Goal: Information Seeking & Learning: Find specific fact

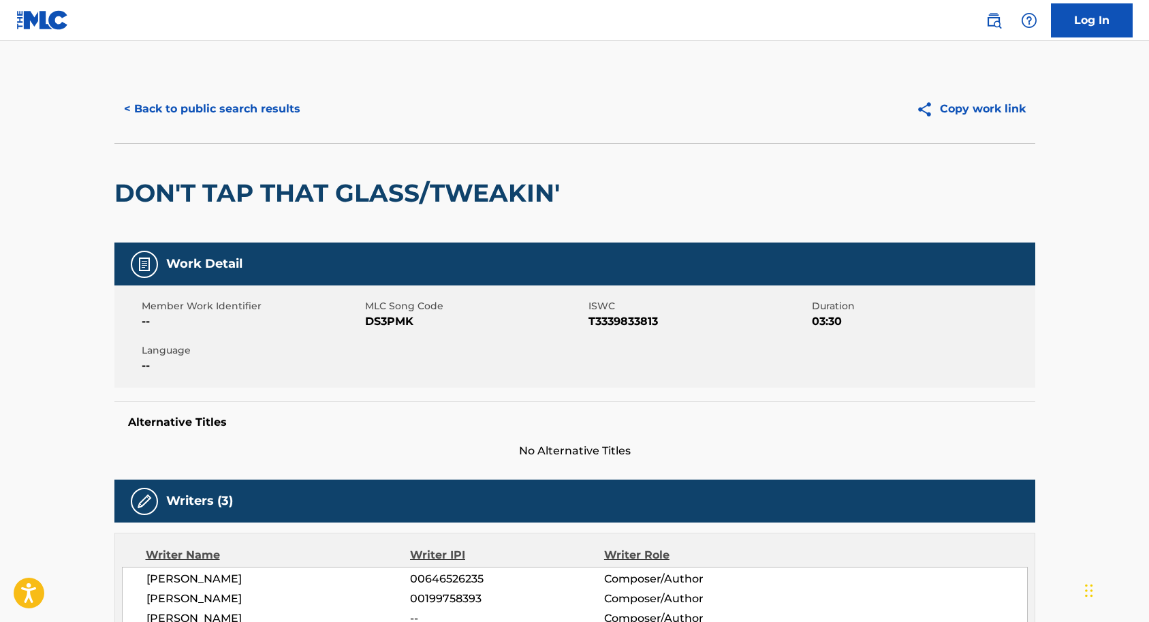
click at [188, 102] on button "< Back to public search results" at bounding box center [211, 109] width 195 height 34
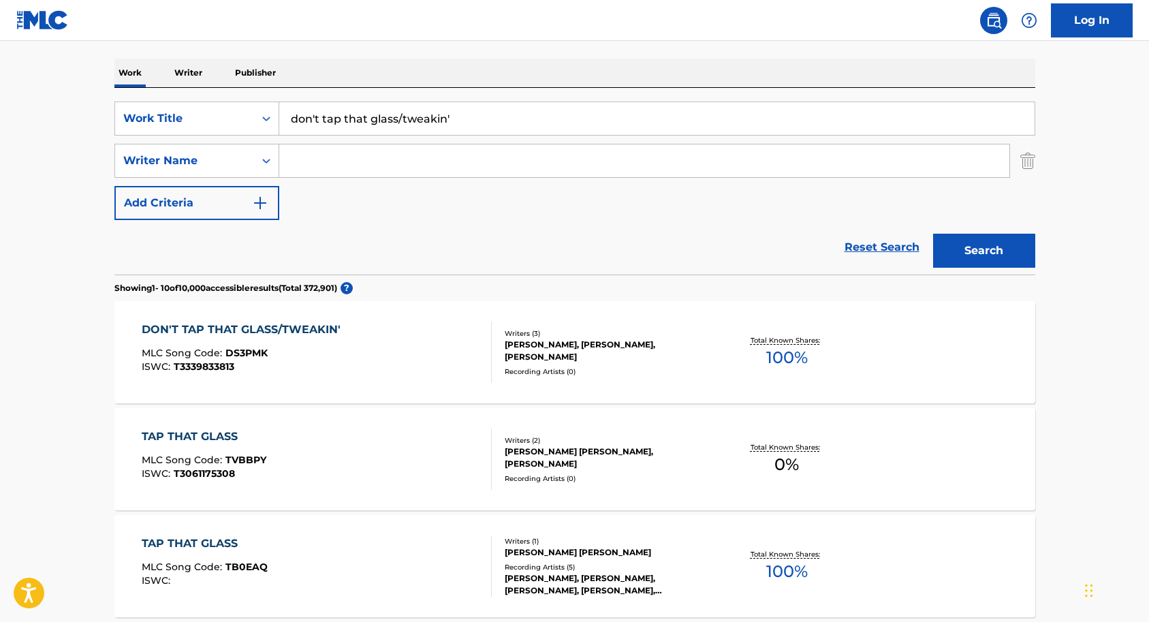
scroll to position [184, 0]
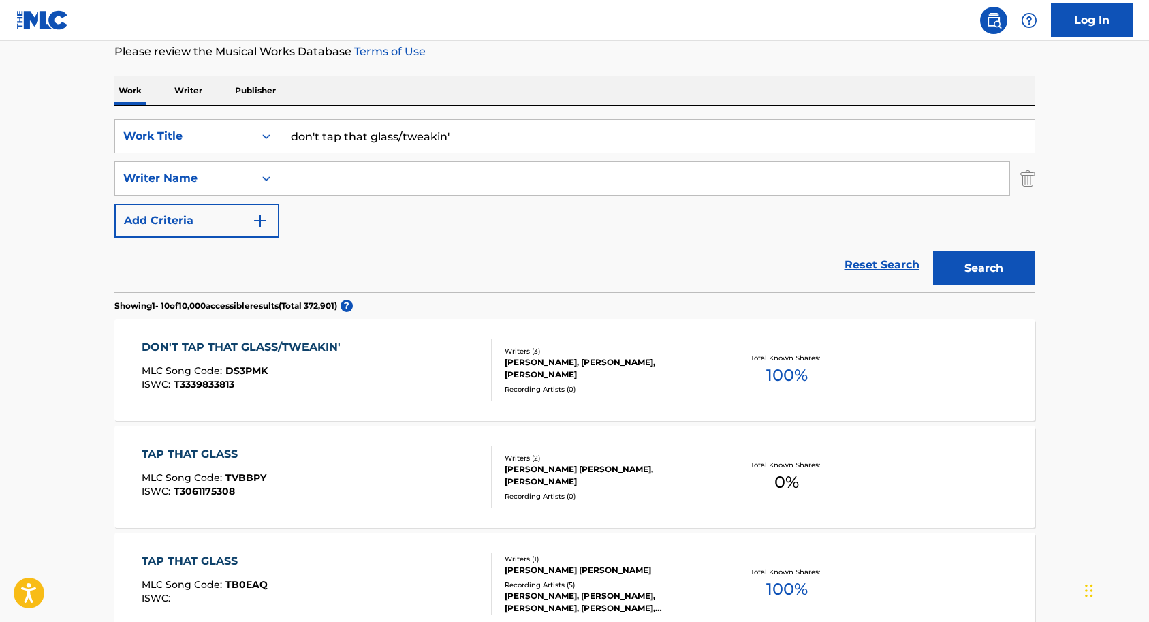
click at [447, 135] on input "don't tap that glass/tweakin'" at bounding box center [656, 136] width 755 height 33
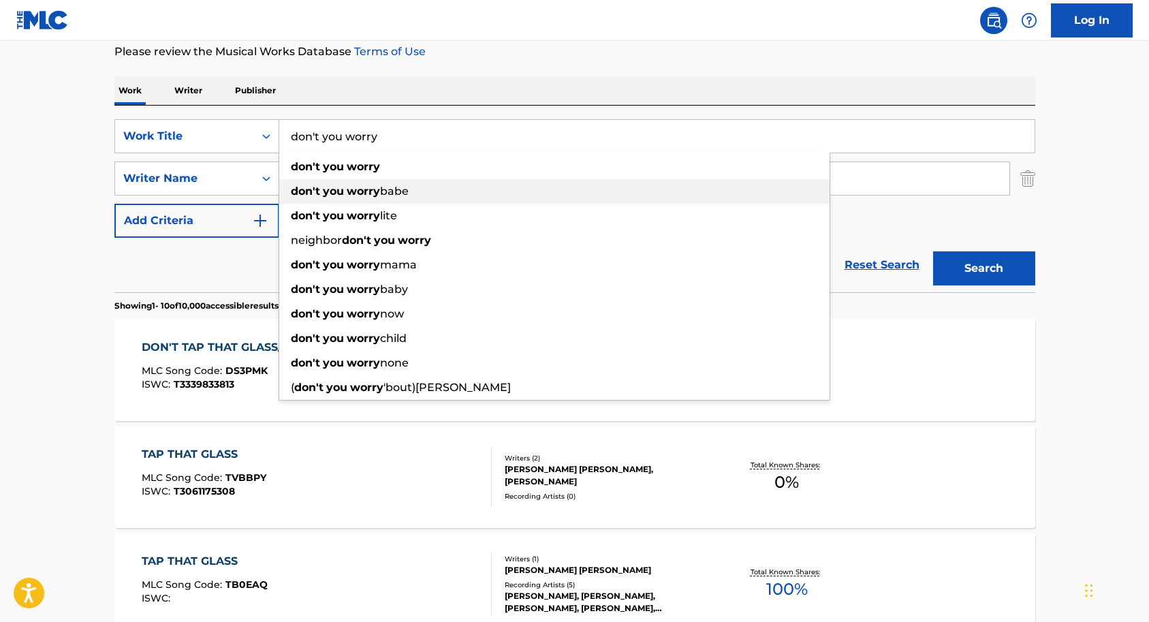
click at [394, 193] on span "babe" at bounding box center [394, 191] width 29 height 13
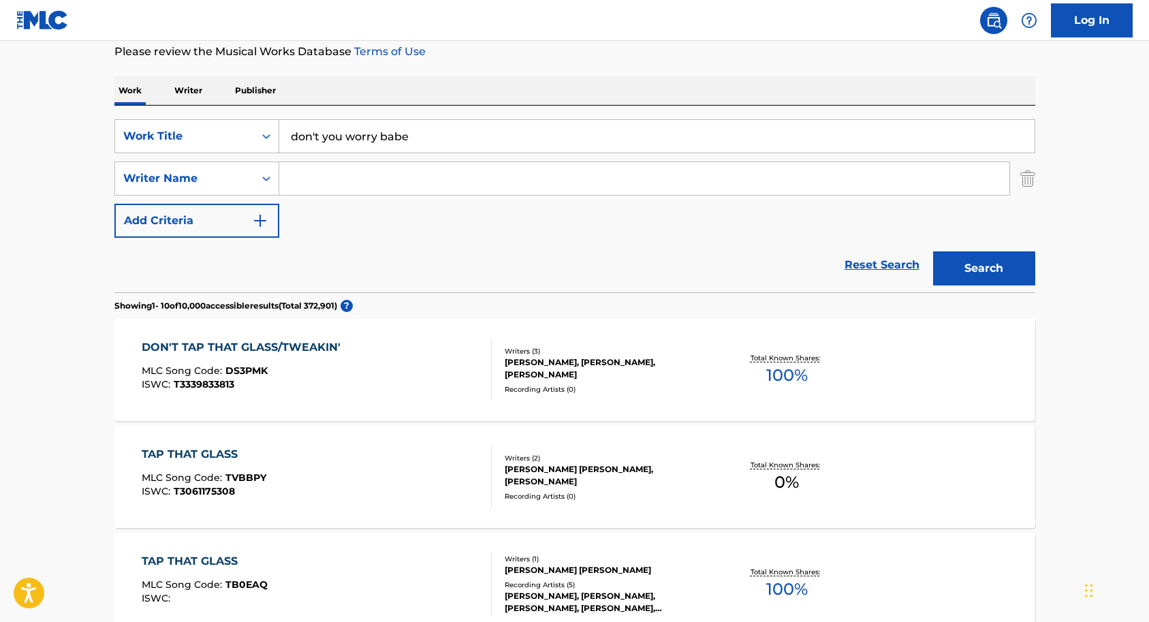
click at [985, 271] on button "Search" at bounding box center [984, 268] width 102 height 34
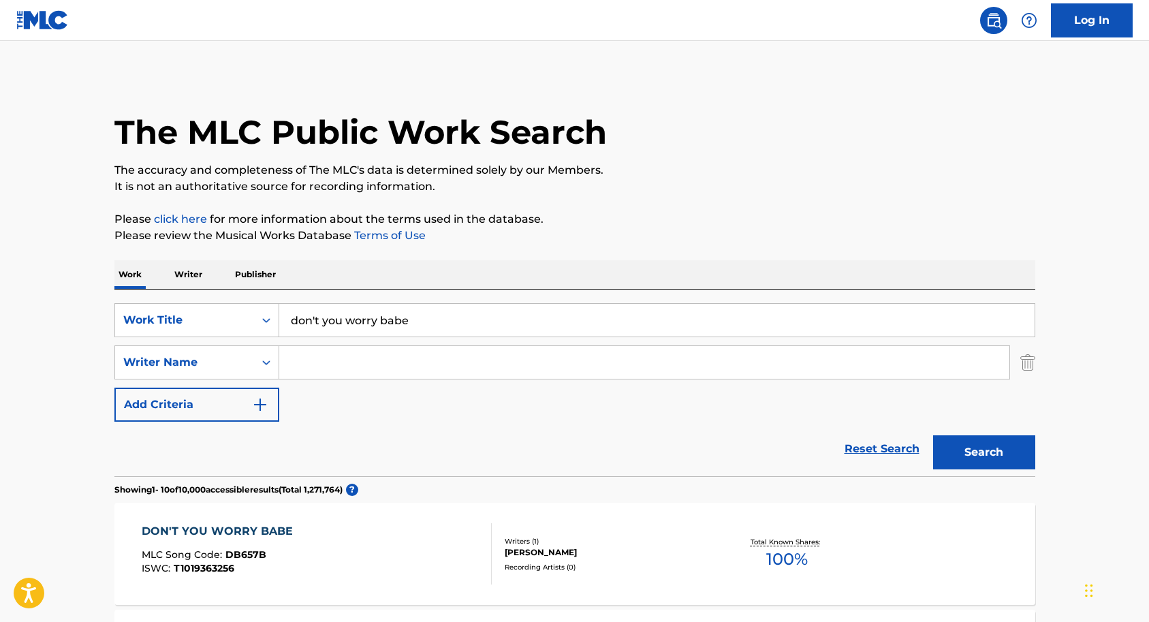
scroll to position [0, 0]
click at [424, 322] on input "don't you worry babe" at bounding box center [656, 320] width 755 height 33
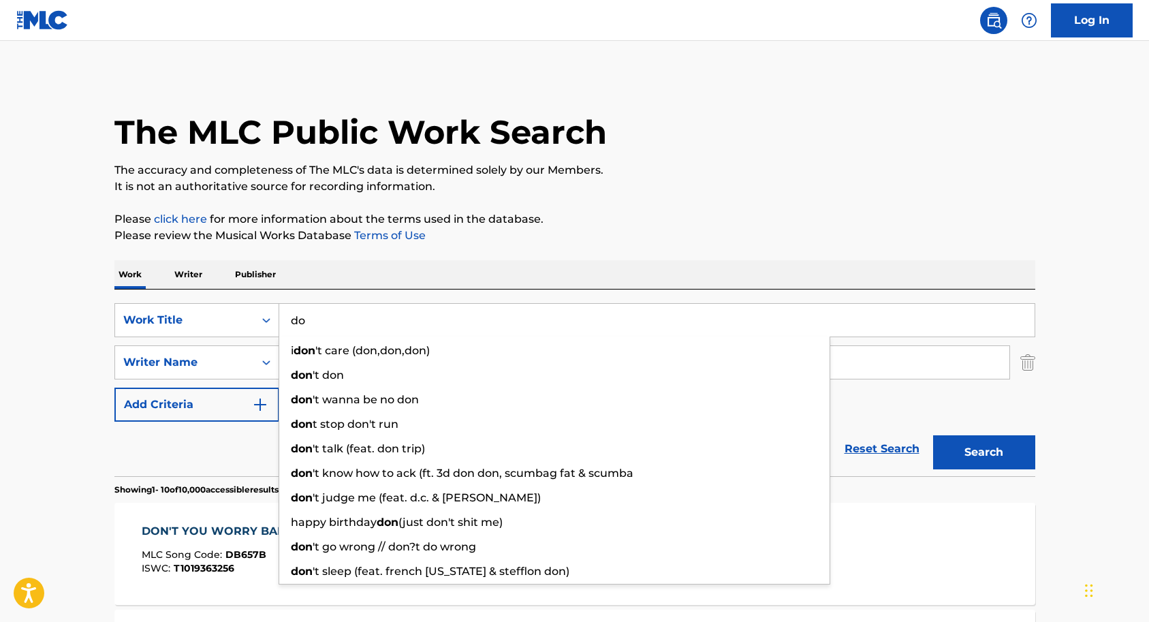
type input "d"
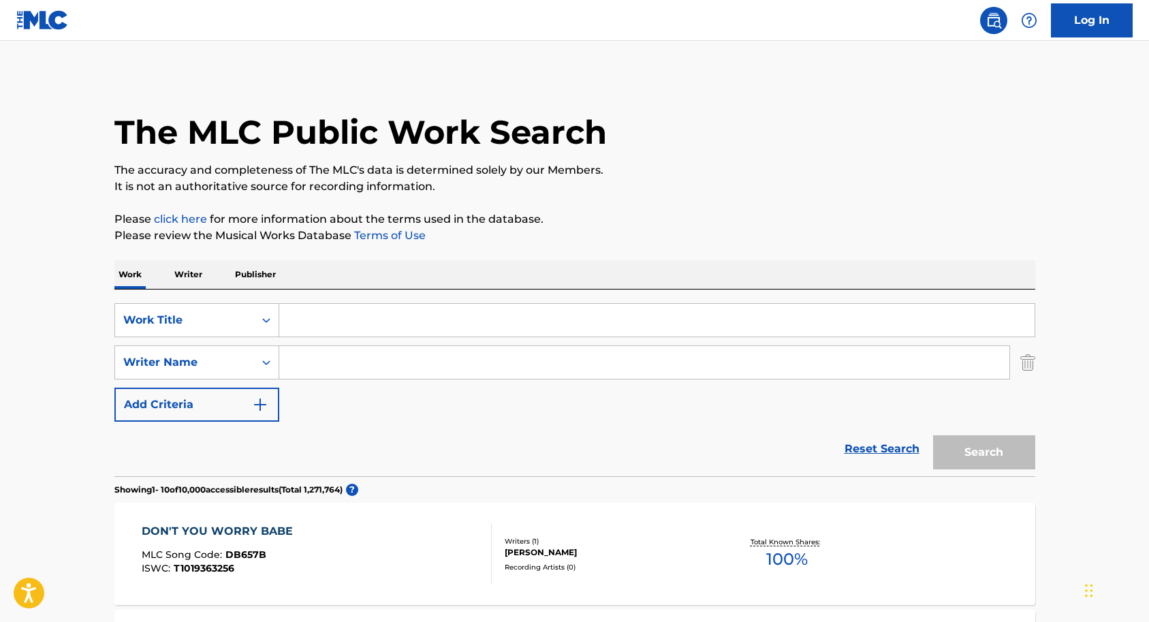
click at [316, 319] on input "Search Form" at bounding box center [656, 320] width 755 height 33
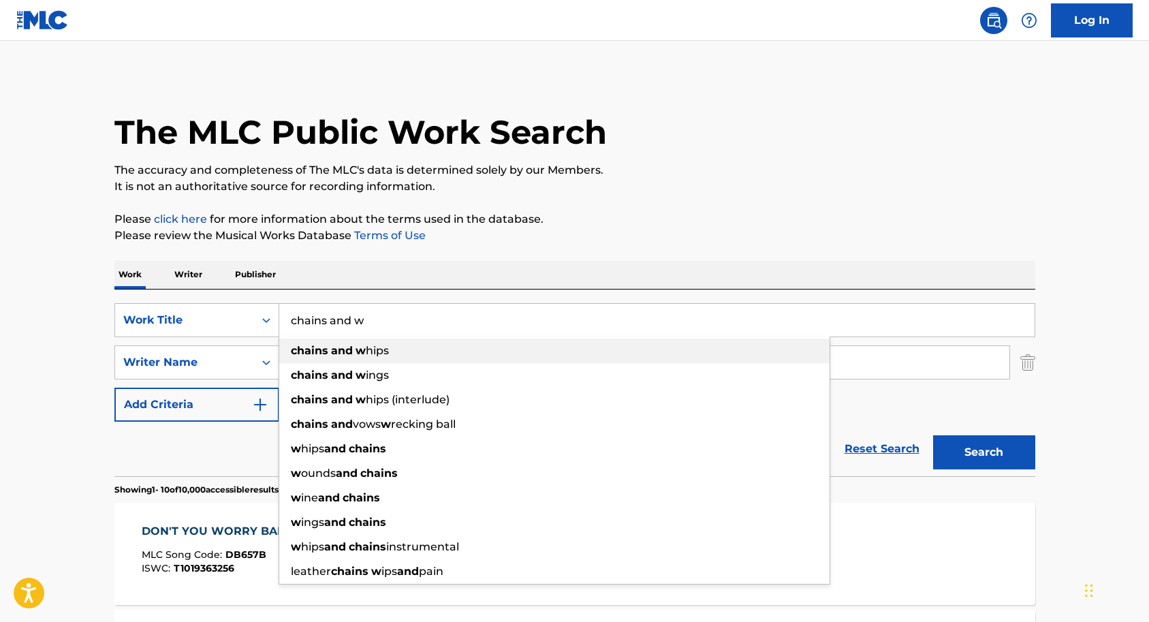
click at [375, 350] on span "hips" at bounding box center [377, 350] width 23 height 13
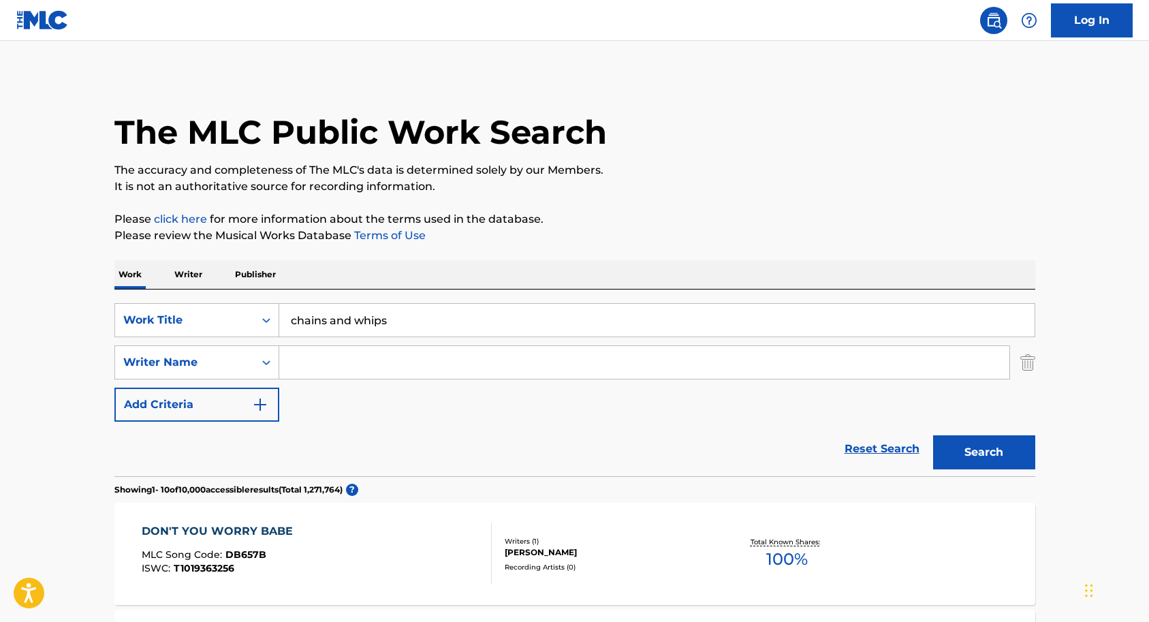
click at [964, 464] on button "Search" at bounding box center [984, 452] width 102 height 34
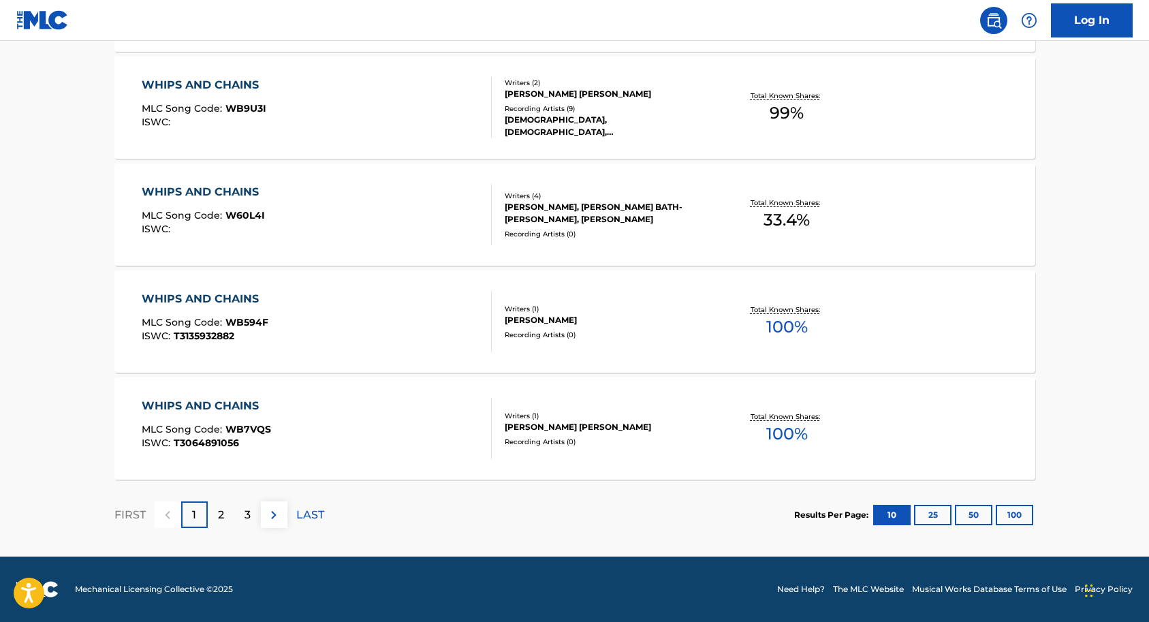
scroll to position [1088, 0]
click at [220, 513] on p "2" at bounding box center [221, 515] width 6 height 16
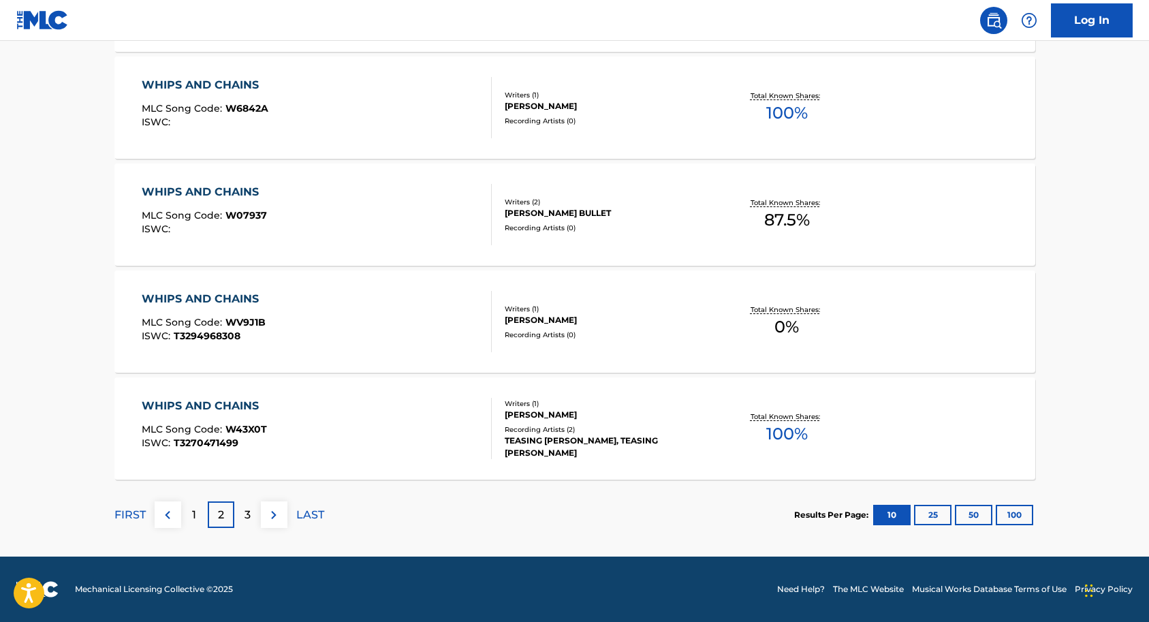
click at [241, 514] on div "3" at bounding box center [247, 514] width 27 height 27
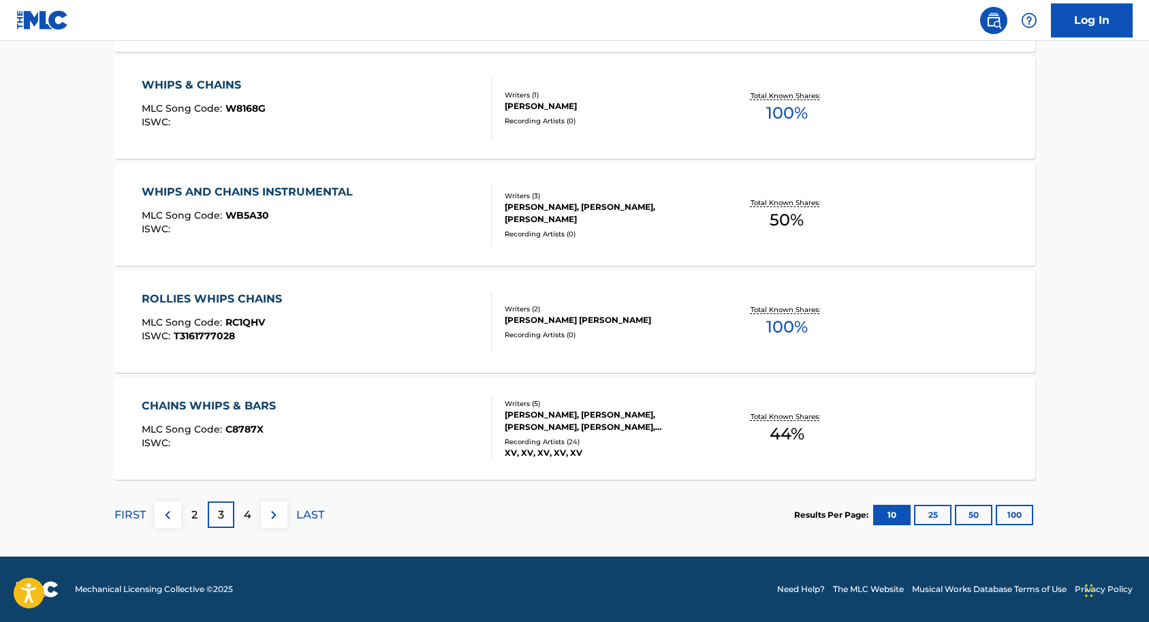
click at [242, 519] on div "4" at bounding box center [247, 514] width 27 height 27
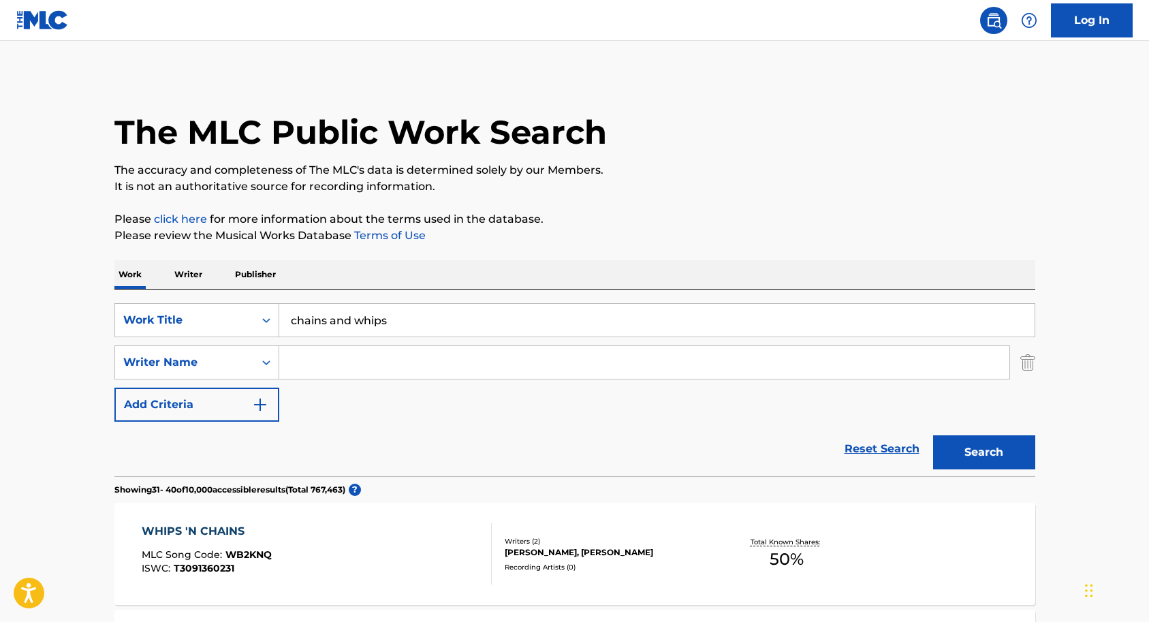
scroll to position [0, 0]
click at [398, 313] on input "chains and whips" at bounding box center [656, 320] width 755 height 33
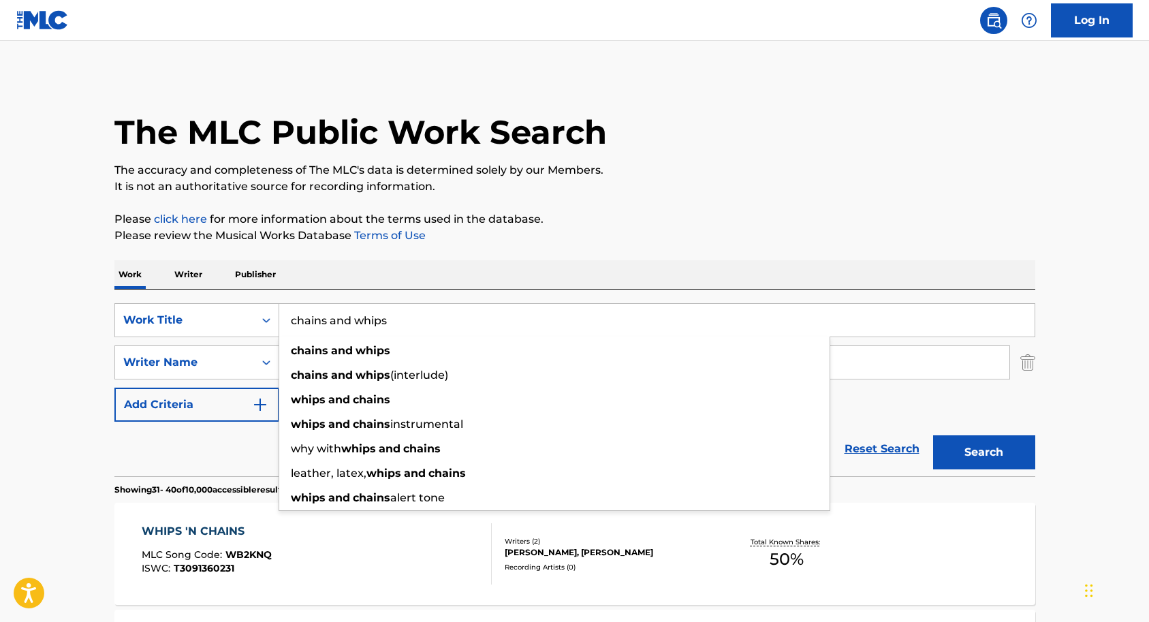
click at [392, 323] on input "chains and whips" at bounding box center [656, 320] width 755 height 33
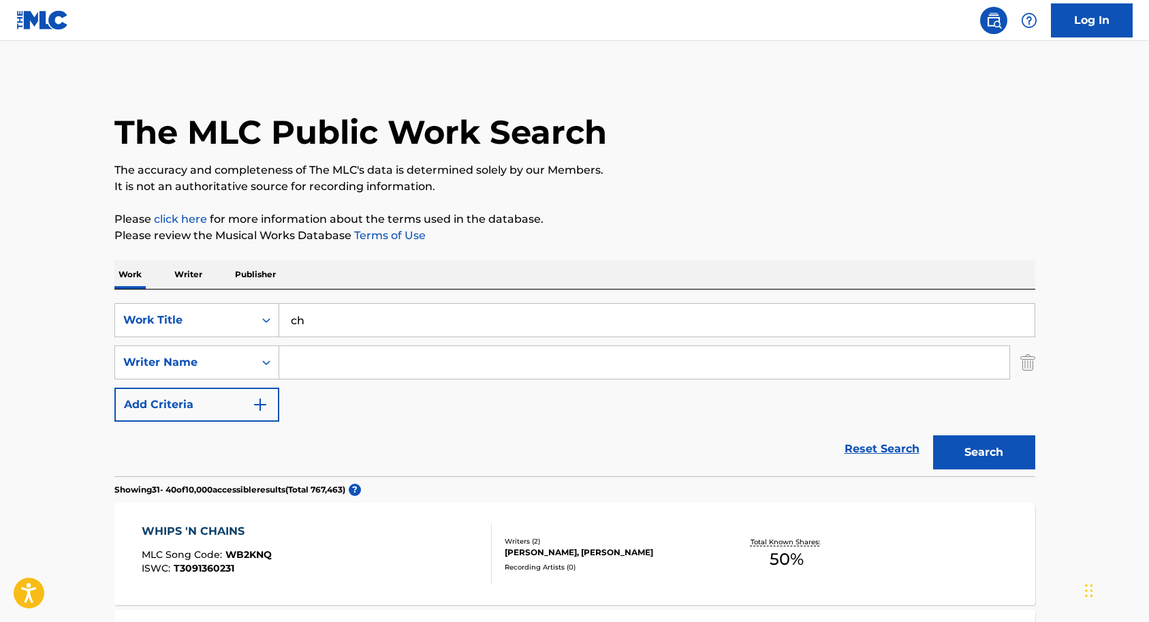
type input "c"
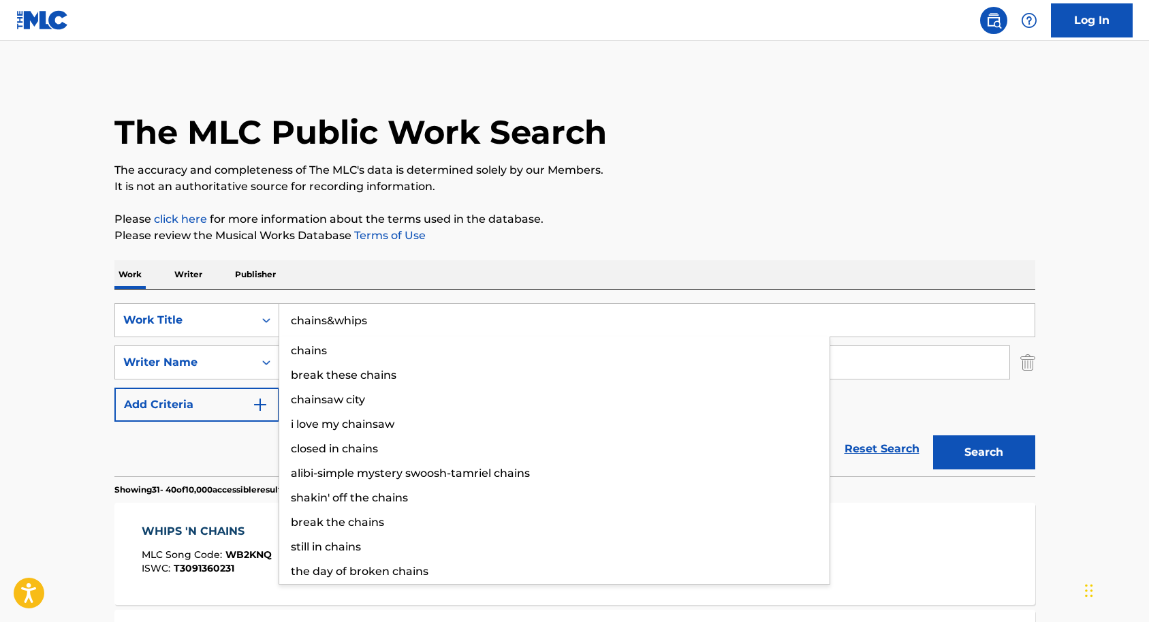
click at [328, 320] on input "chains&whips" at bounding box center [656, 320] width 755 height 33
click at [339, 318] on input "chains &whips" at bounding box center [656, 320] width 755 height 33
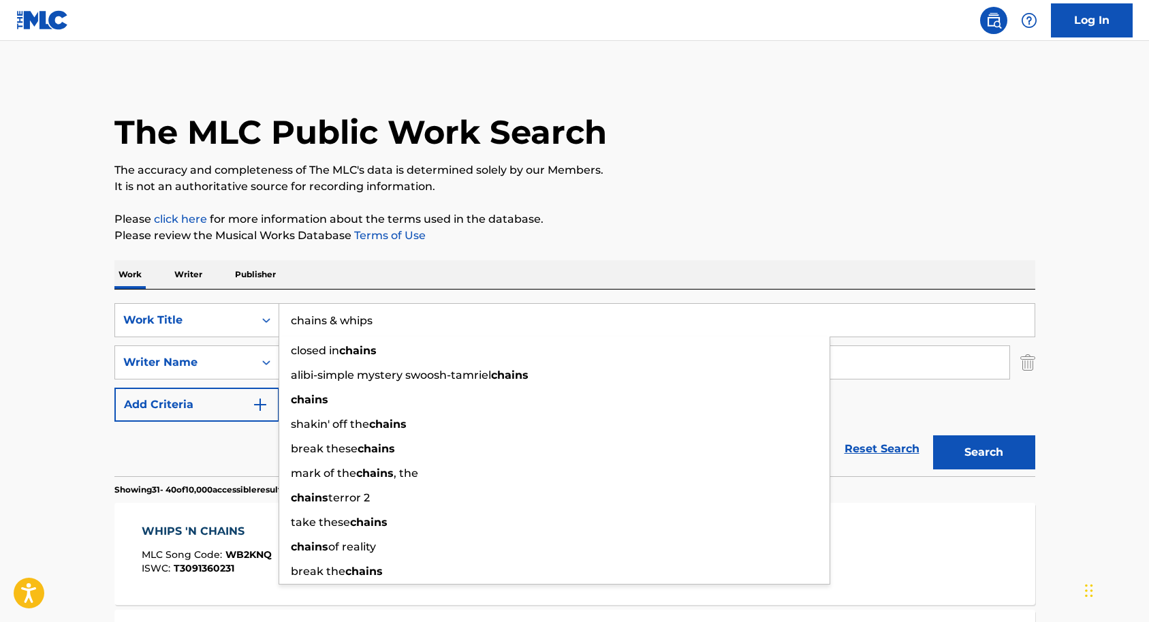
click at [985, 458] on button "Search" at bounding box center [984, 452] width 102 height 34
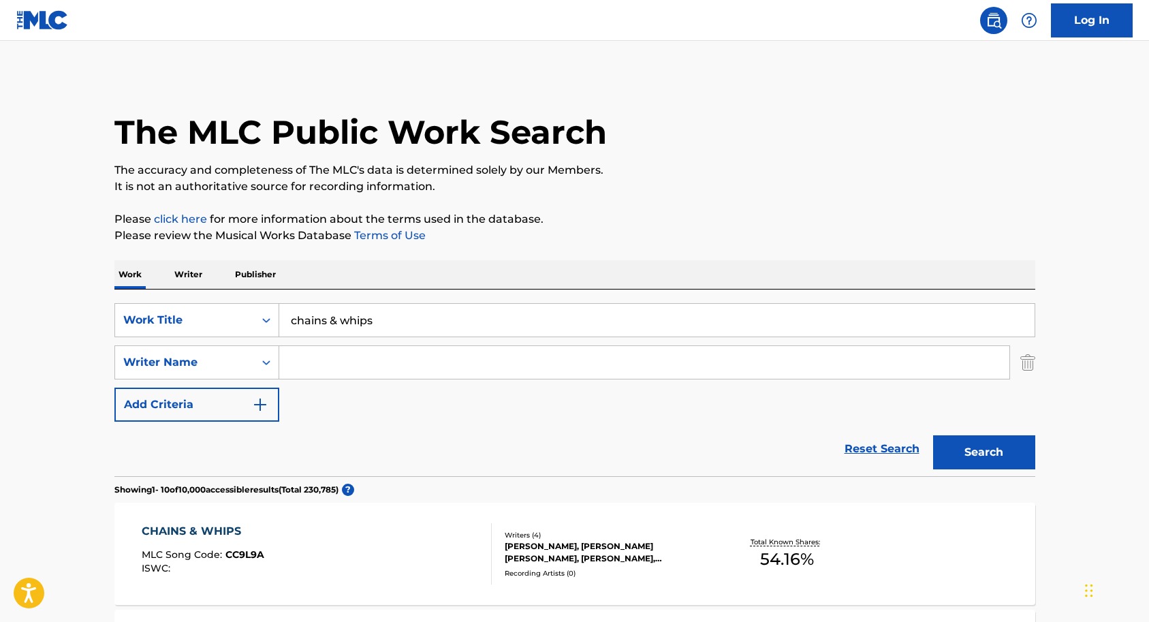
click at [377, 326] on input "chains & whips" at bounding box center [656, 320] width 755 height 33
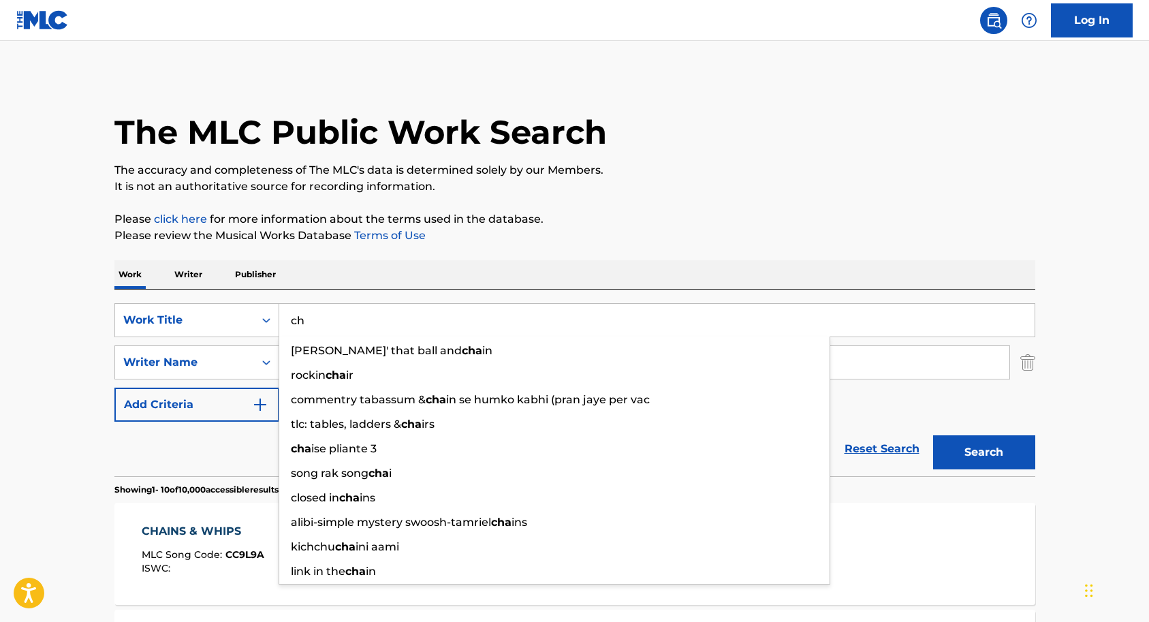
type input "c"
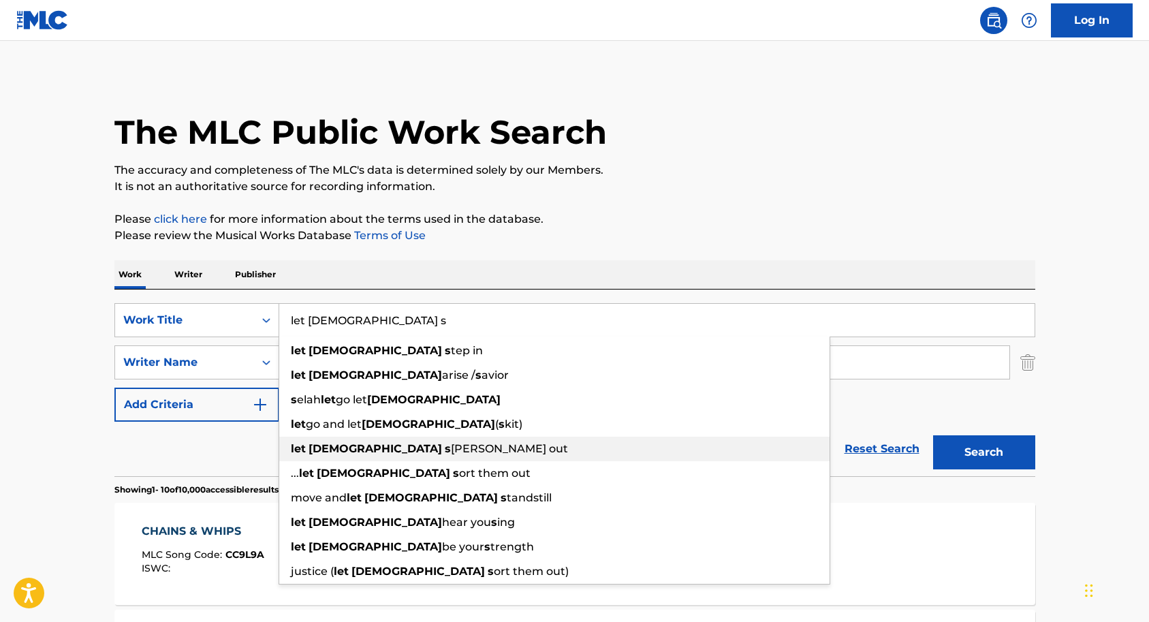
click at [451, 448] on span "[PERSON_NAME] out" at bounding box center [509, 448] width 117 height 13
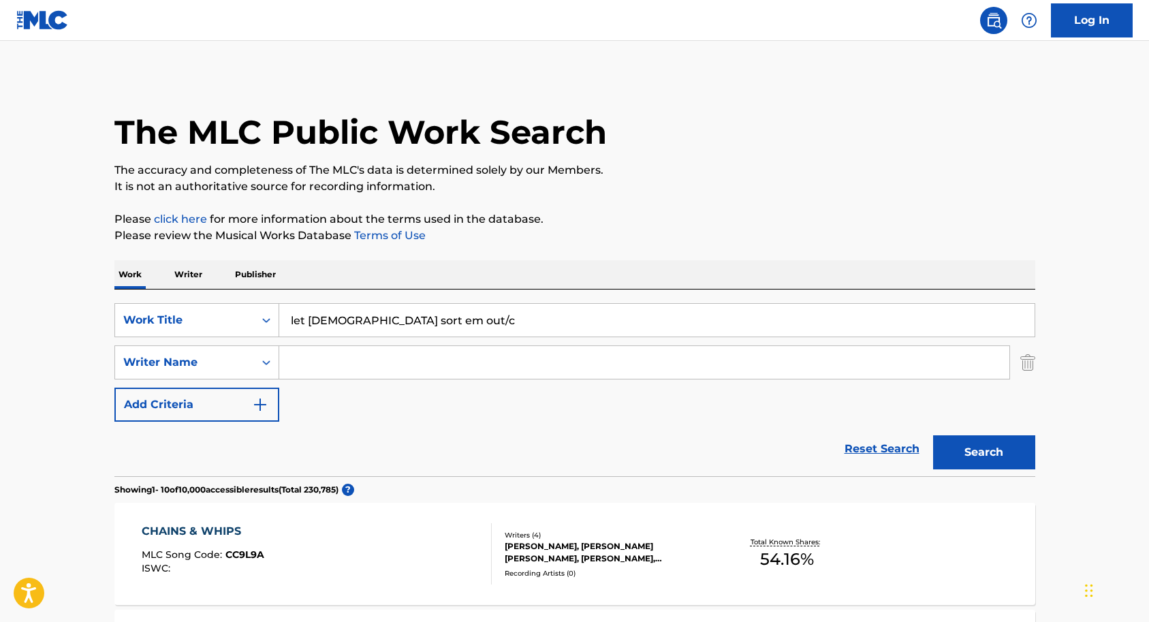
click at [426, 324] on input "let [DEMOGRAPHIC_DATA] sort em out/c" at bounding box center [656, 320] width 755 height 33
click at [413, 362] on input "Search Form" at bounding box center [644, 362] width 730 height 33
click at [413, 319] on input "let [DEMOGRAPHIC_DATA] sort em out/" at bounding box center [656, 320] width 755 height 33
click at [987, 459] on button "Search" at bounding box center [984, 452] width 102 height 34
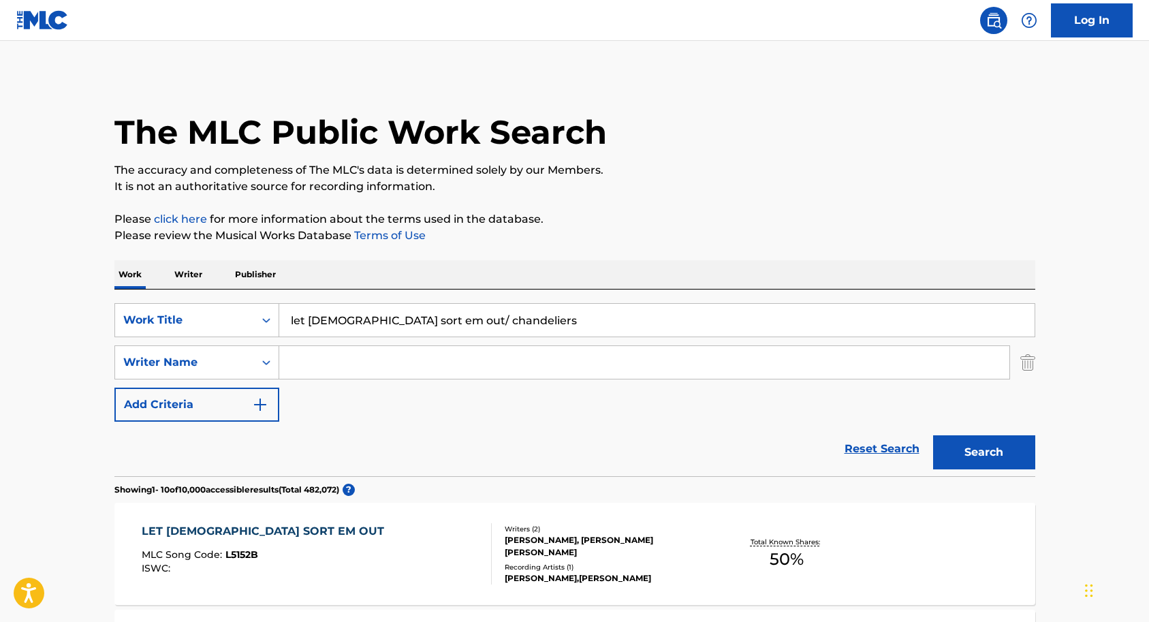
click at [475, 321] on input "let [DEMOGRAPHIC_DATA] sort em out/ chandeliers" at bounding box center [656, 320] width 755 height 33
type input "l"
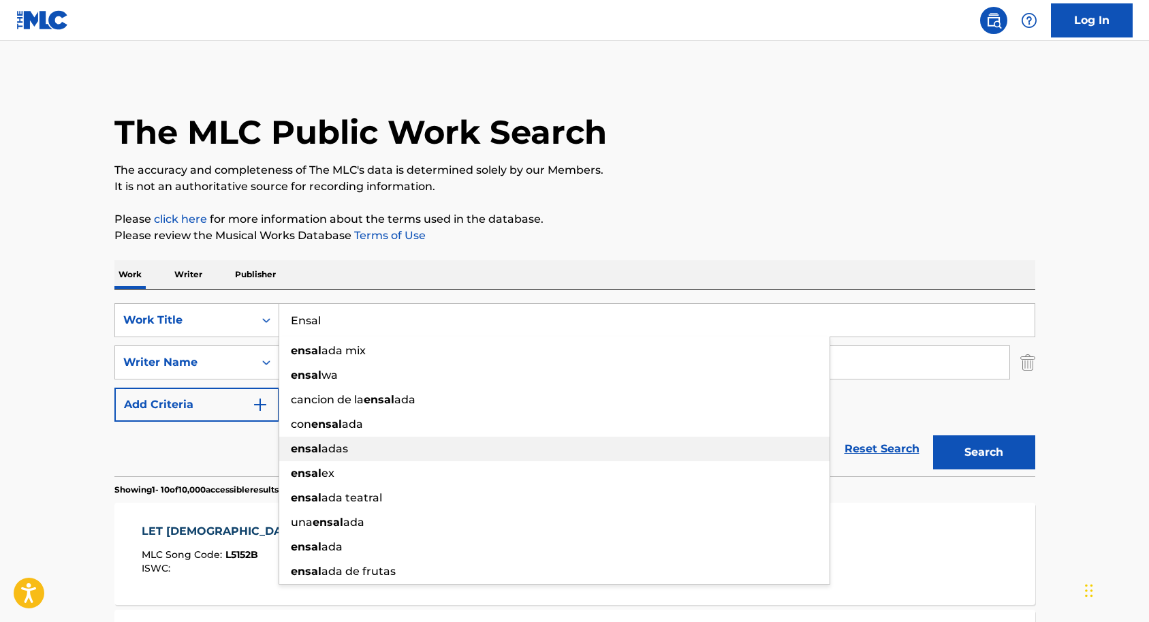
click at [334, 445] on span "adas" at bounding box center [334, 448] width 27 height 13
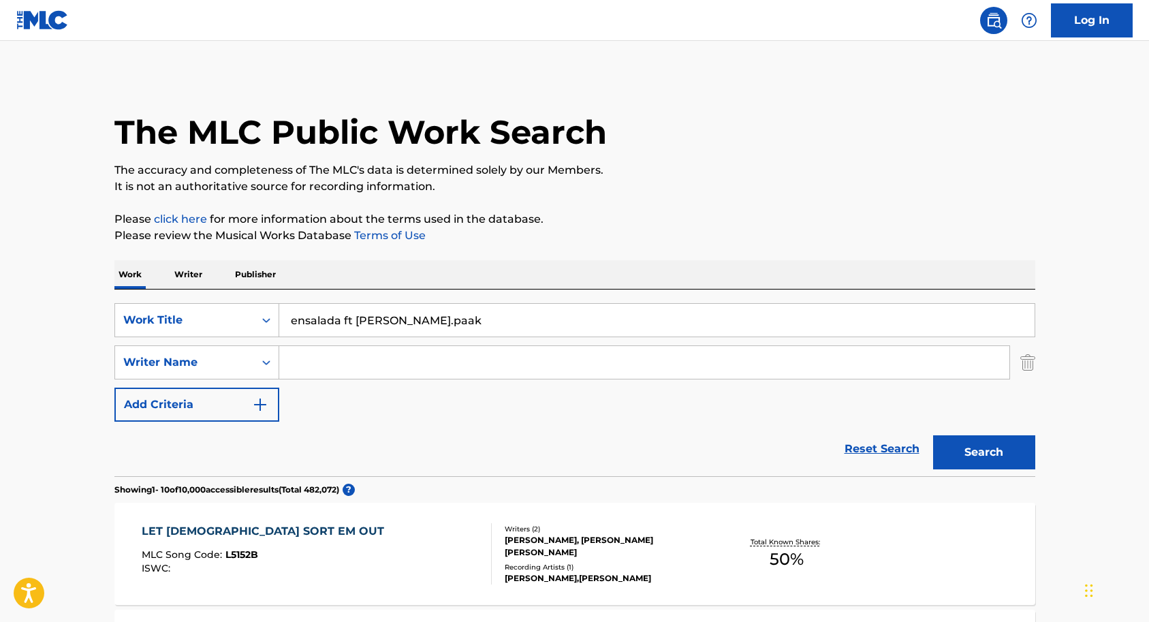
type input "ensalada ft [PERSON_NAME].paak"
click at [975, 458] on button "Search" at bounding box center [984, 452] width 102 height 34
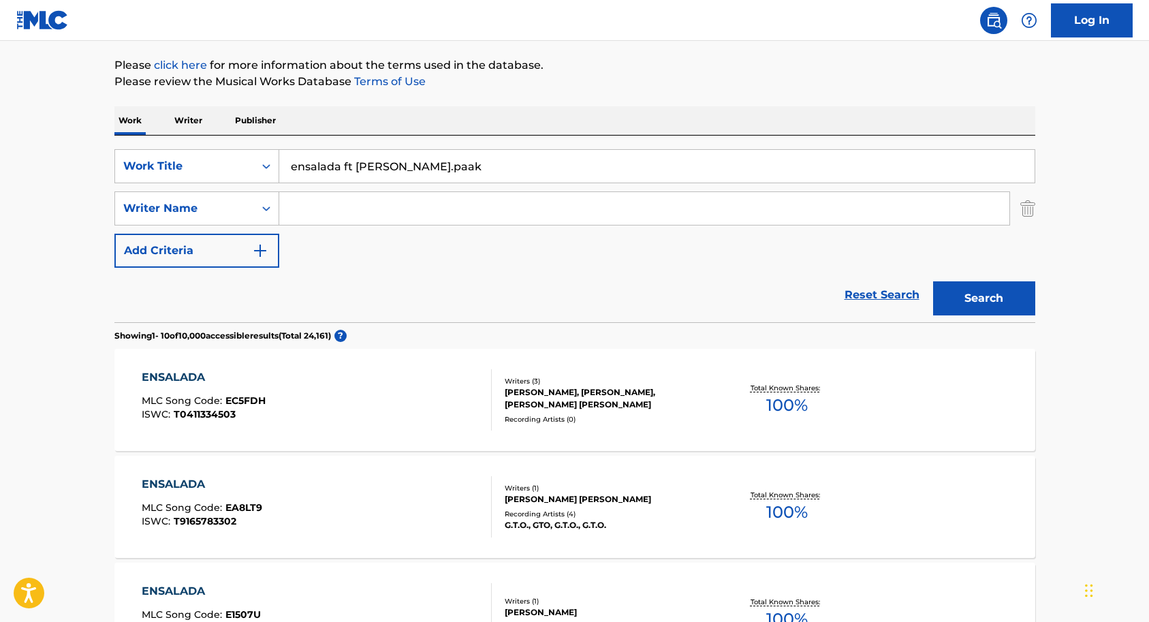
scroll to position [158, 0]
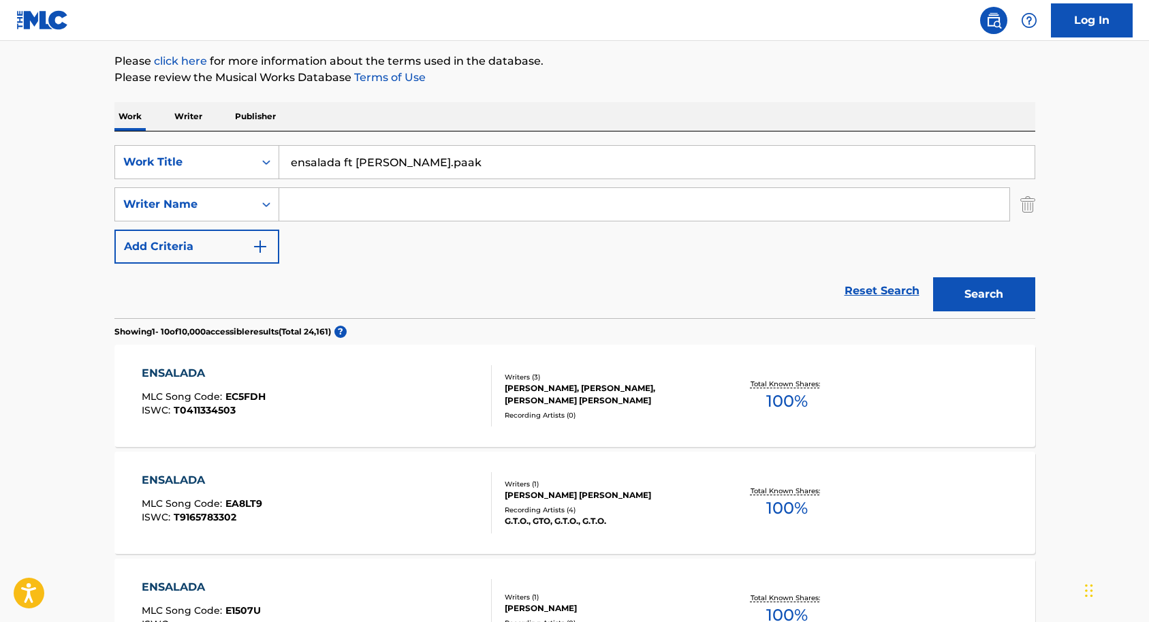
click at [539, 387] on div "[PERSON_NAME], [PERSON_NAME], [PERSON_NAME] [PERSON_NAME]" at bounding box center [608, 394] width 206 height 25
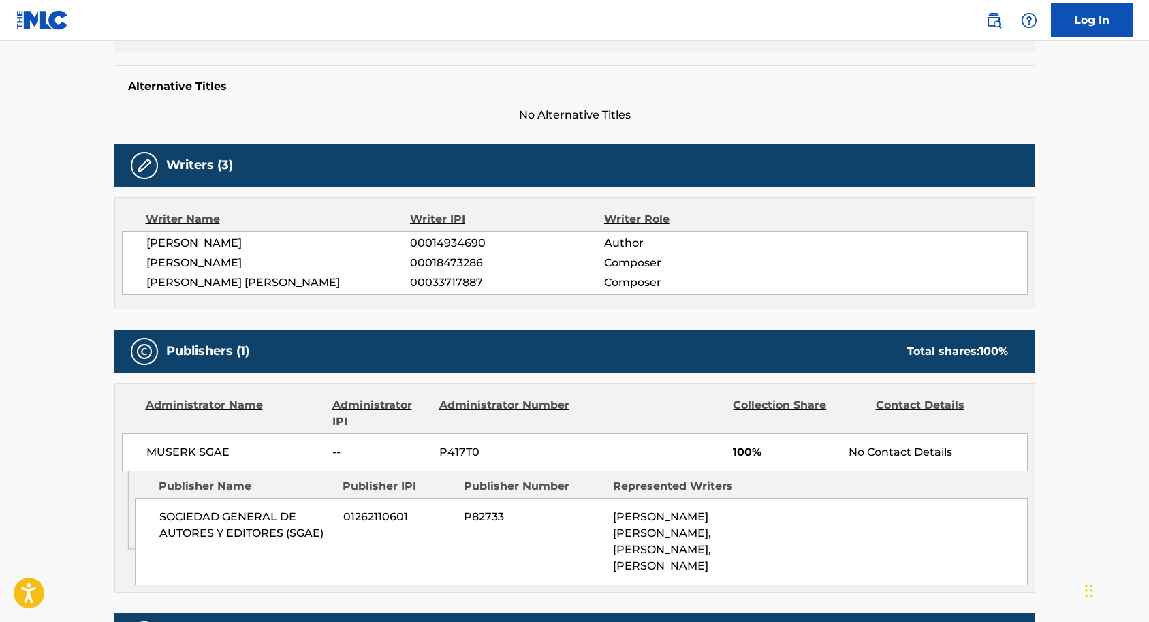
scroll to position [333, 0]
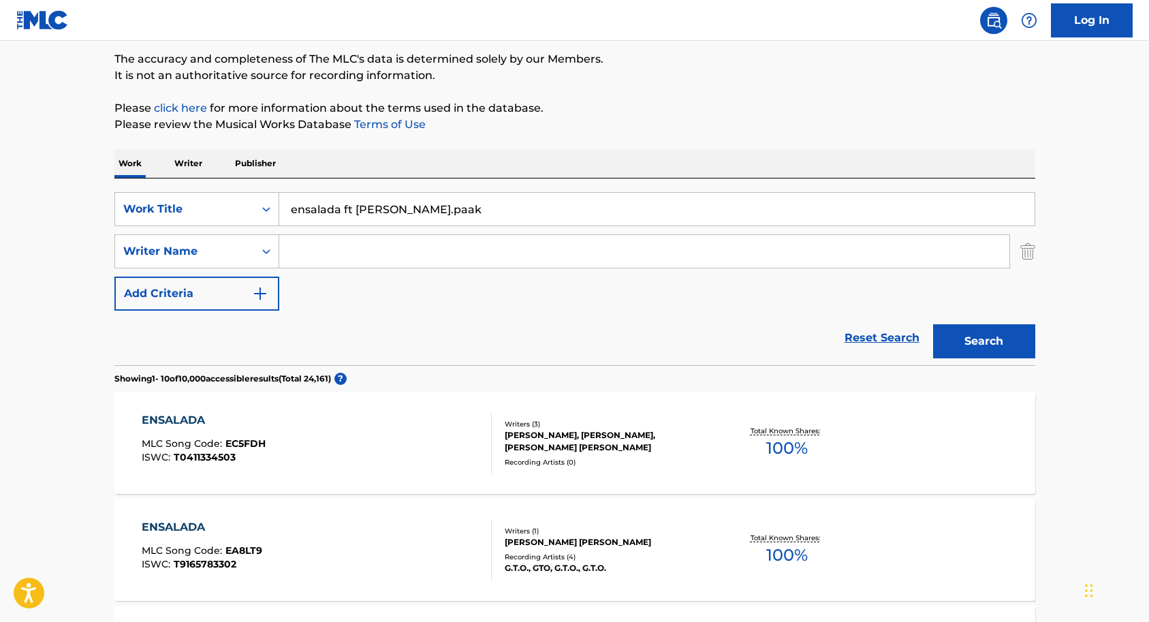
scroll to position [110, 0]
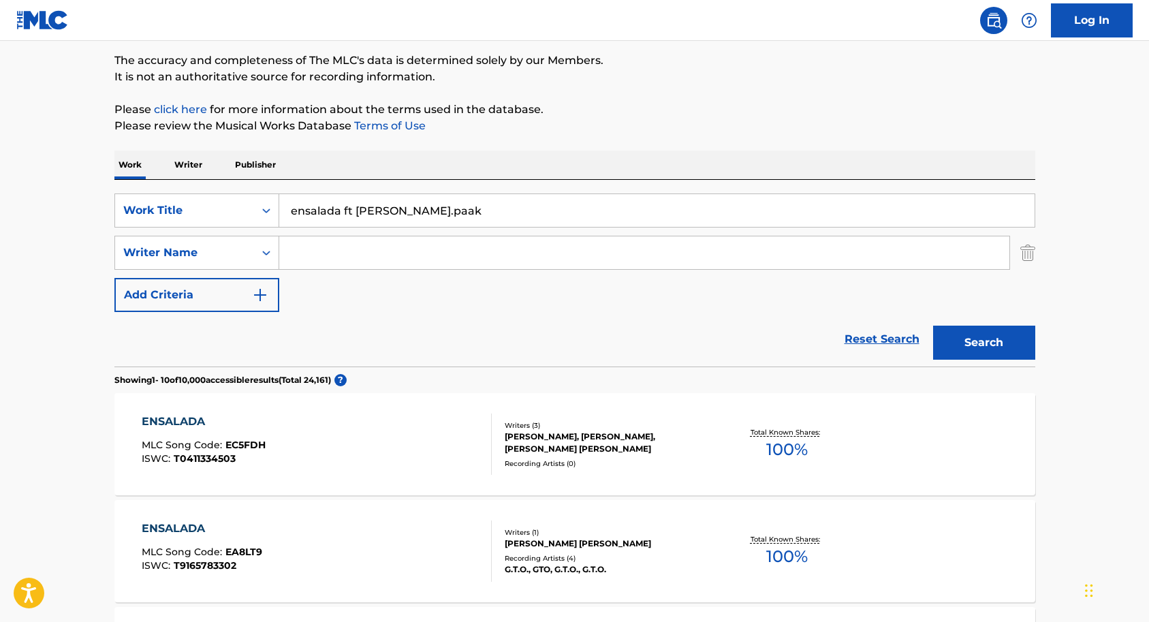
click at [445, 212] on input "ensalada ft [PERSON_NAME].paak" at bounding box center [656, 210] width 755 height 33
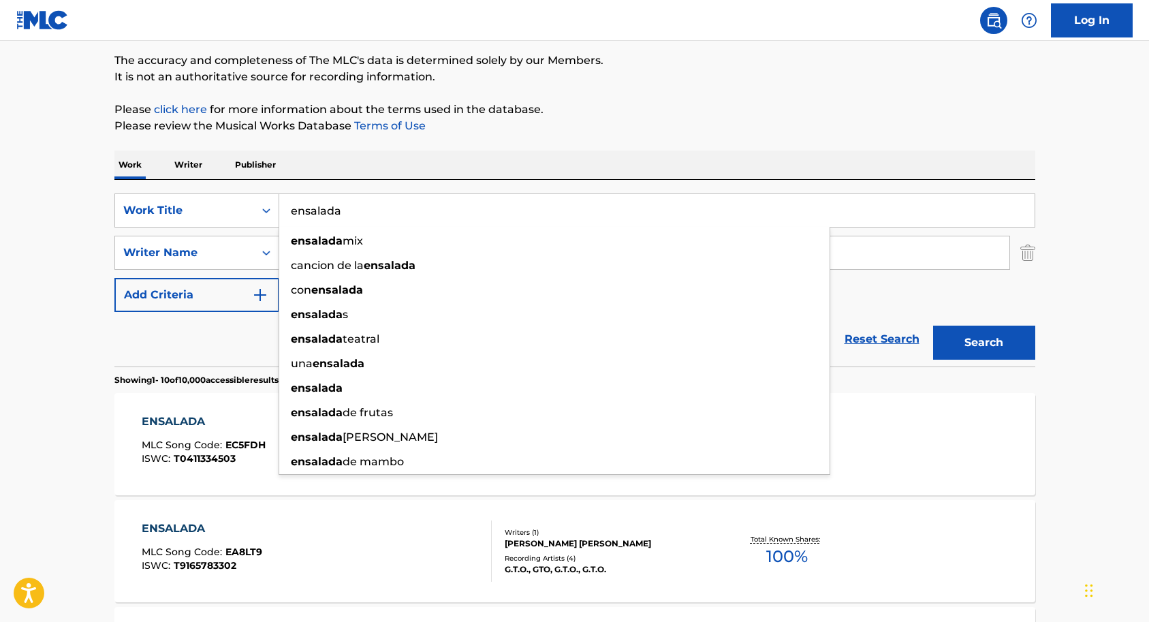
type input "ensalada"
click at [993, 346] on button "Search" at bounding box center [984, 343] width 102 height 34
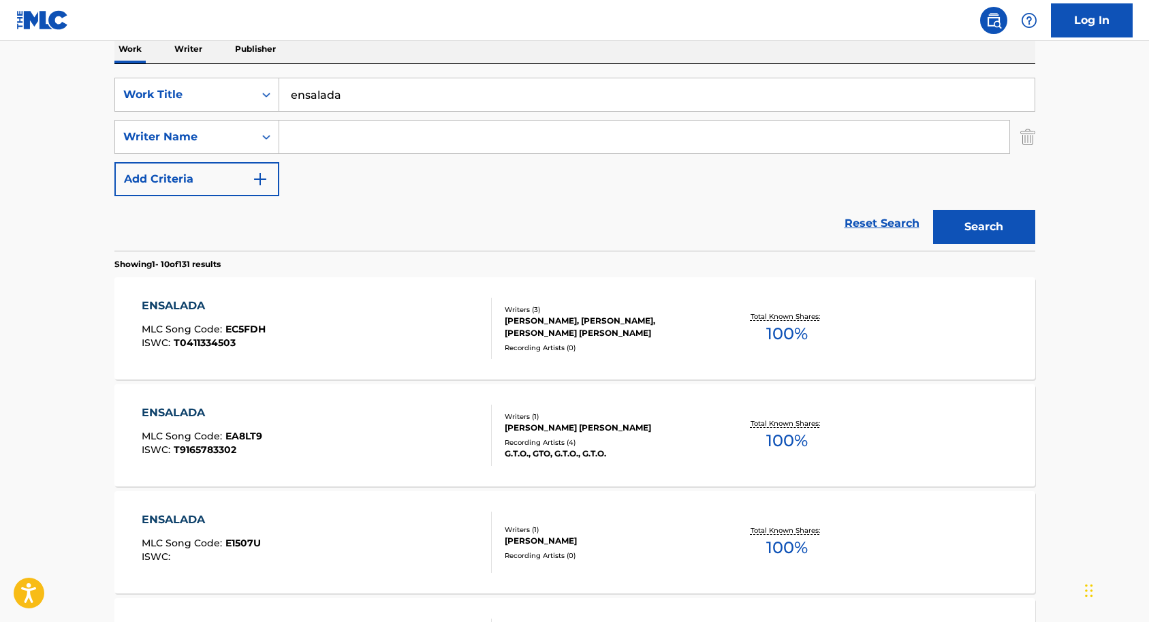
scroll to position [226, 0]
click at [565, 304] on div "Writers ( 3 )" at bounding box center [608, 309] width 206 height 10
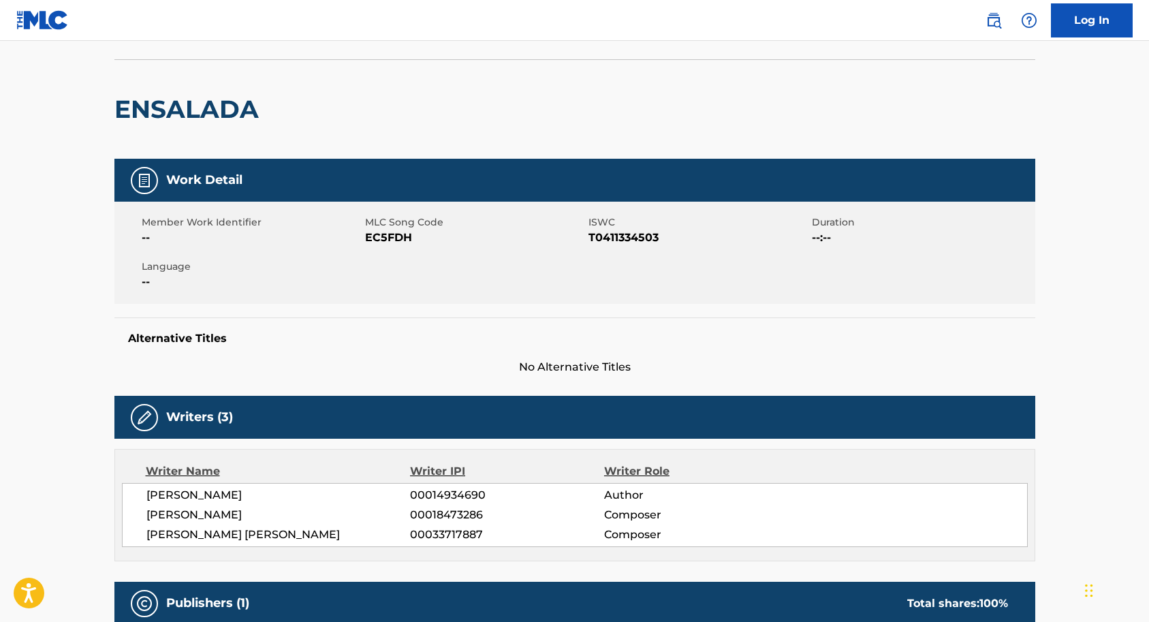
scroll to position [40, 0]
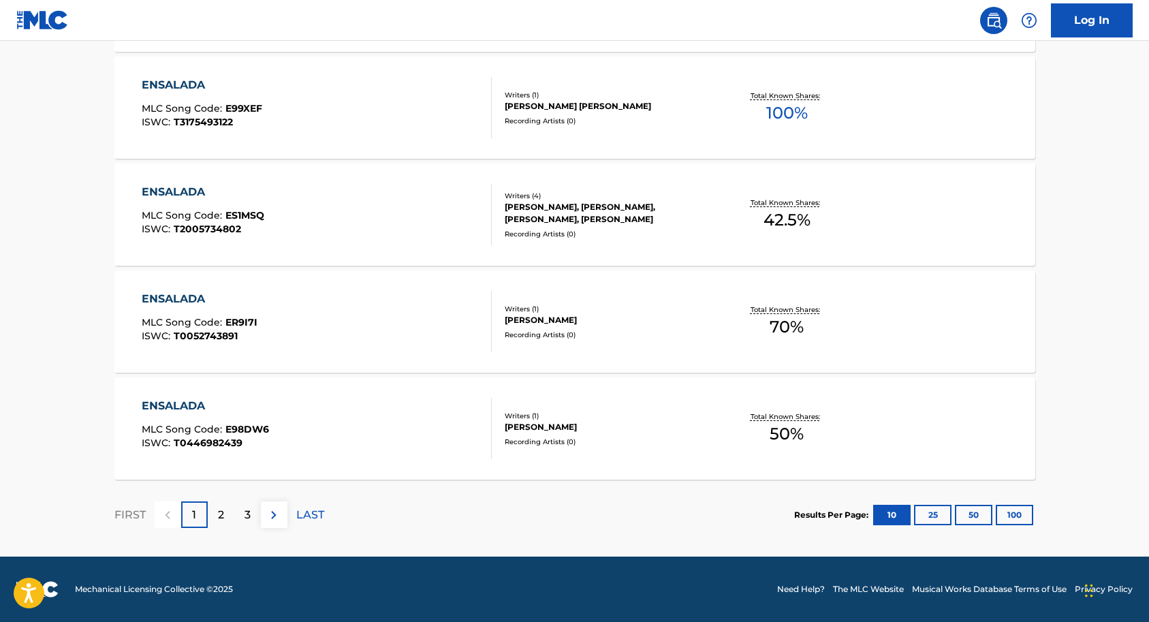
scroll to position [1088, 0]
click at [223, 517] on p "2" at bounding box center [221, 515] width 6 height 16
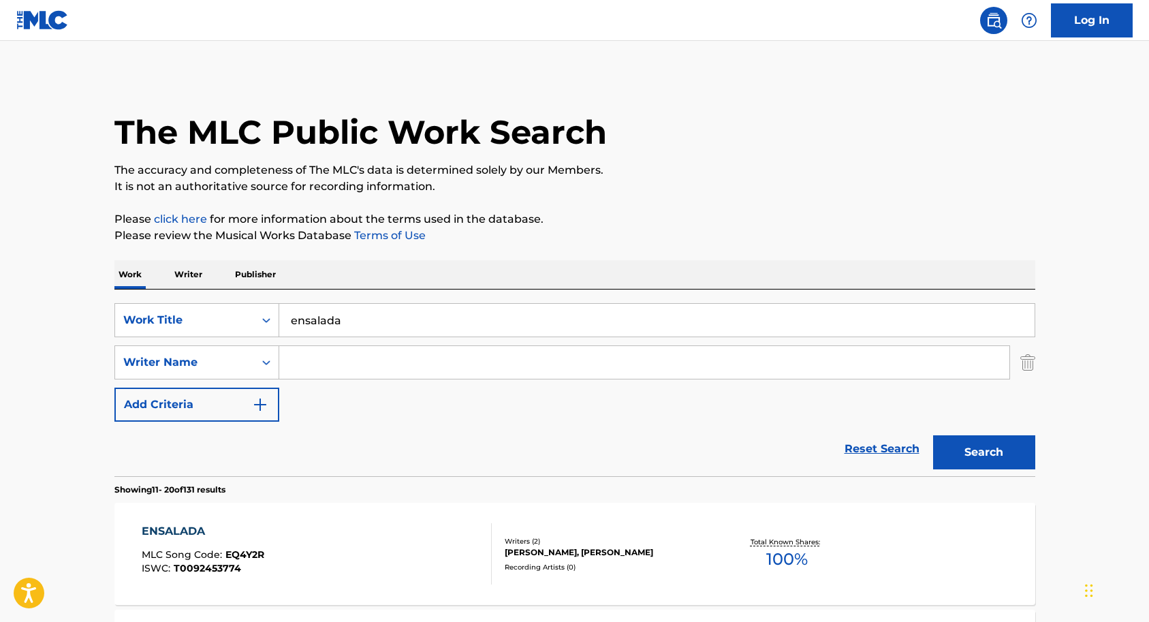
scroll to position [0, 0]
click at [308, 360] on input "Search Form" at bounding box center [644, 362] width 730 height 33
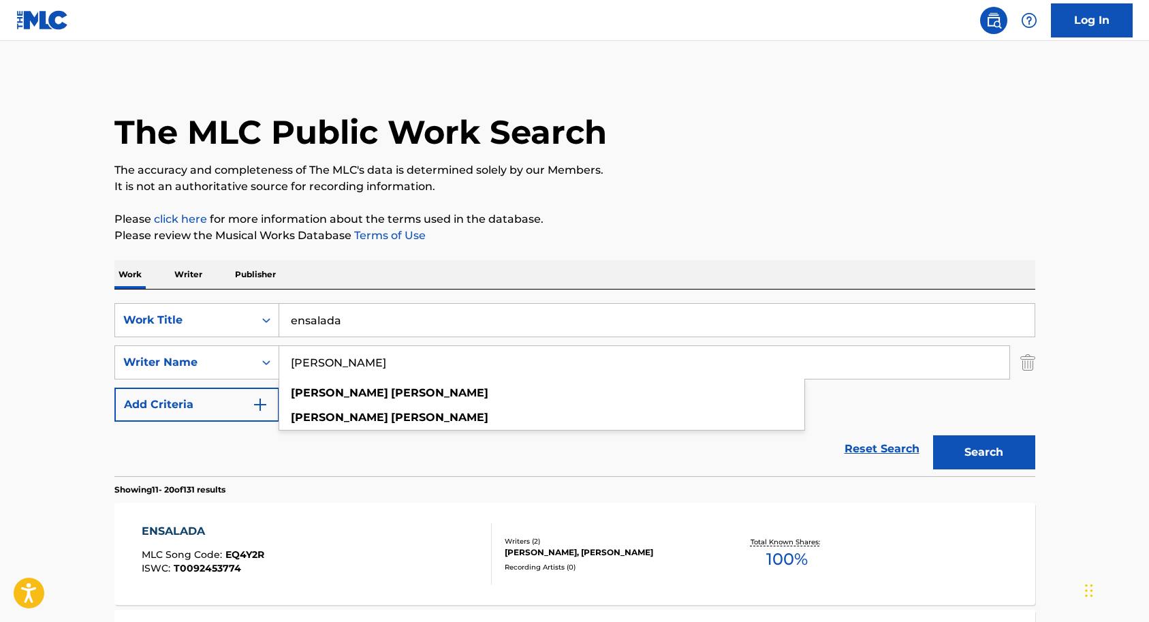
type input "[PERSON_NAME]"
click at [958, 450] on button "Search" at bounding box center [984, 452] width 102 height 34
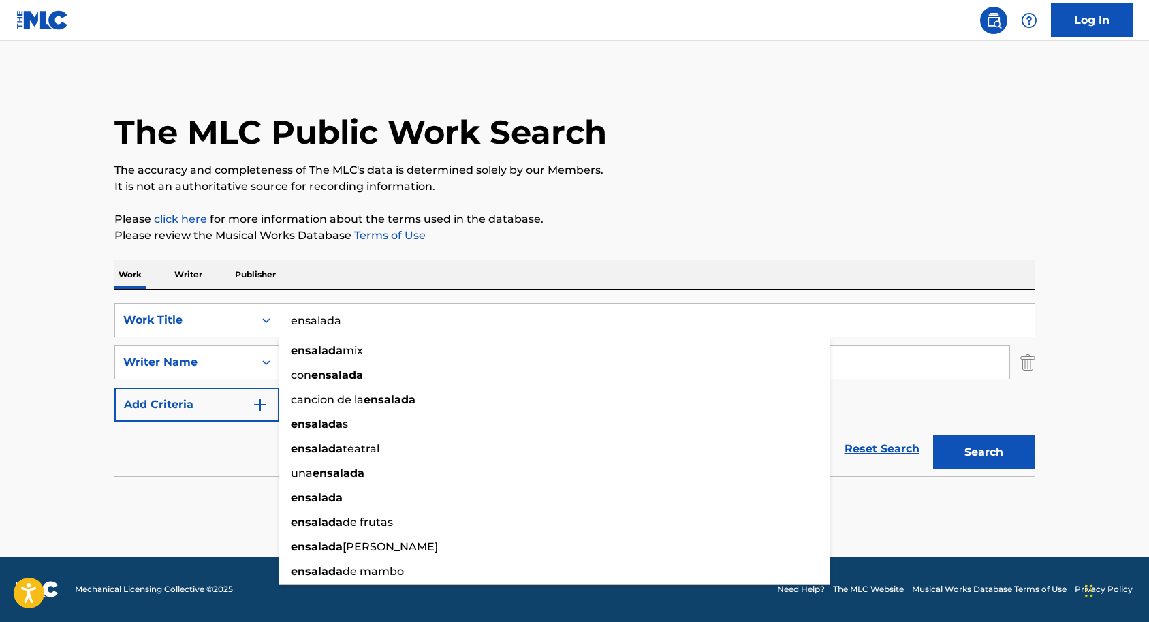
click at [351, 315] on input "ensalada" at bounding box center [656, 320] width 755 height 33
click at [361, 326] on input "ensalada" at bounding box center [656, 320] width 755 height 33
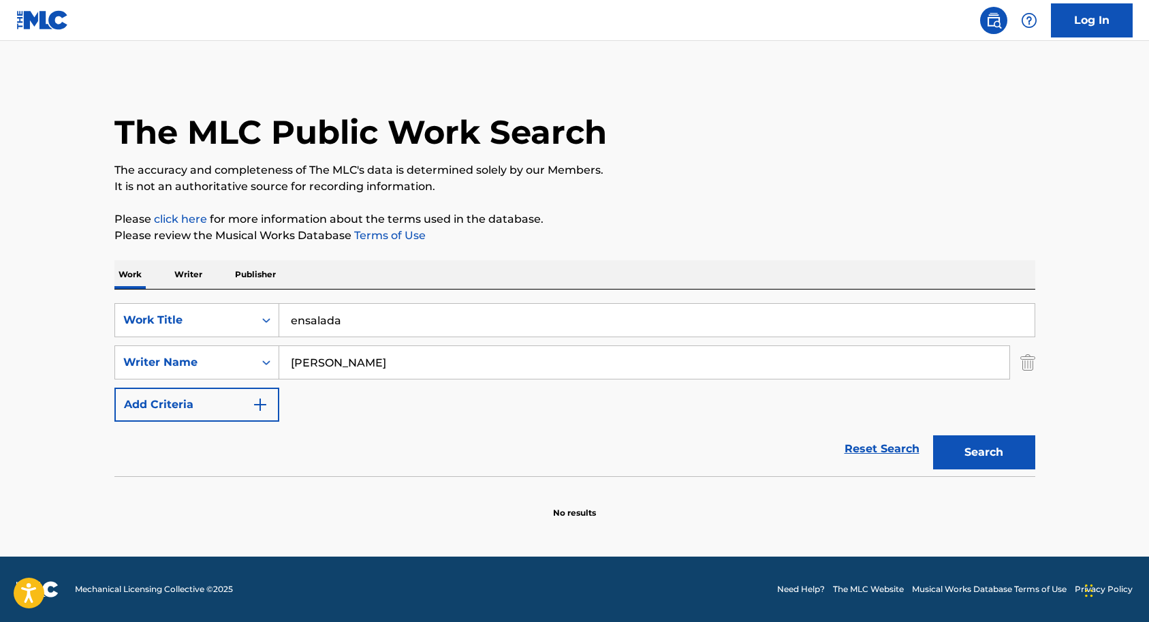
click at [248, 475] on div "Reset Search Search" at bounding box center [574, 449] width 921 height 54
click at [190, 272] on p "Writer" at bounding box center [188, 274] width 36 height 29
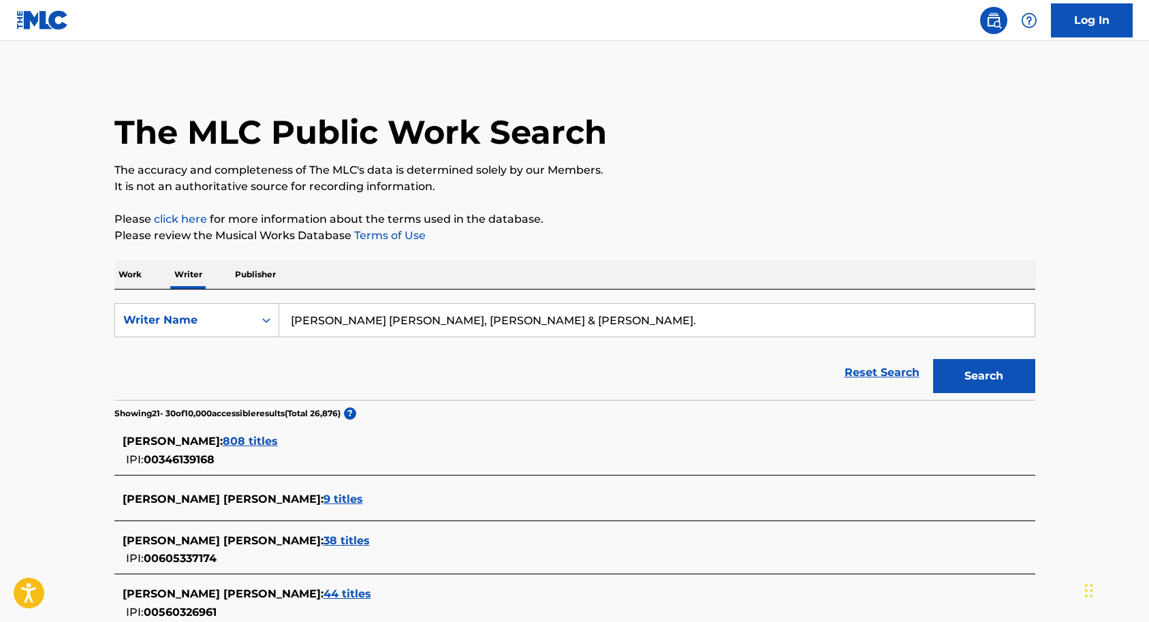
click at [564, 315] on input "[PERSON_NAME] [PERSON_NAME], [PERSON_NAME] & [PERSON_NAME]." at bounding box center [656, 320] width 755 height 33
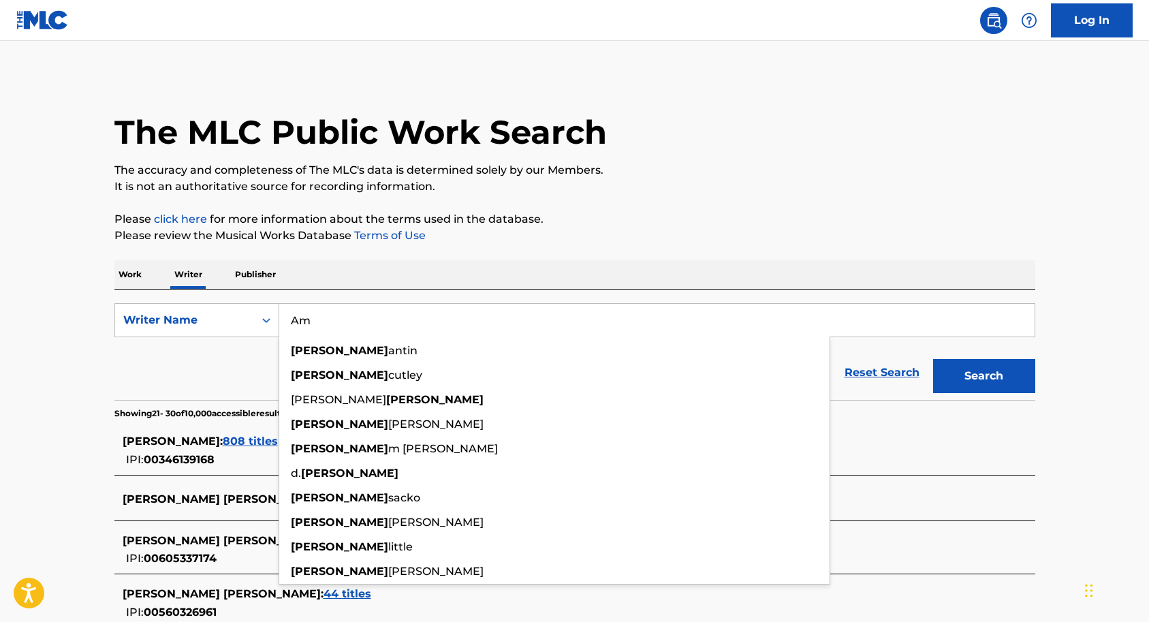
type input "A"
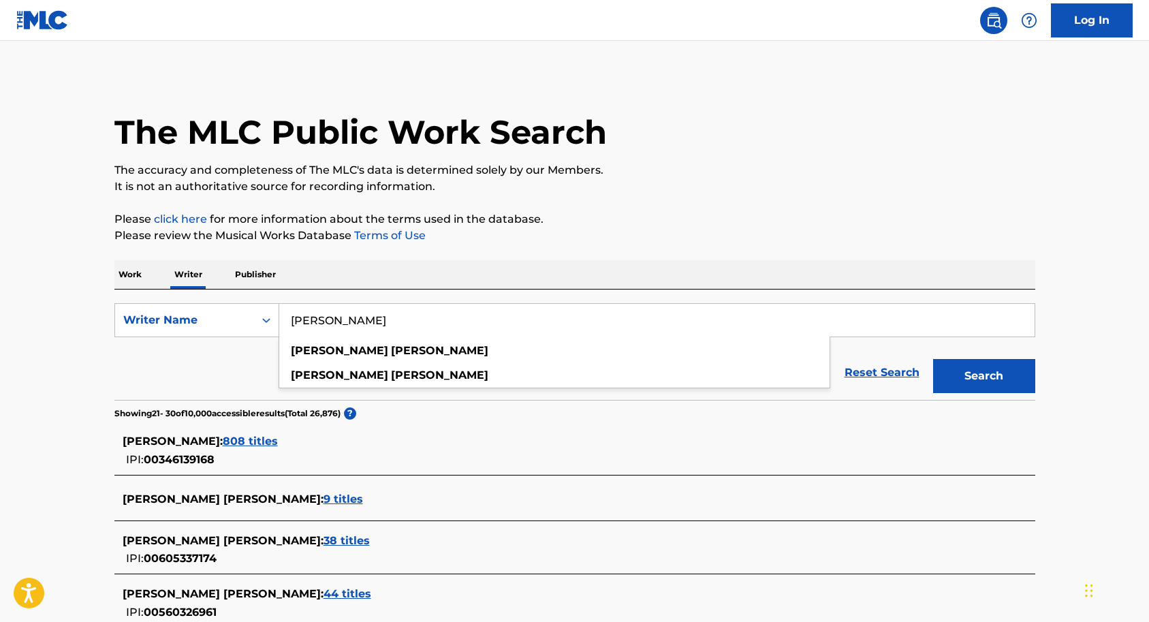
type input "[PERSON_NAME]"
click at [983, 376] on button "Search" at bounding box center [984, 376] width 102 height 34
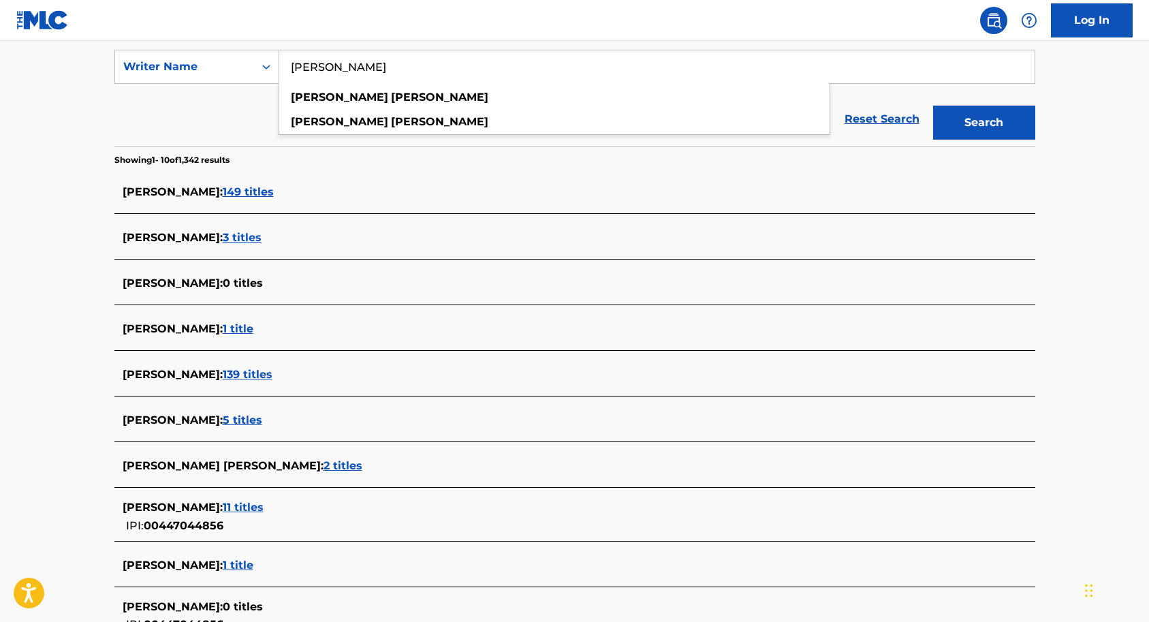
scroll to position [254, 0]
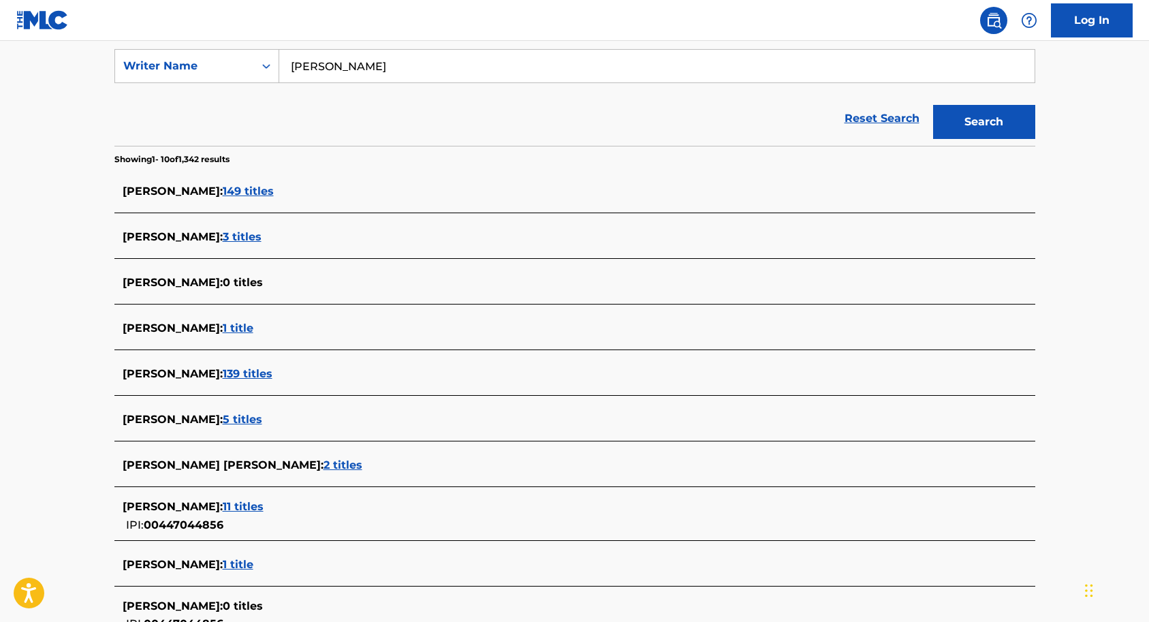
click at [243, 190] on span "149 titles" at bounding box center [248, 191] width 51 height 13
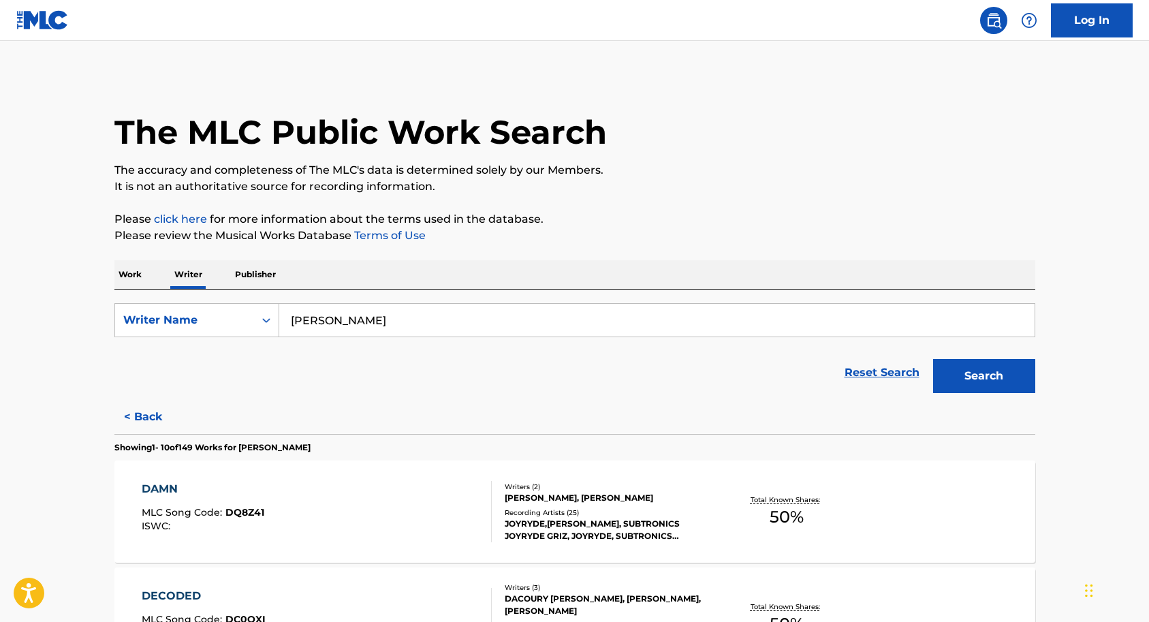
scroll to position [0, 0]
click at [267, 322] on icon "Search Form" at bounding box center [266, 320] width 14 height 14
click at [268, 308] on div "Search Form" at bounding box center [266, 320] width 25 height 25
click at [145, 420] on button "< Back" at bounding box center [155, 417] width 82 height 34
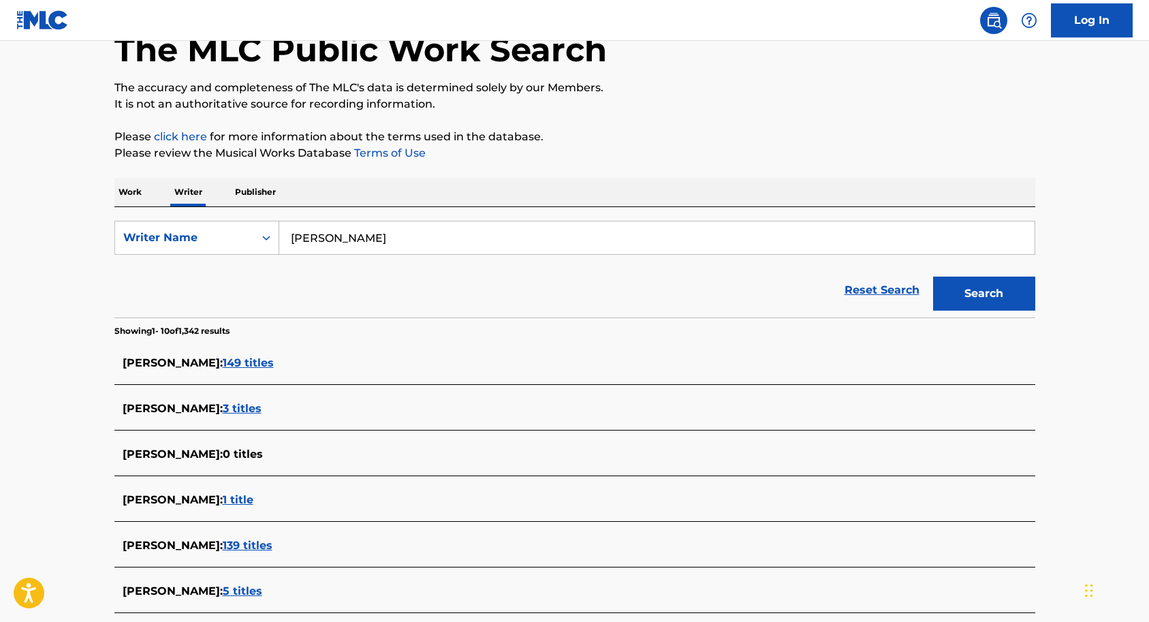
scroll to position [139, 0]
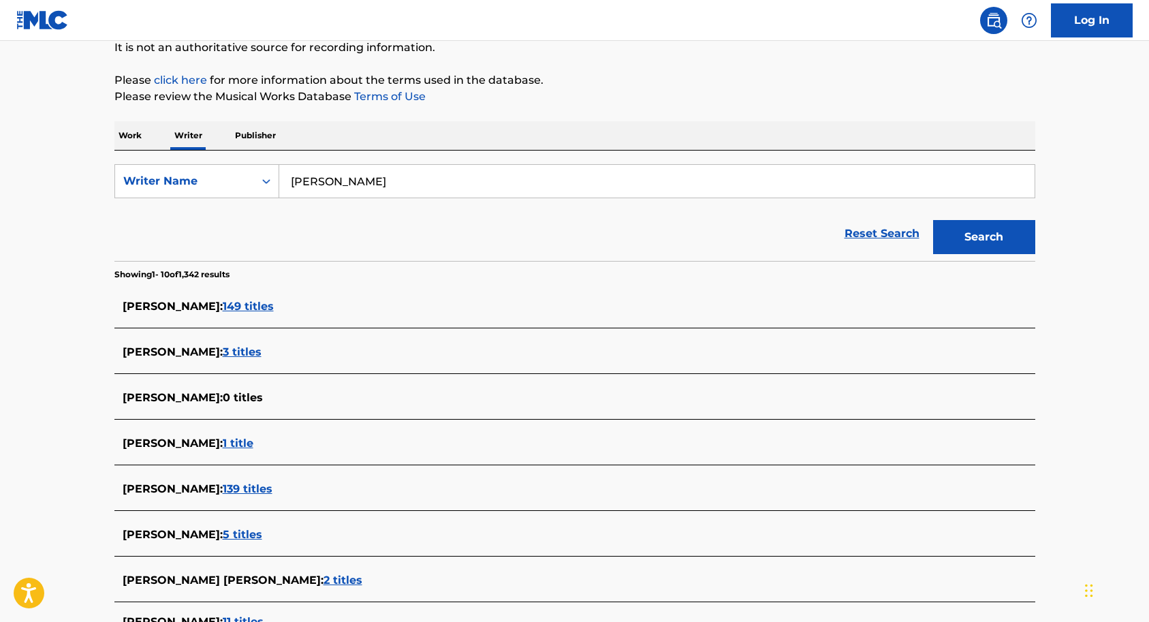
click at [253, 307] on span "149 titles" at bounding box center [248, 306] width 51 height 13
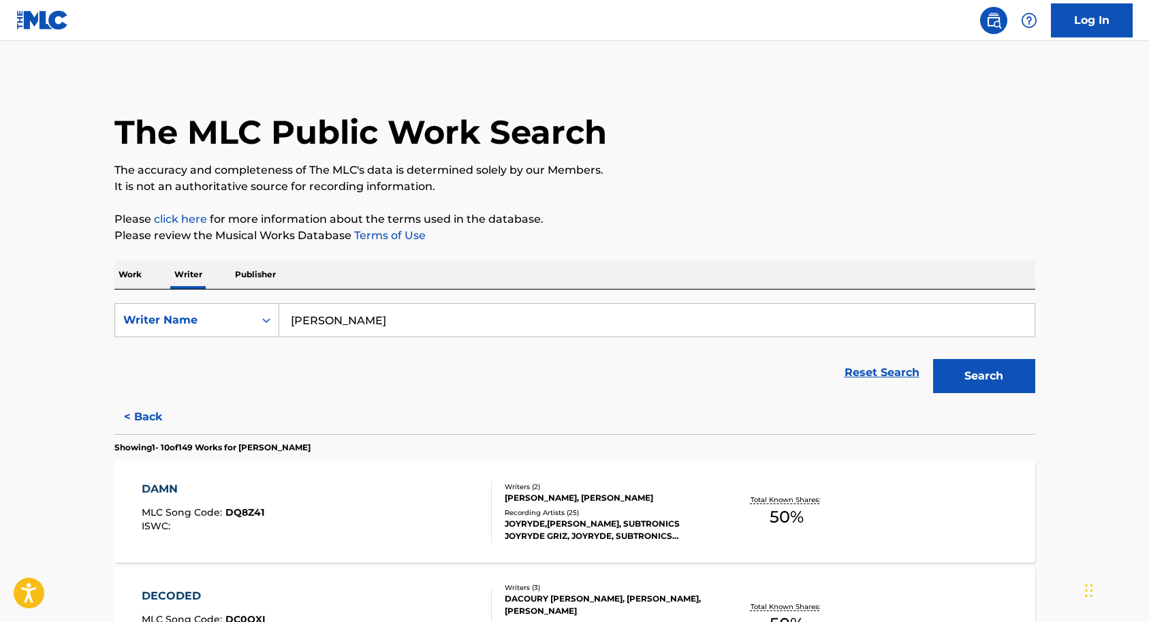
scroll to position [0, 0]
click at [148, 415] on button "< Back" at bounding box center [155, 417] width 82 height 34
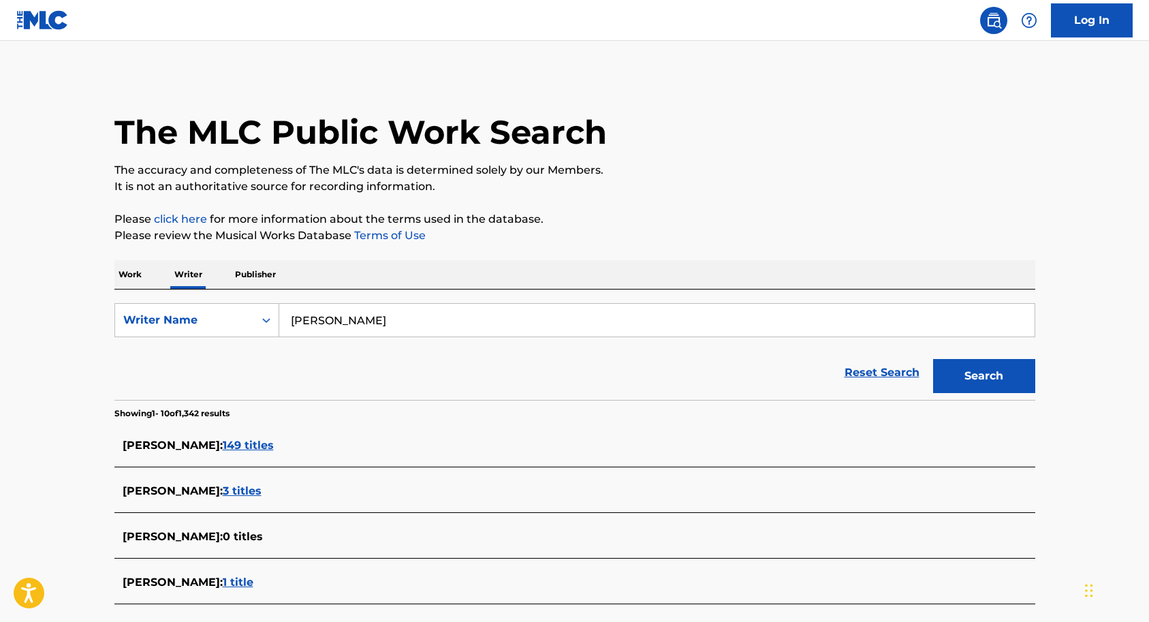
click at [138, 280] on p "Work" at bounding box center [129, 274] width 31 height 29
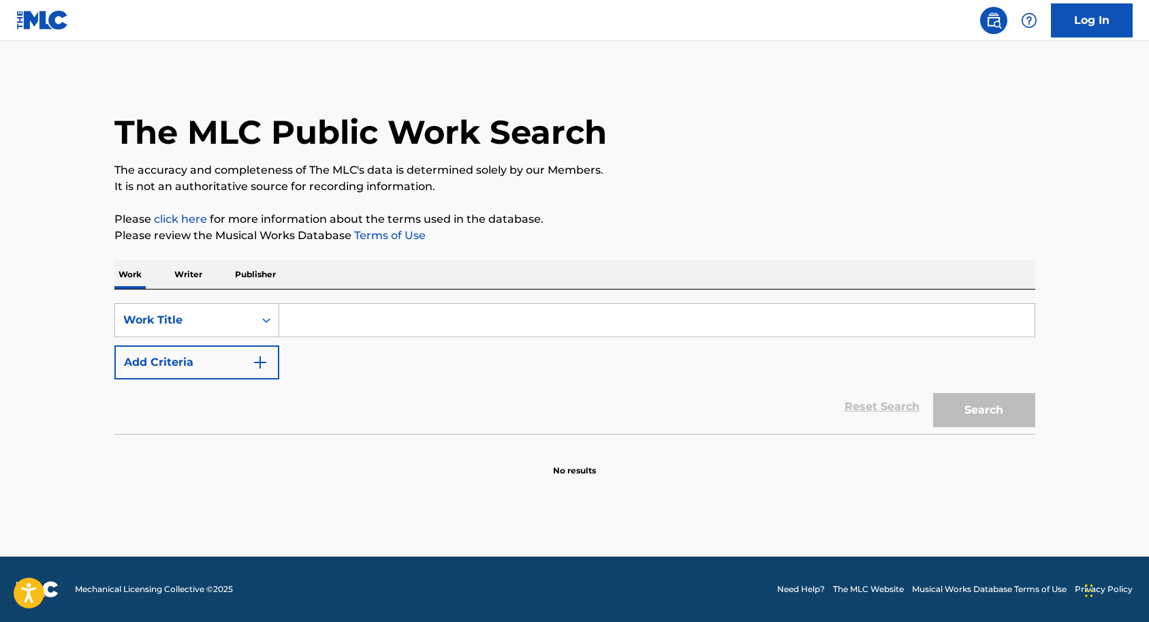
click at [317, 321] on input "Search Form" at bounding box center [656, 320] width 755 height 33
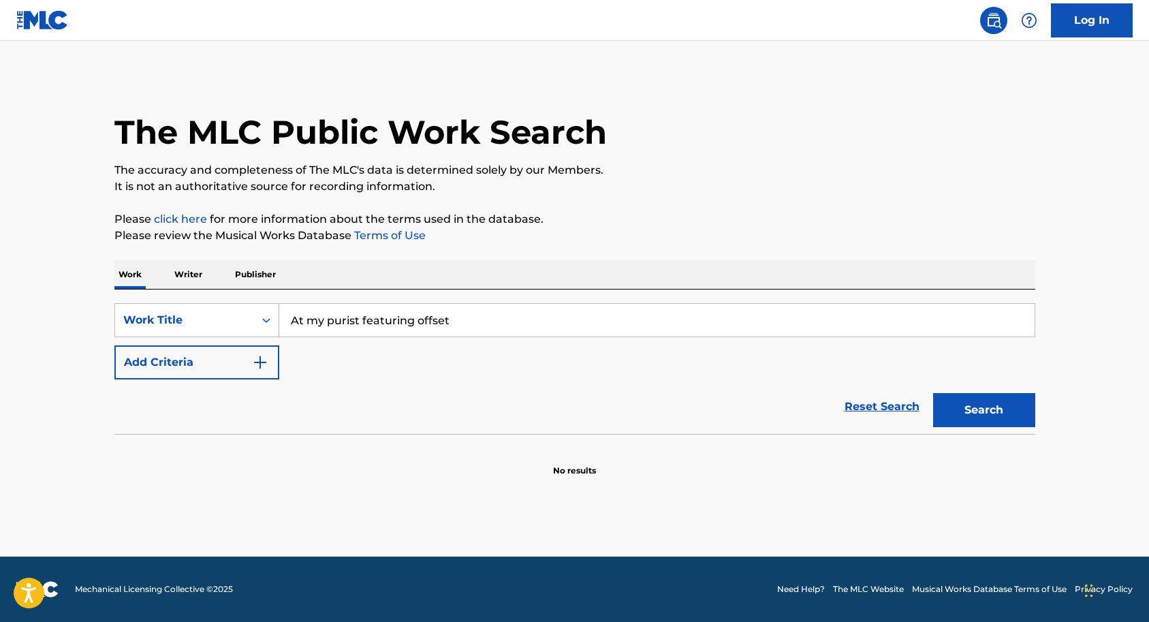
click at [977, 413] on button "Search" at bounding box center [984, 410] width 102 height 34
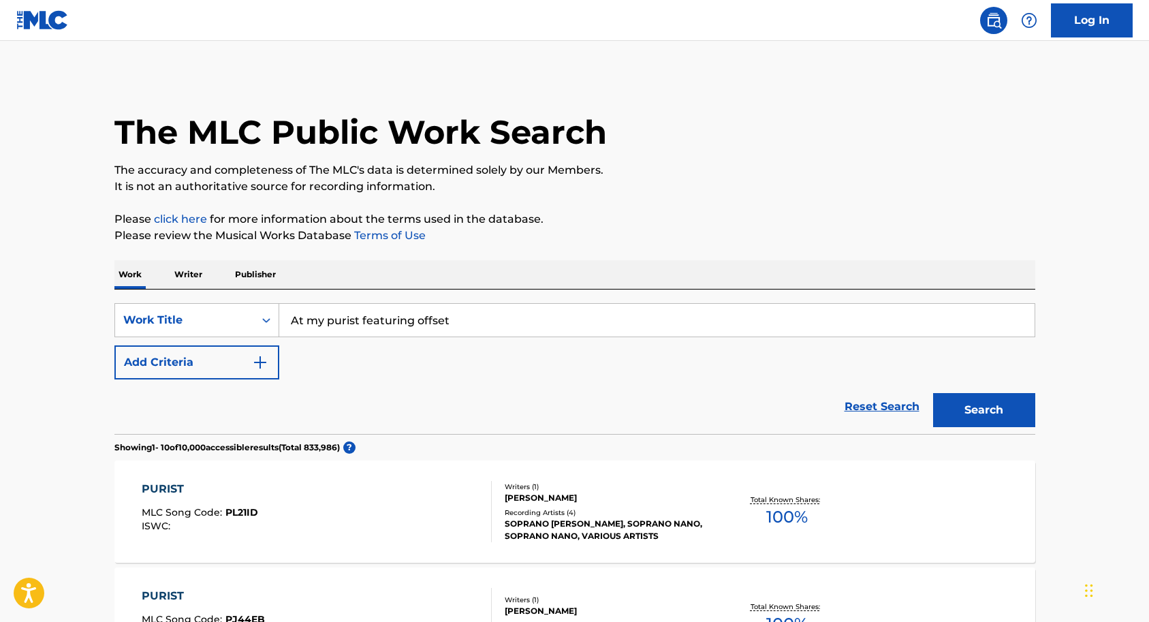
click at [466, 317] on input "At my purist featuring offset" at bounding box center [656, 320] width 755 height 33
type input "At my purist"
click at [960, 412] on button "Search" at bounding box center [984, 410] width 102 height 34
click at [266, 364] on img "Search Form" at bounding box center [260, 362] width 16 height 16
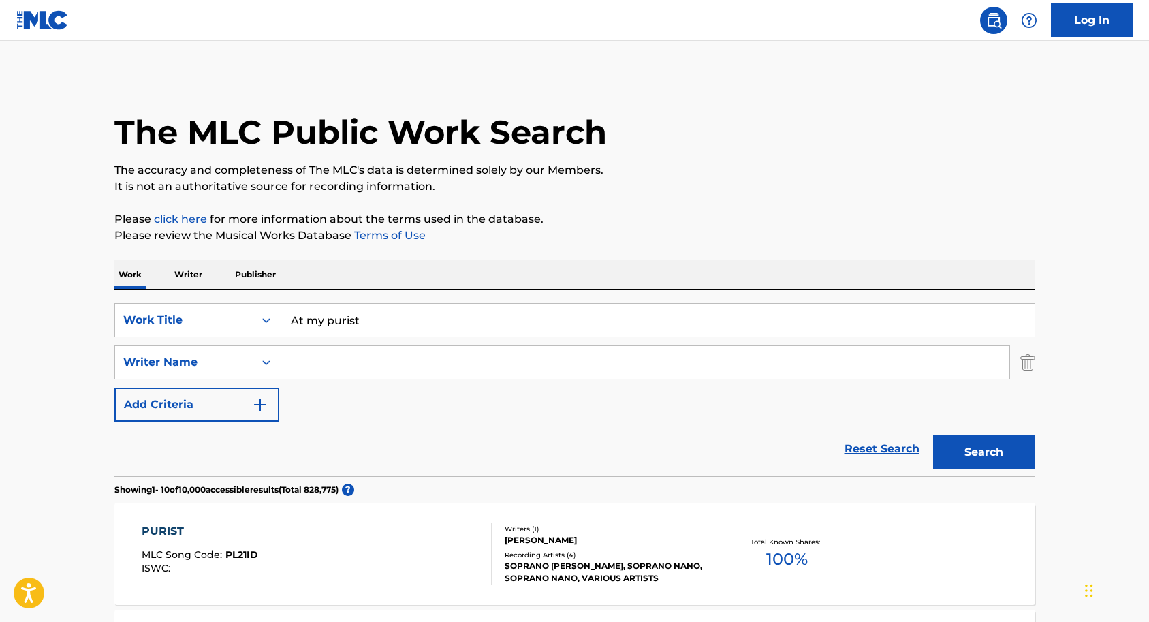
click at [338, 364] on input "Search Form" at bounding box center [644, 362] width 730 height 33
click at [954, 444] on button "Search" at bounding box center [984, 452] width 102 height 34
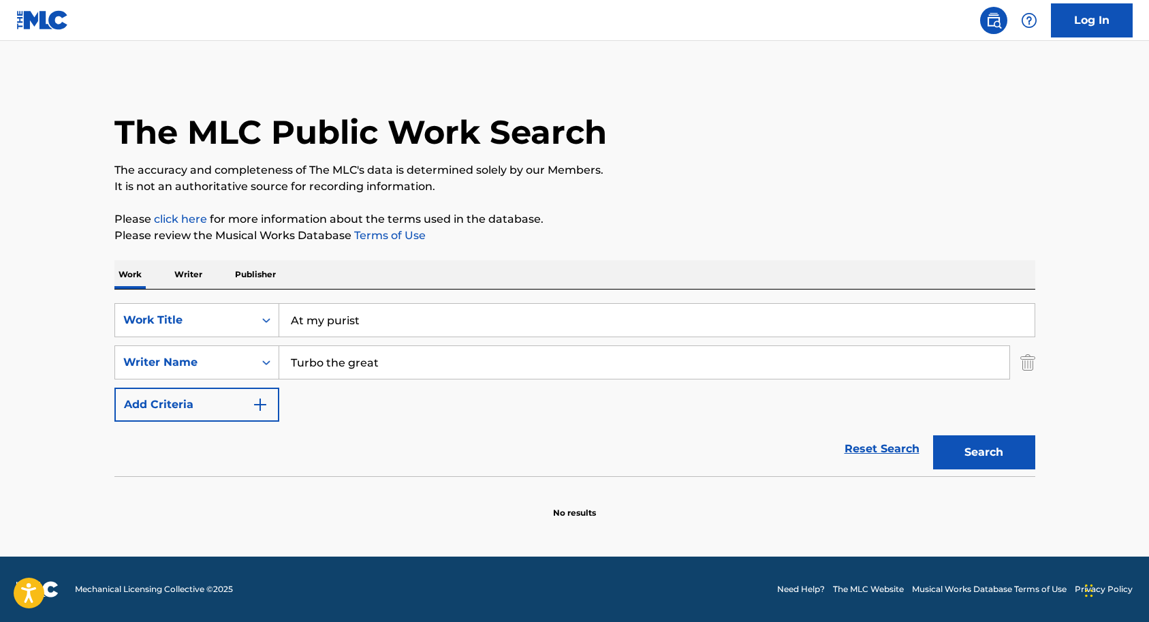
click at [393, 365] on input "Turbo the great" at bounding box center [644, 362] width 730 height 33
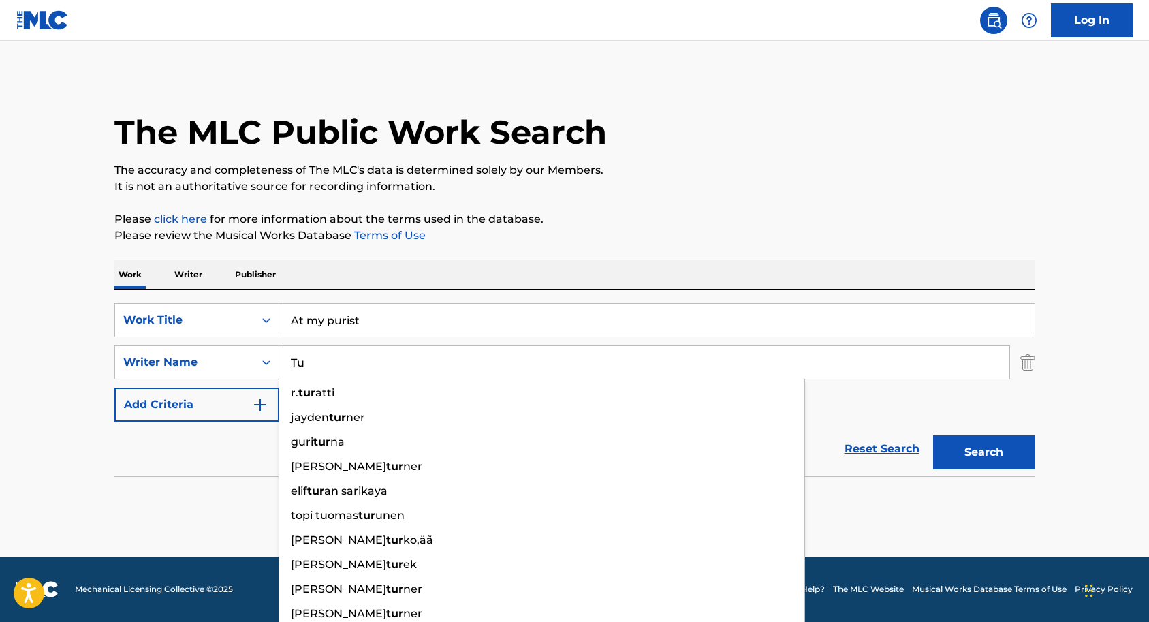
type input "T"
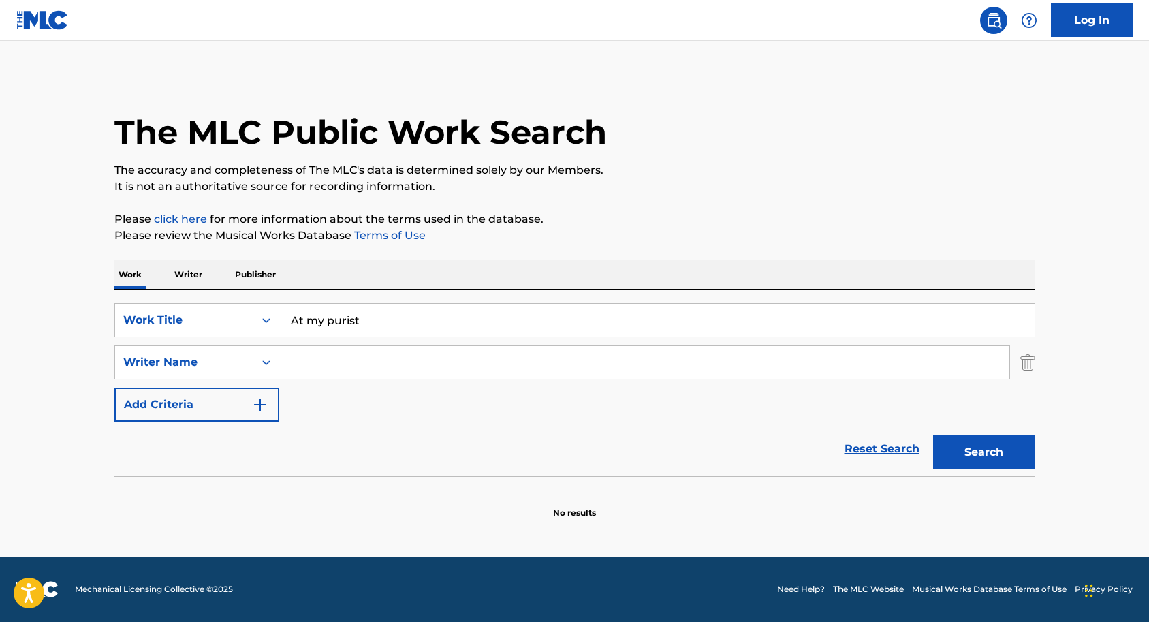
click at [1031, 366] on img "Search Form" at bounding box center [1027, 362] width 15 height 34
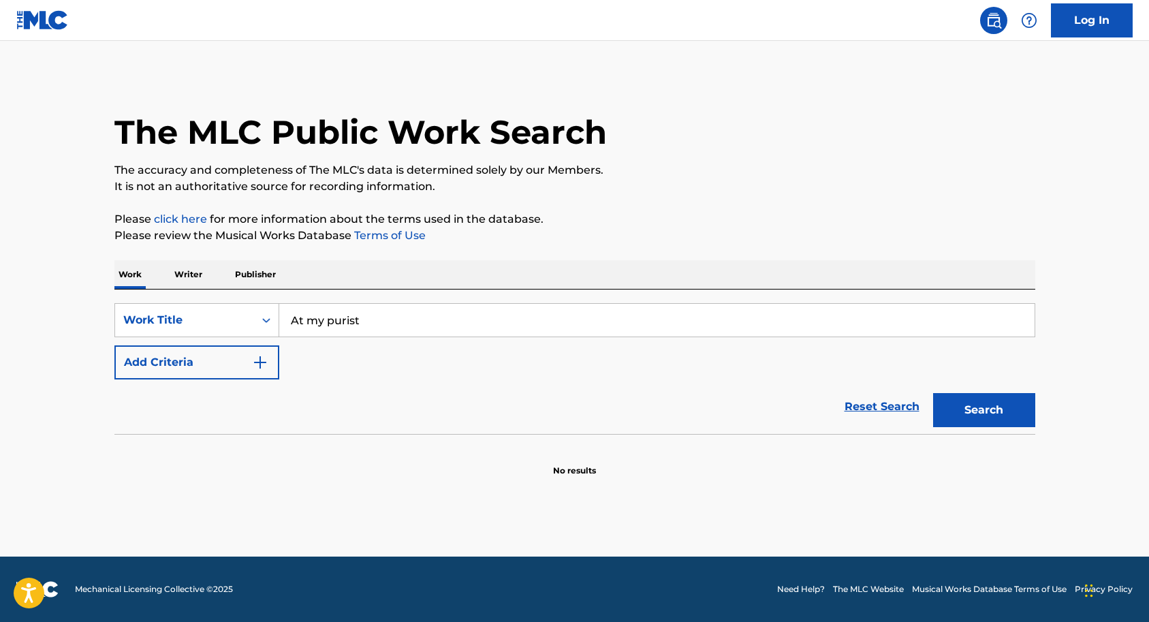
click at [383, 324] on input "At my purist" at bounding box center [656, 320] width 755 height 33
click at [983, 410] on button "Search" at bounding box center [984, 410] width 102 height 34
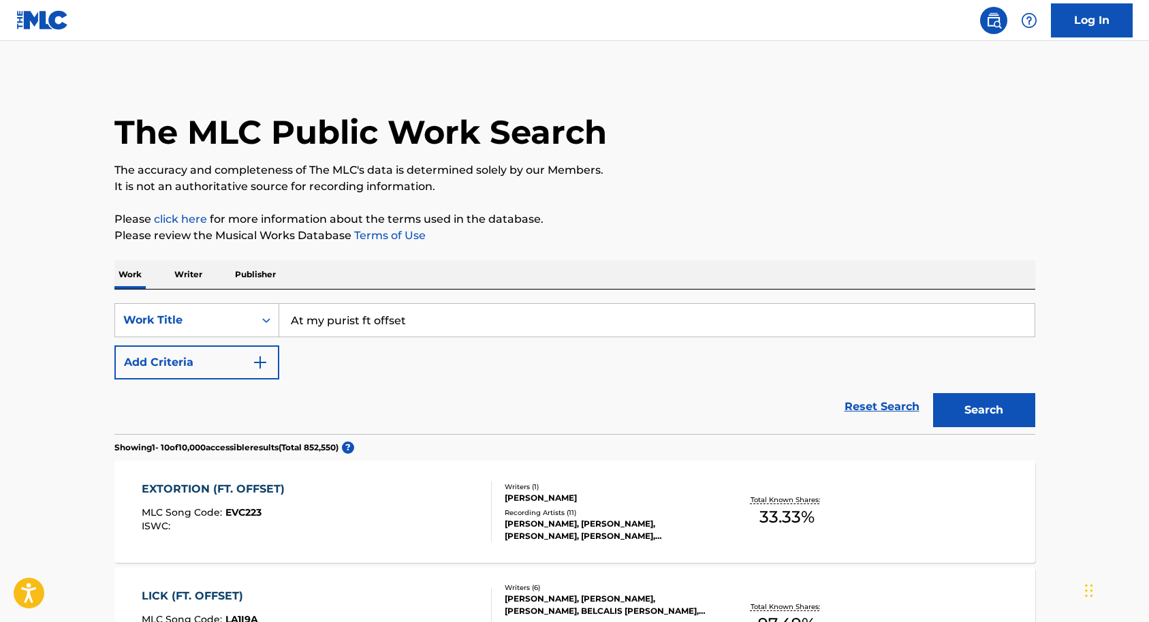
click at [370, 324] on input "At my purist ft offset" at bounding box center [656, 320] width 755 height 33
click at [995, 415] on button "Search" at bounding box center [984, 410] width 102 height 34
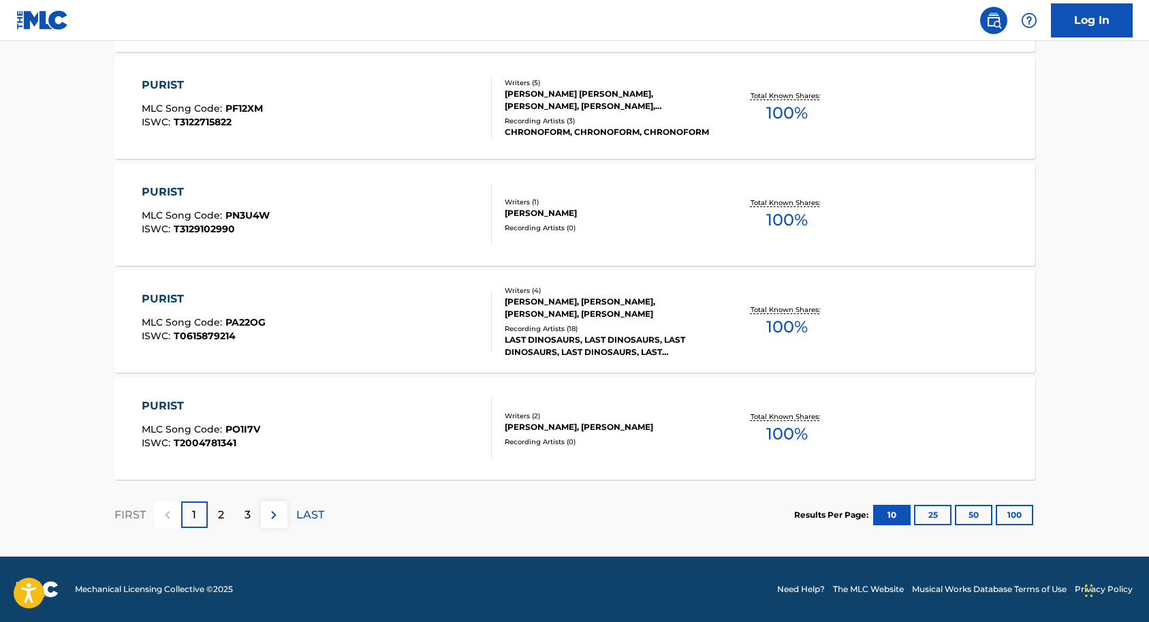
scroll to position [1045, 0]
click at [229, 521] on div "2" at bounding box center [221, 514] width 27 height 27
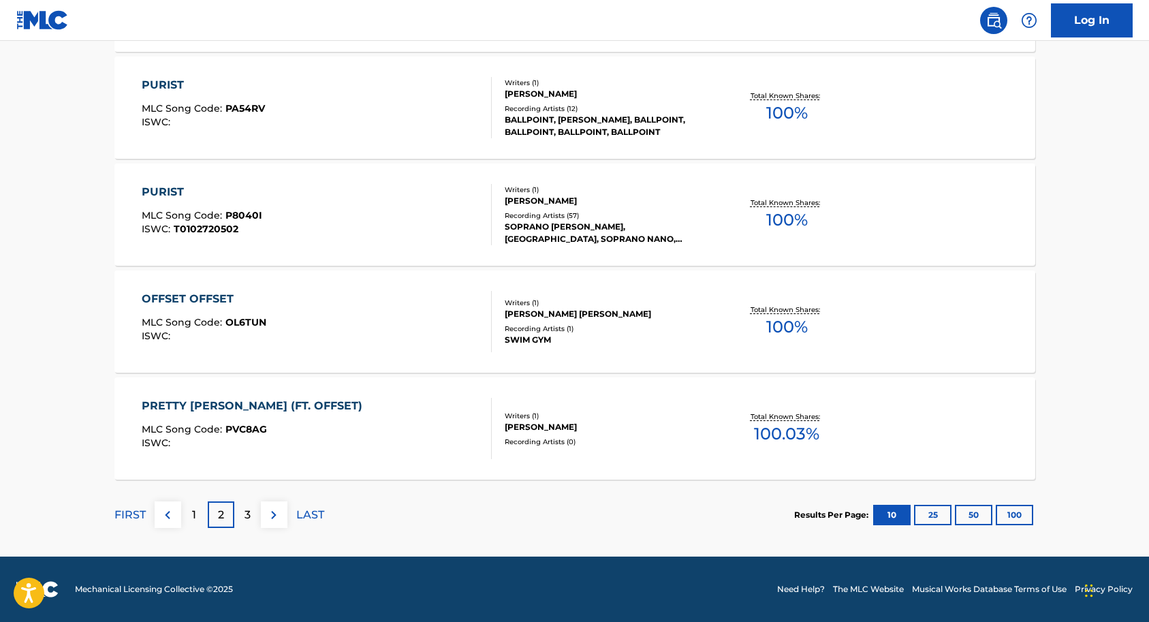
click at [251, 511] on div "3" at bounding box center [247, 514] width 27 height 27
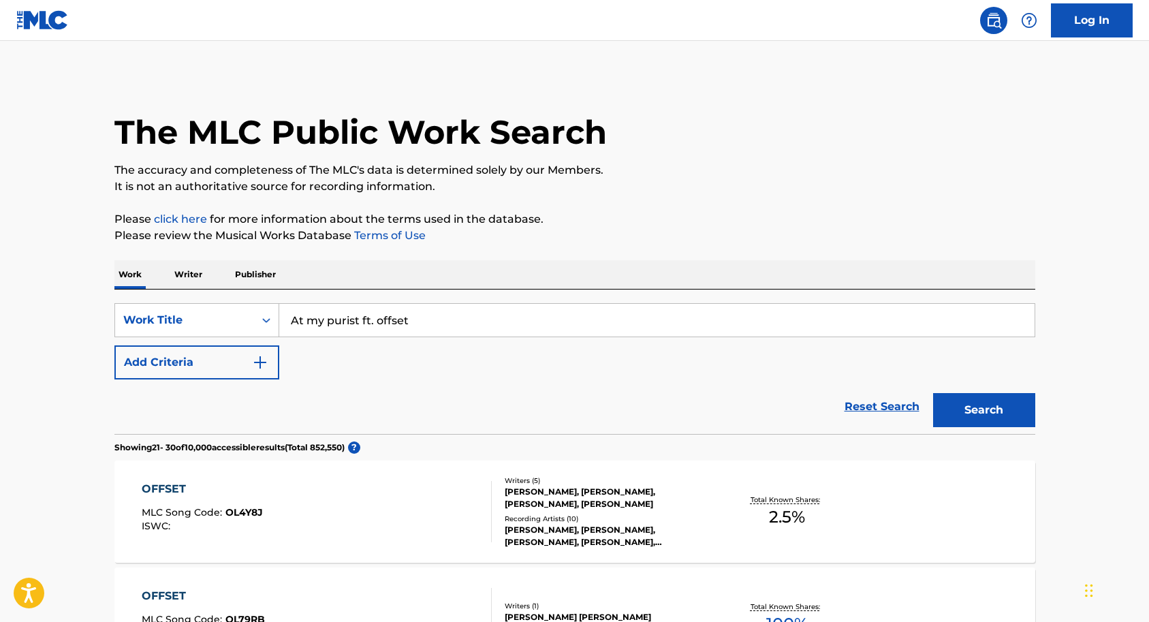
scroll to position [0, 0]
click at [428, 323] on input "At my purist ft. offset" at bounding box center [656, 320] width 755 height 33
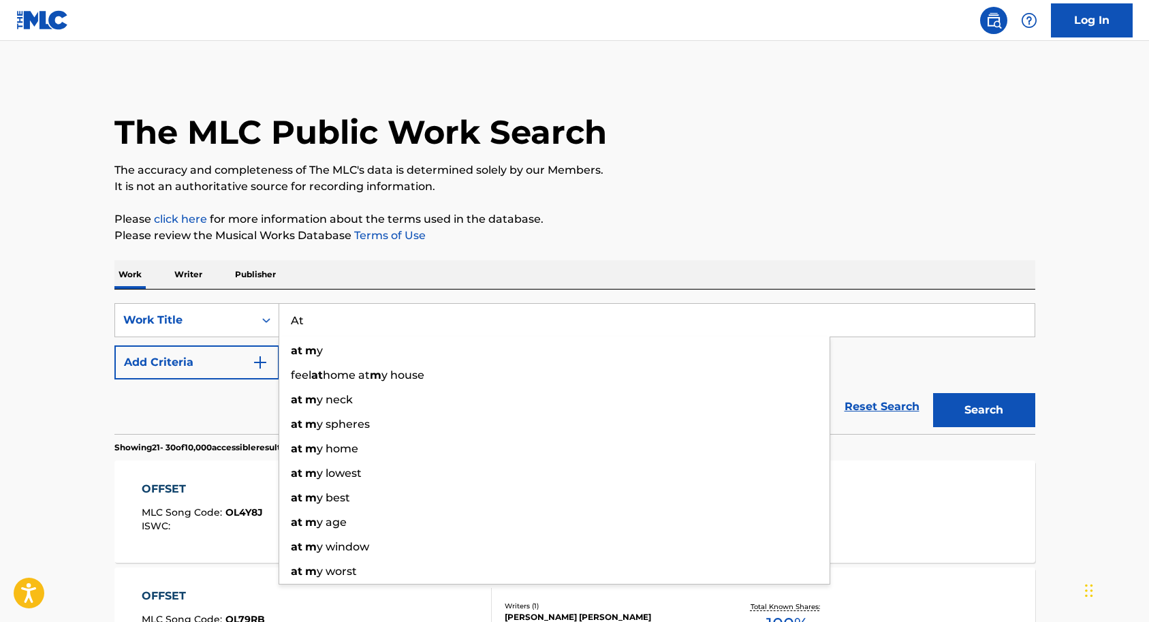
type input "A"
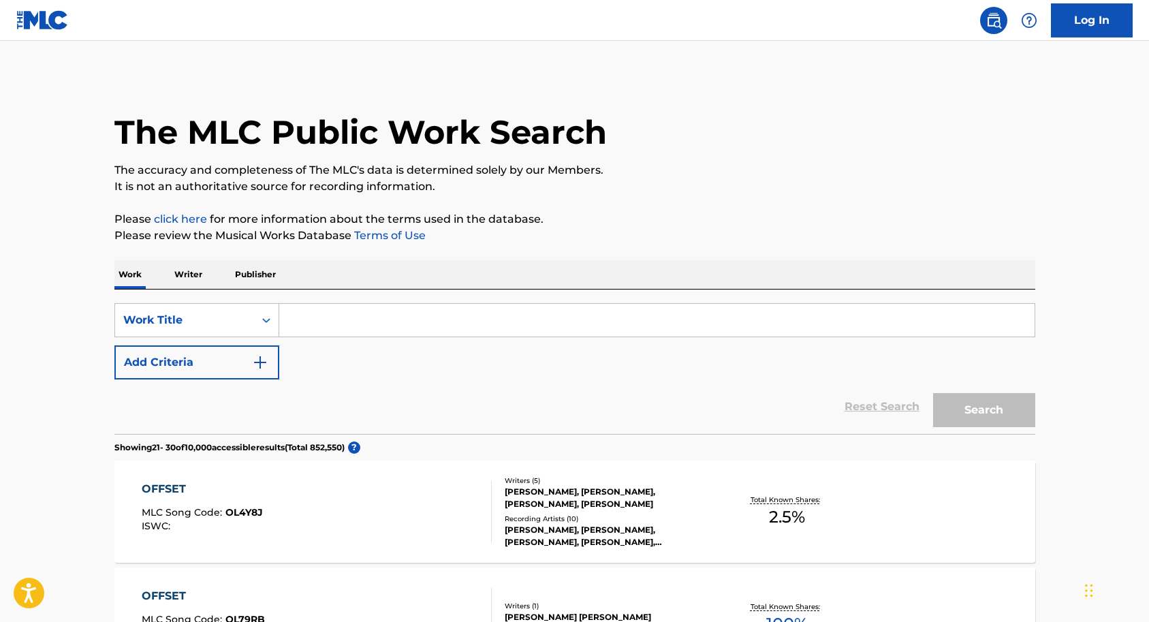
click at [414, 392] on div "Reset Search Search" at bounding box center [574, 406] width 921 height 54
click at [193, 272] on p "Writer" at bounding box center [188, 274] width 36 height 29
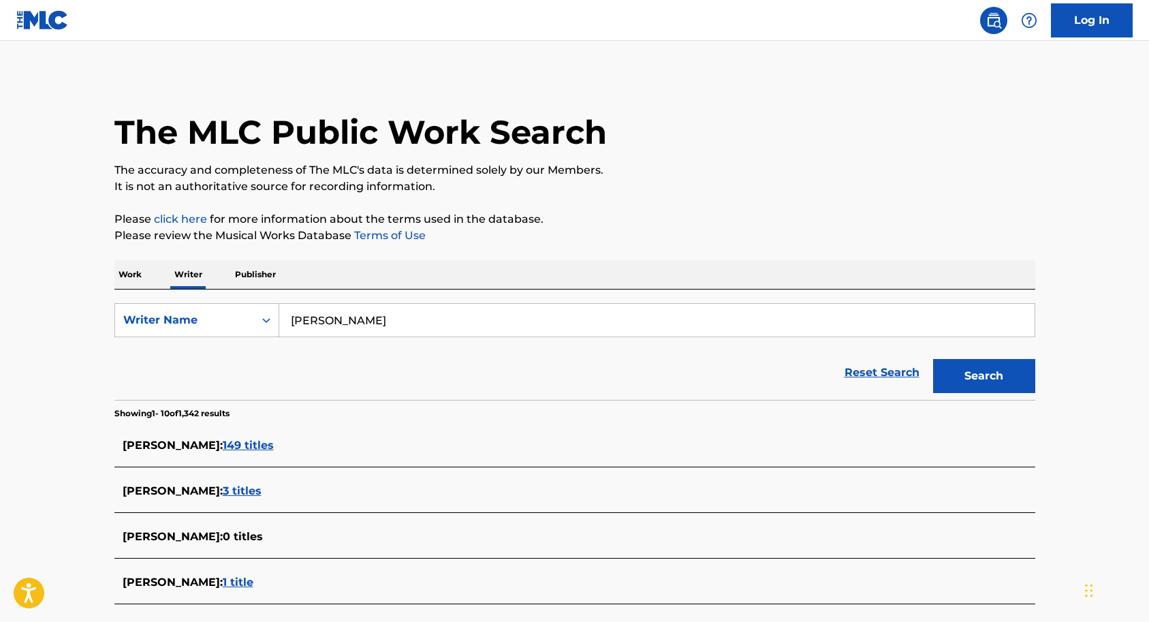
click at [379, 316] on input "[PERSON_NAME]" at bounding box center [656, 320] width 755 height 33
type input "F"
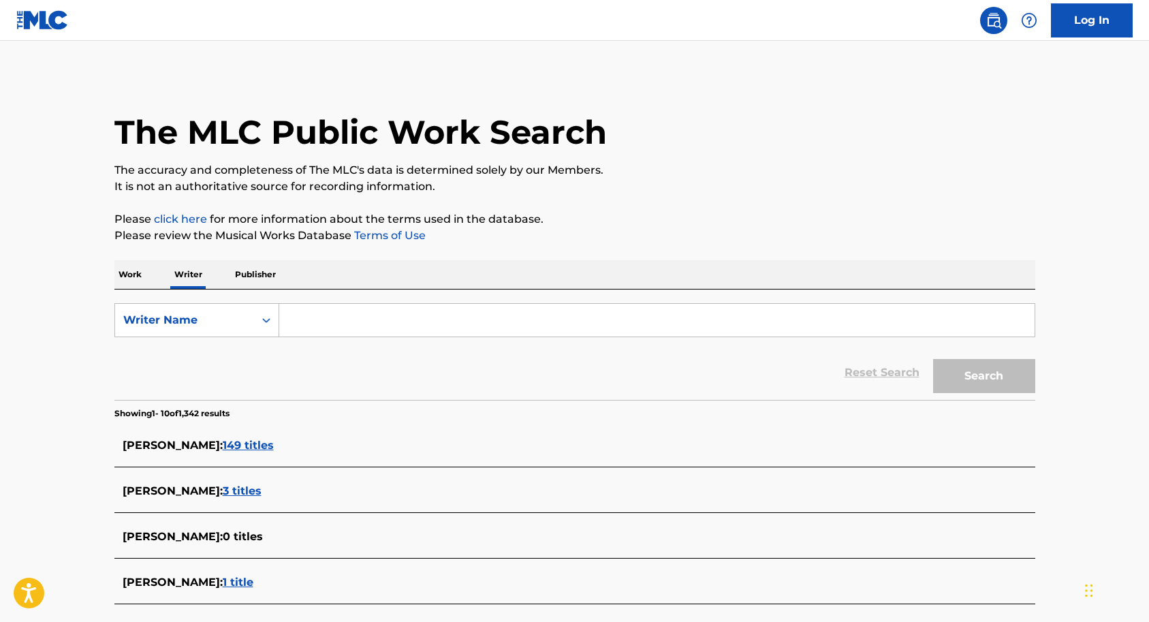
click at [128, 277] on p "Work" at bounding box center [129, 274] width 31 height 29
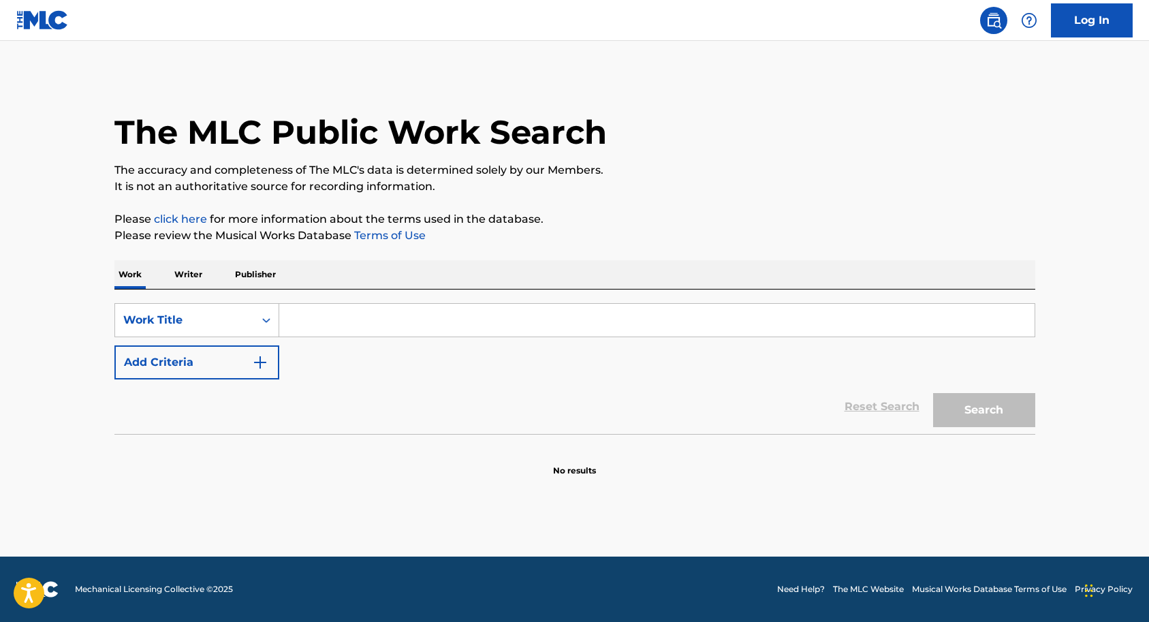
paste input "at my purest" by [PERSON_NAME], featuring [PERSON_NAME]."
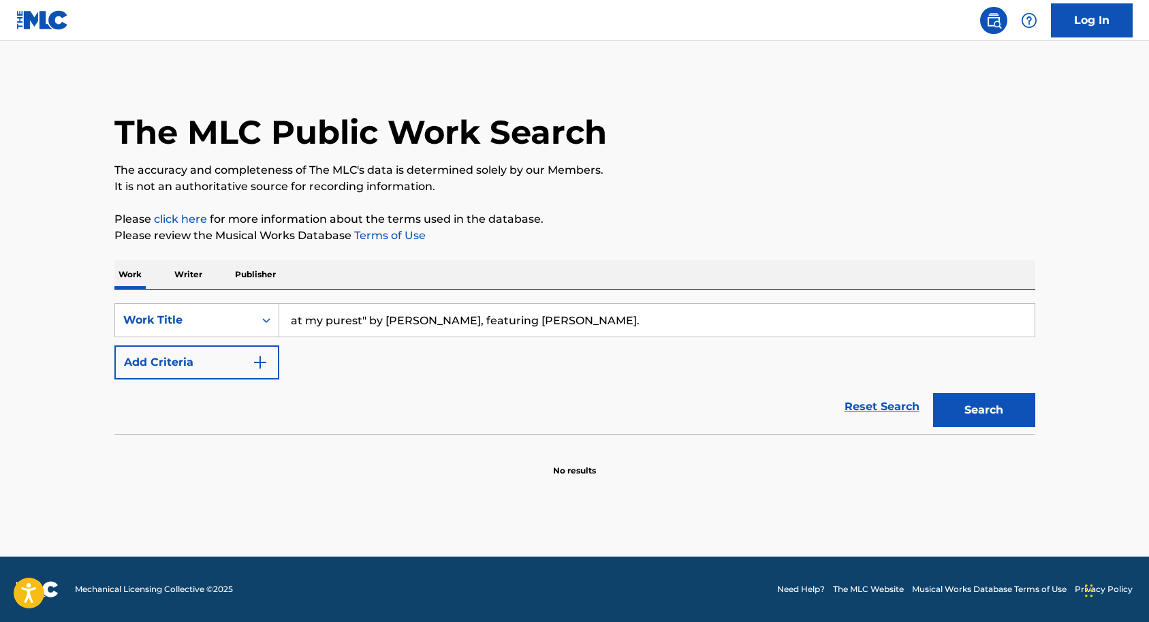
click at [987, 407] on button "Search" at bounding box center [984, 410] width 102 height 34
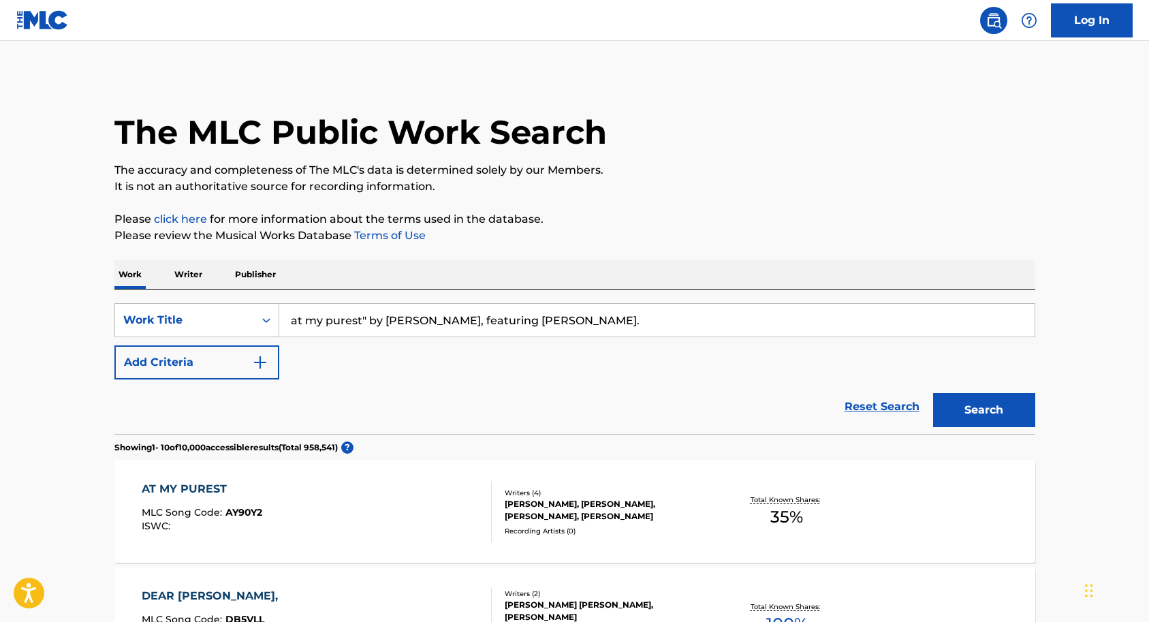
click at [526, 308] on input "at my purest" by [PERSON_NAME], featuring [PERSON_NAME]." at bounding box center [656, 320] width 755 height 33
click at [527, 323] on input "at my purest" by [PERSON_NAME], featuring [PERSON_NAME]." at bounding box center [656, 320] width 755 height 33
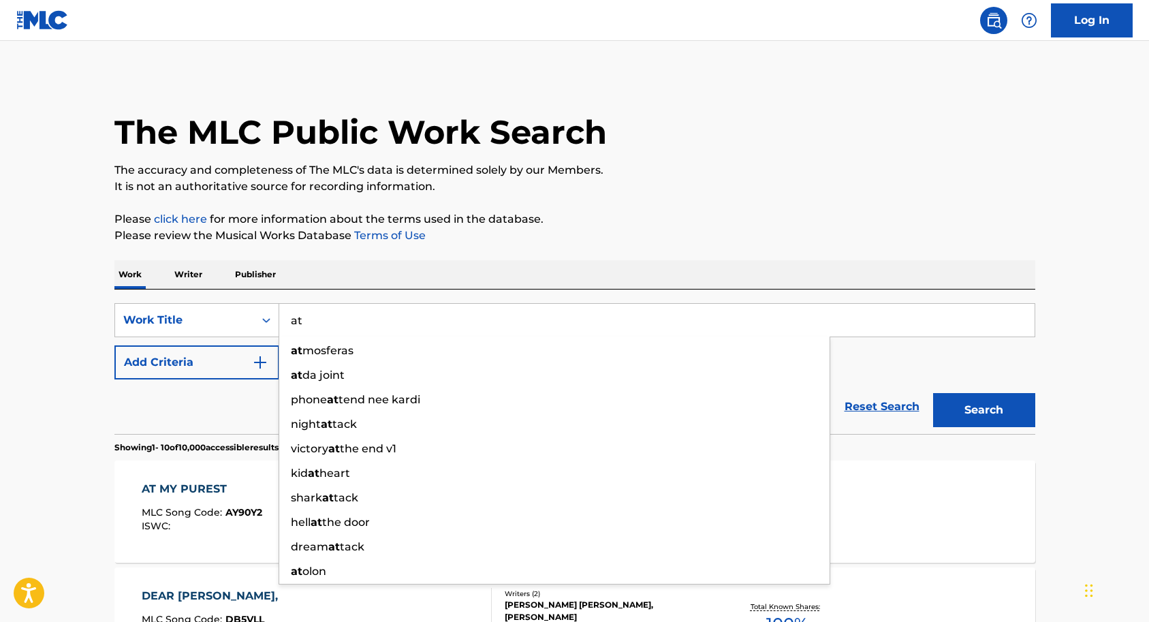
type input "a"
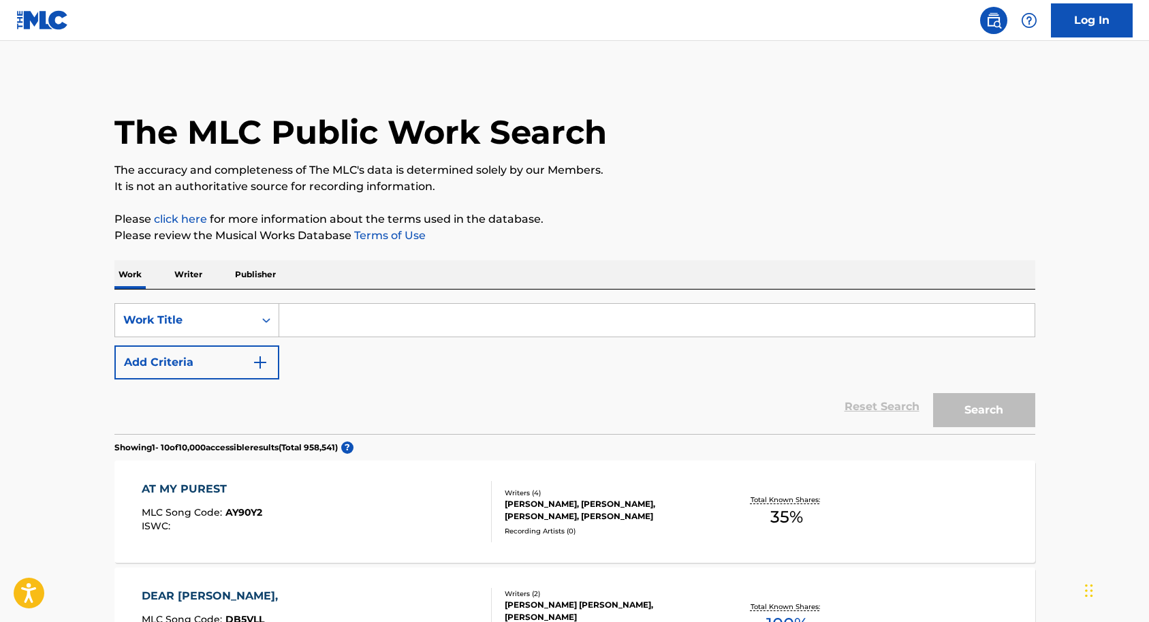
paste input "no more chicken featuring [PERSON_NAME][US_STATE]"
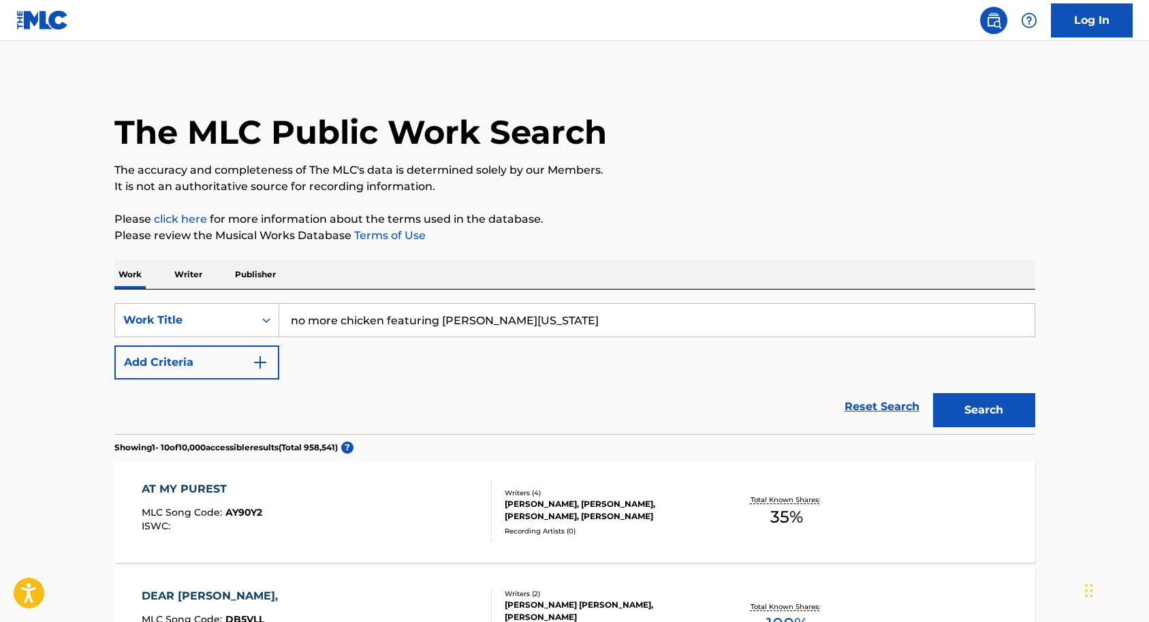
click at [998, 413] on button "Search" at bounding box center [984, 410] width 102 height 34
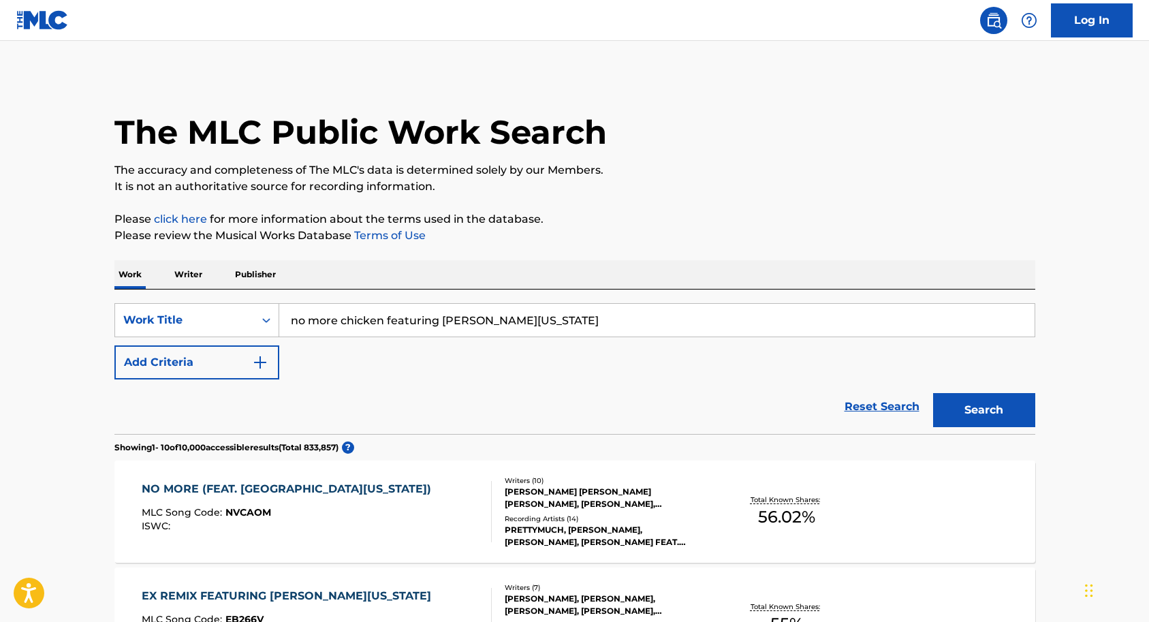
click at [535, 321] on input "no more chicken featuring [PERSON_NAME][US_STATE]" at bounding box center [656, 320] width 755 height 33
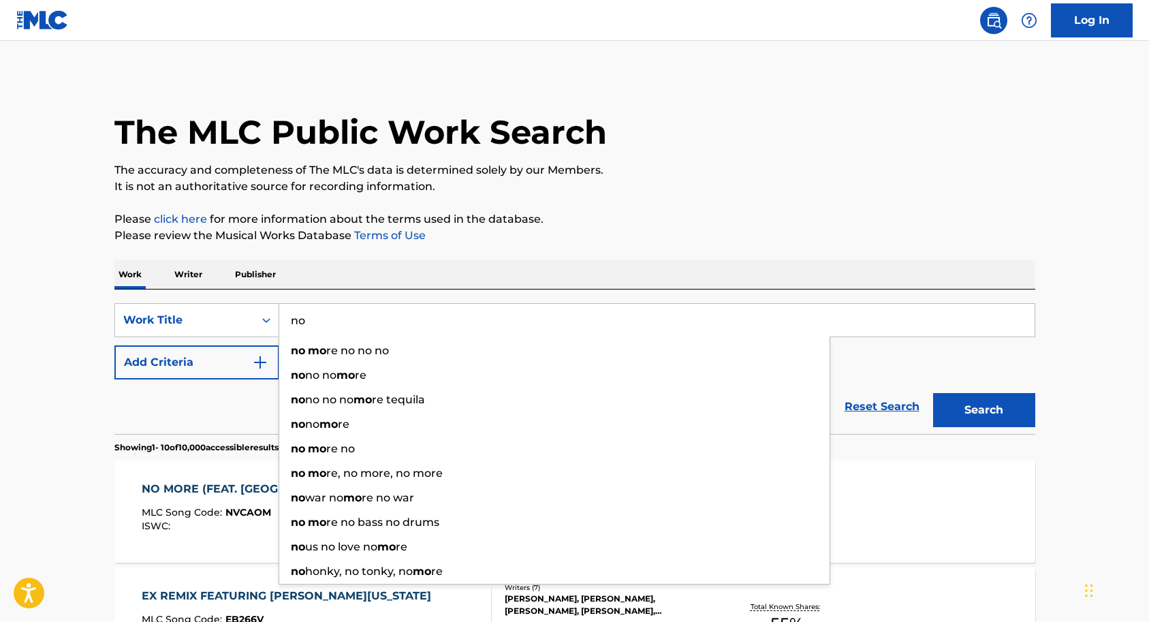
type input "n"
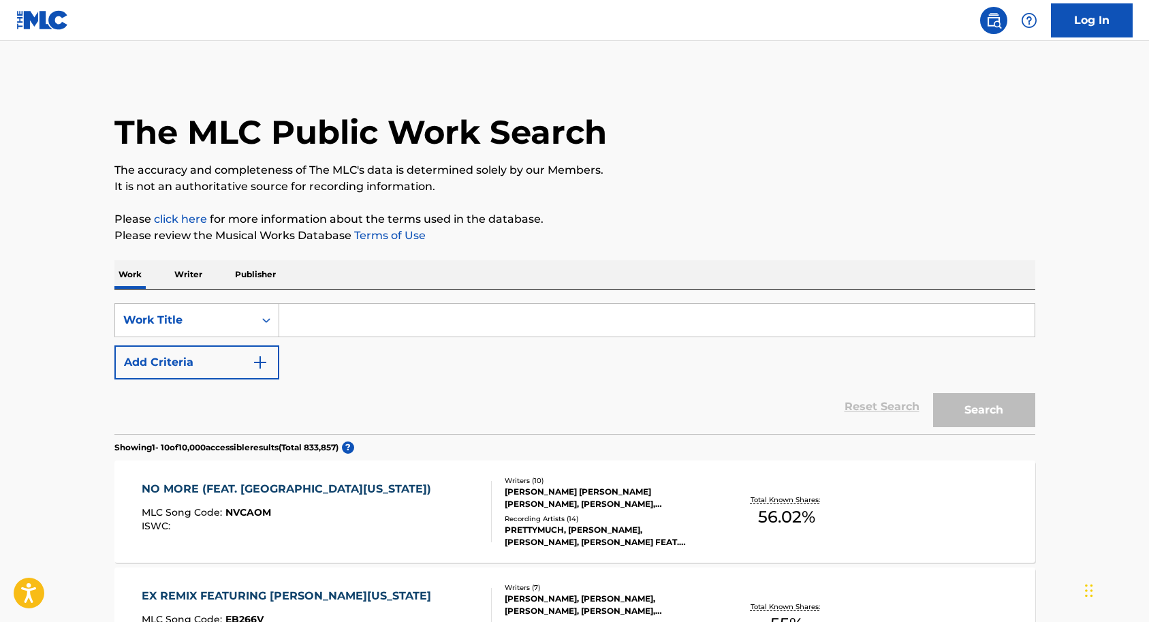
click at [368, 317] on input "Search Form" at bounding box center [656, 320] width 755 height 33
click at [314, 321] on input "Search Form" at bounding box center [656, 320] width 755 height 33
click at [297, 358] on div "SearchWithCriteria27bcf190-1d74-4efc-baa6-906a0bb1c5dd Work Title Add Criteria" at bounding box center [574, 341] width 921 height 76
click at [303, 319] on input "Search Form" at bounding box center [656, 320] width 755 height 33
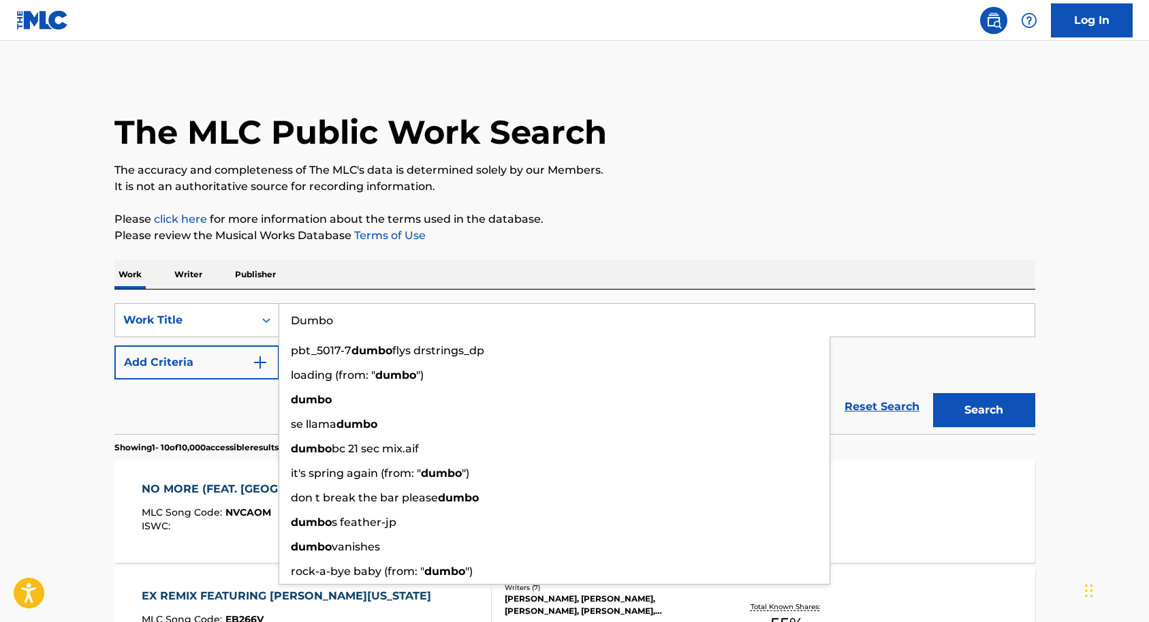
type input "Dumbo"
click at [259, 360] on img "Search Form" at bounding box center [260, 362] width 16 height 16
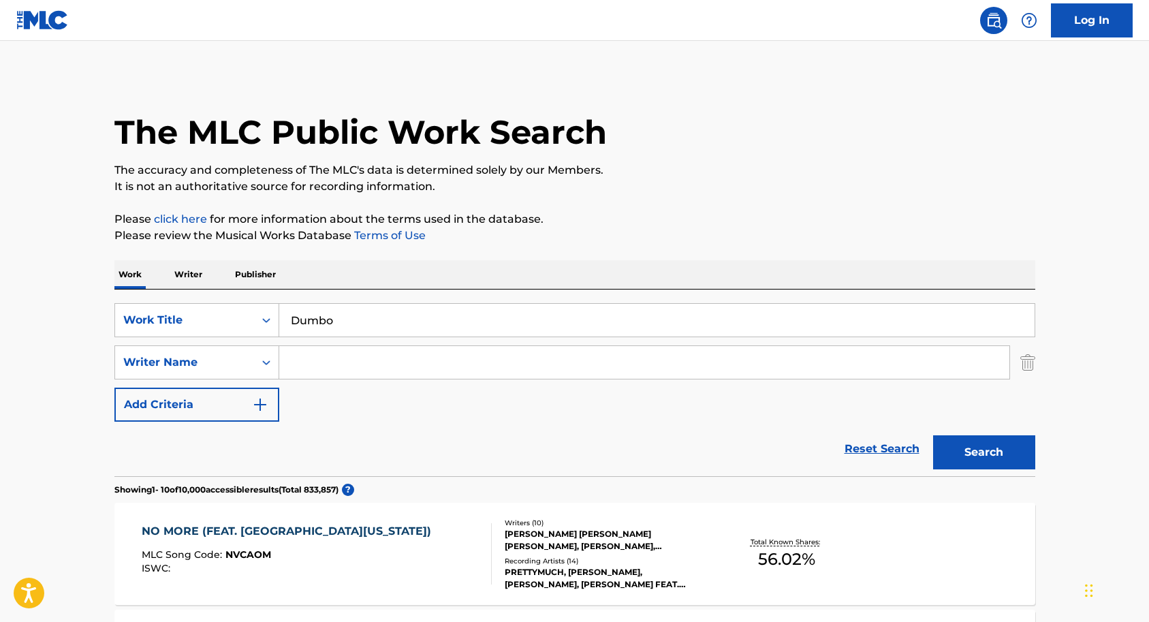
click at [315, 358] on input "Search Form" at bounding box center [644, 362] width 730 height 33
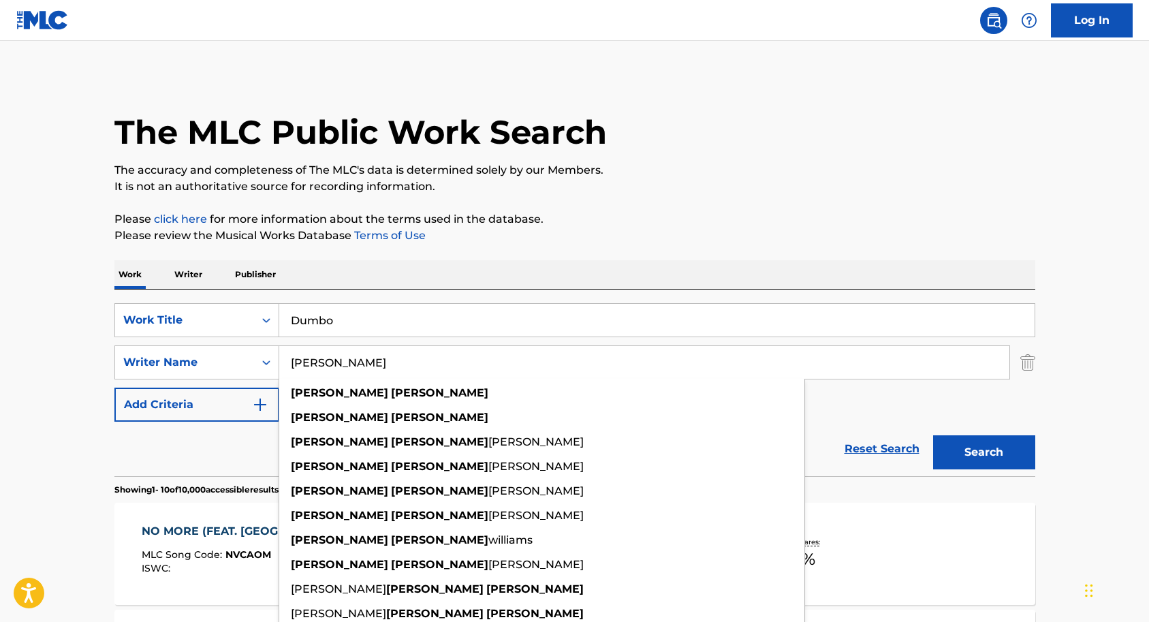
click at [983, 457] on button "Search" at bounding box center [984, 452] width 102 height 34
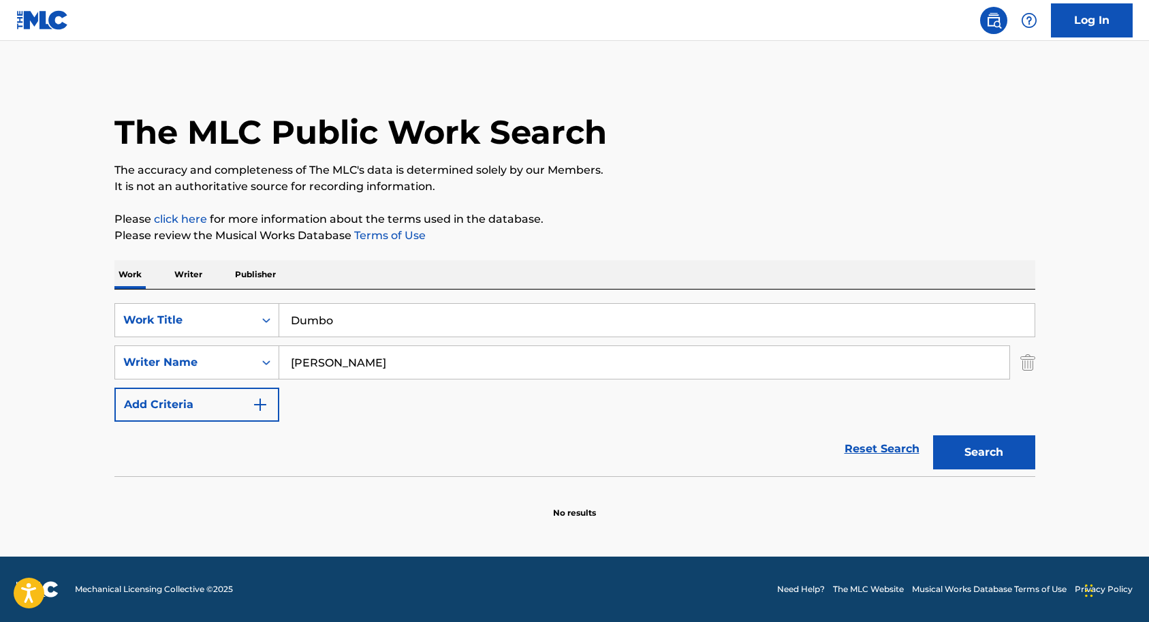
click at [366, 364] on input "[PERSON_NAME]" at bounding box center [644, 362] width 730 height 33
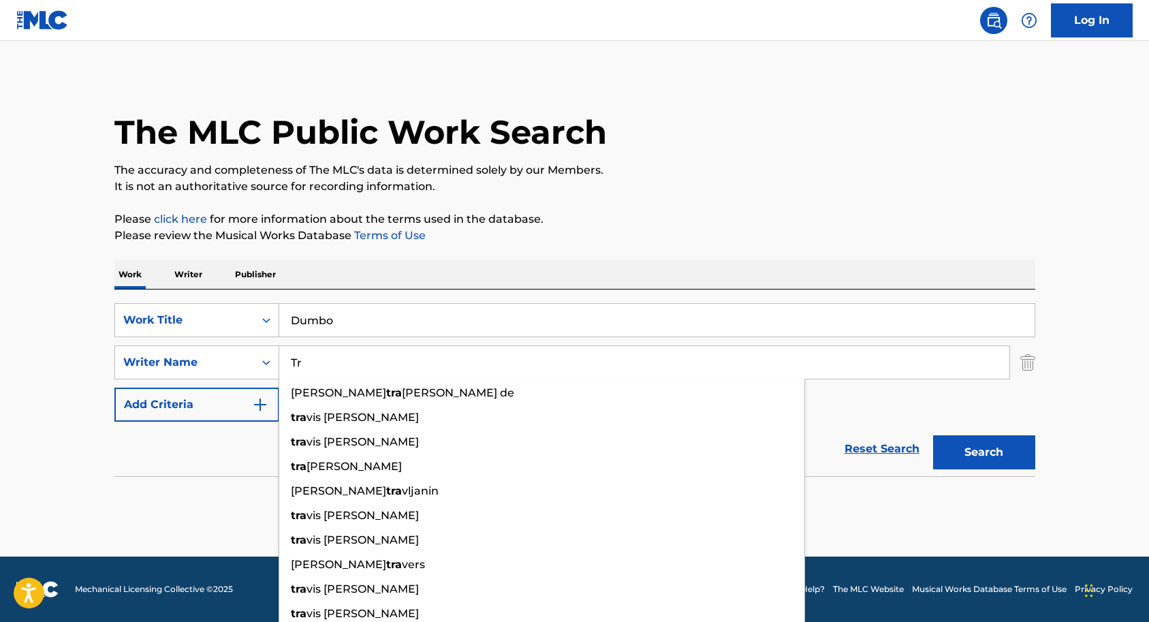
type input "T"
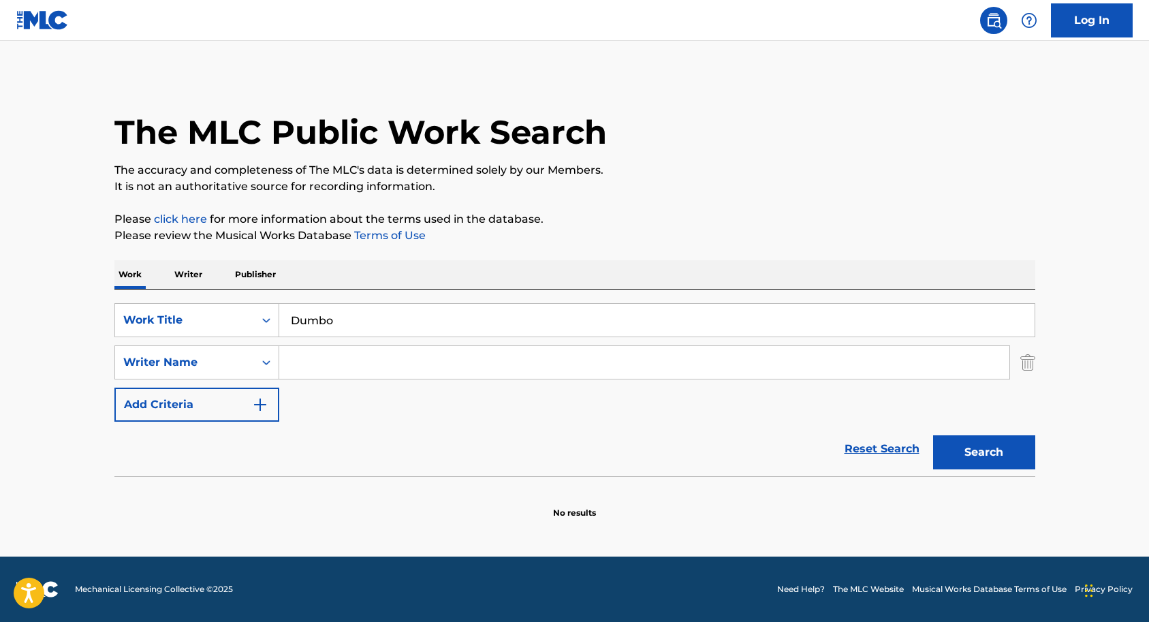
click at [1025, 363] on img "Search Form" at bounding box center [1027, 362] width 15 height 34
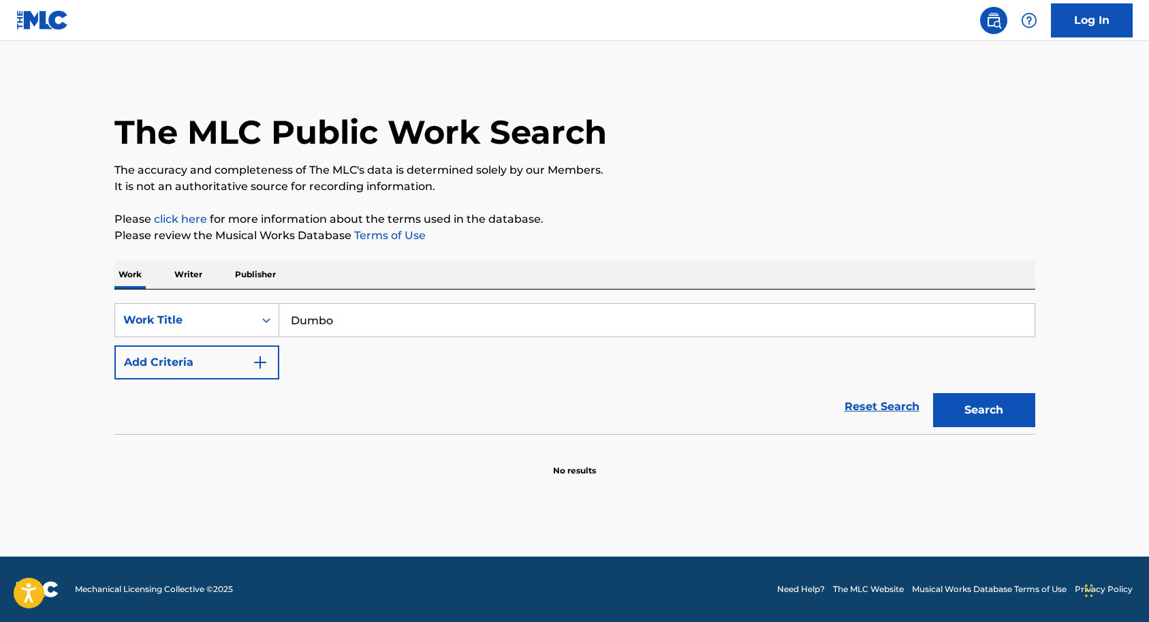
click at [983, 405] on button "Search" at bounding box center [984, 410] width 102 height 34
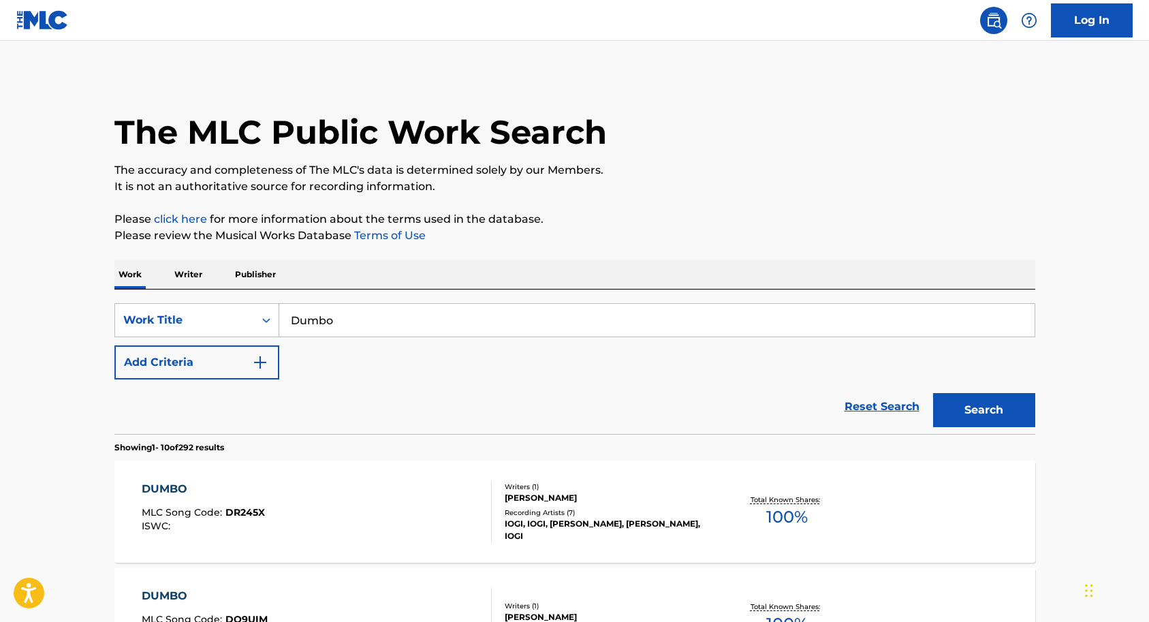
click at [251, 362] on button "Add Criteria" at bounding box center [196, 362] width 165 height 34
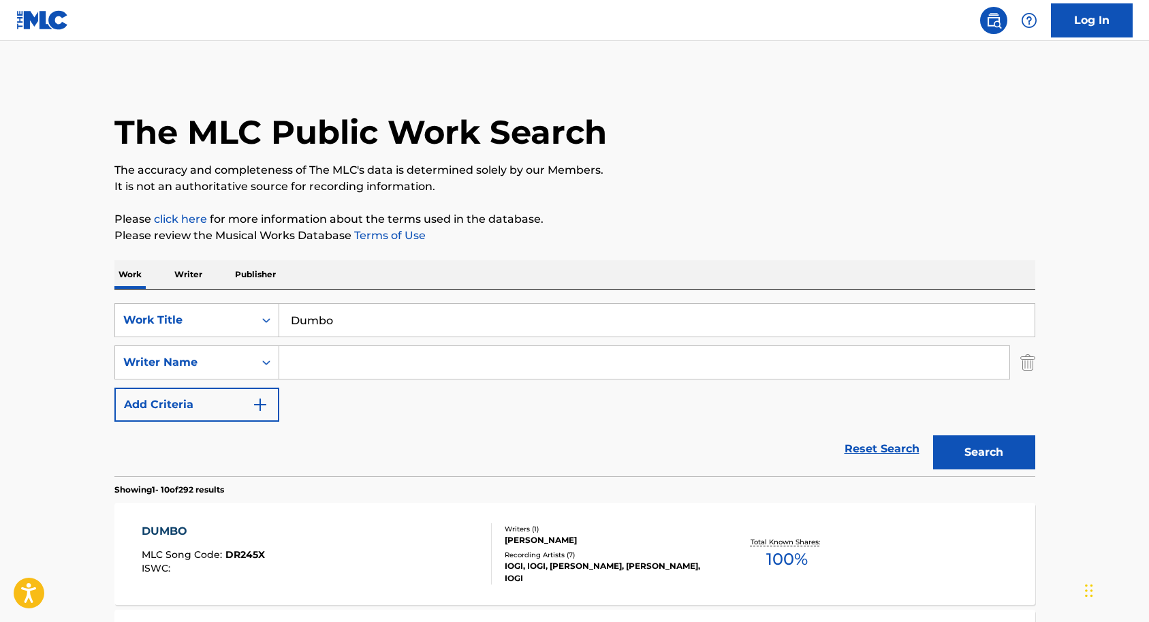
click at [313, 358] on input "Search Form" at bounding box center [644, 362] width 730 height 33
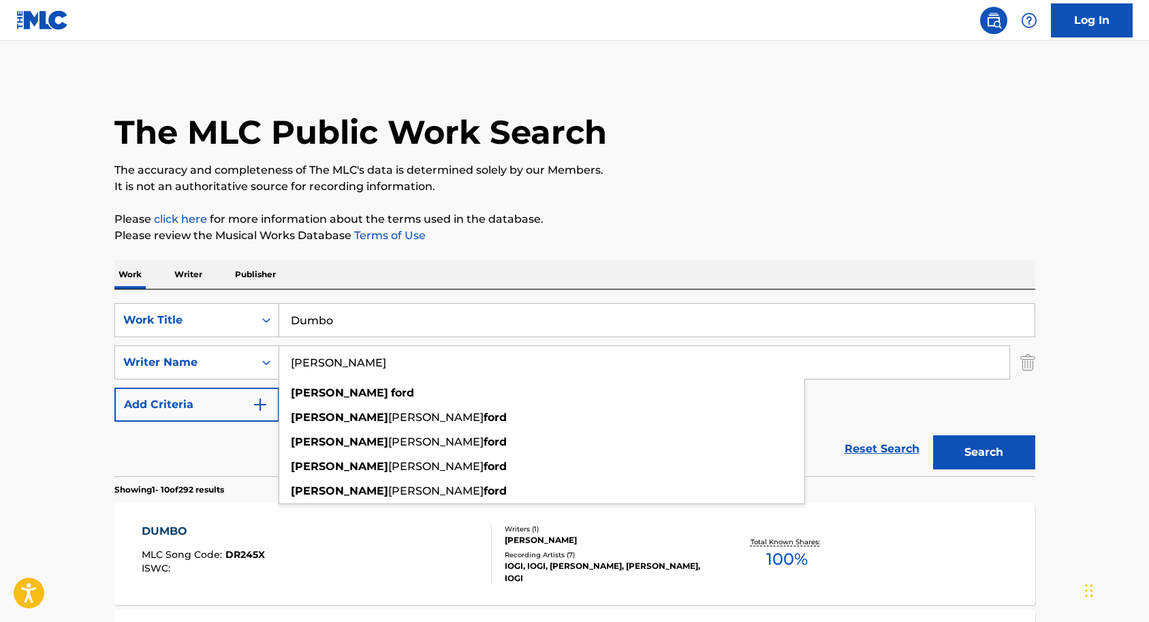
click at [953, 458] on button "Search" at bounding box center [984, 452] width 102 height 34
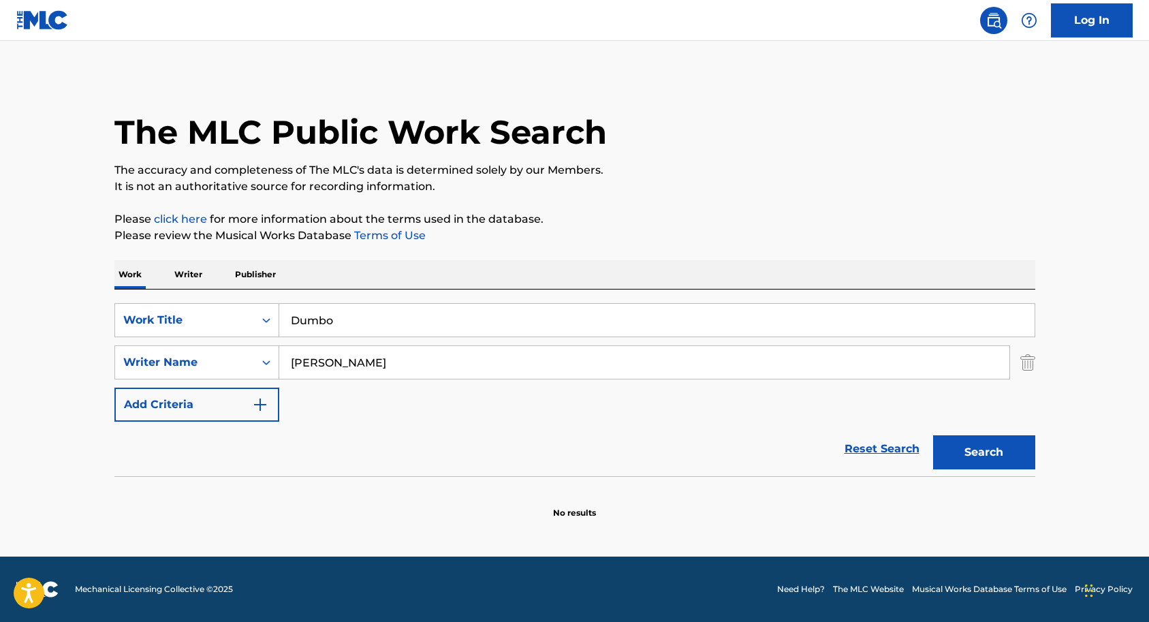
click at [403, 362] on input "[PERSON_NAME]" at bounding box center [644, 362] width 730 height 33
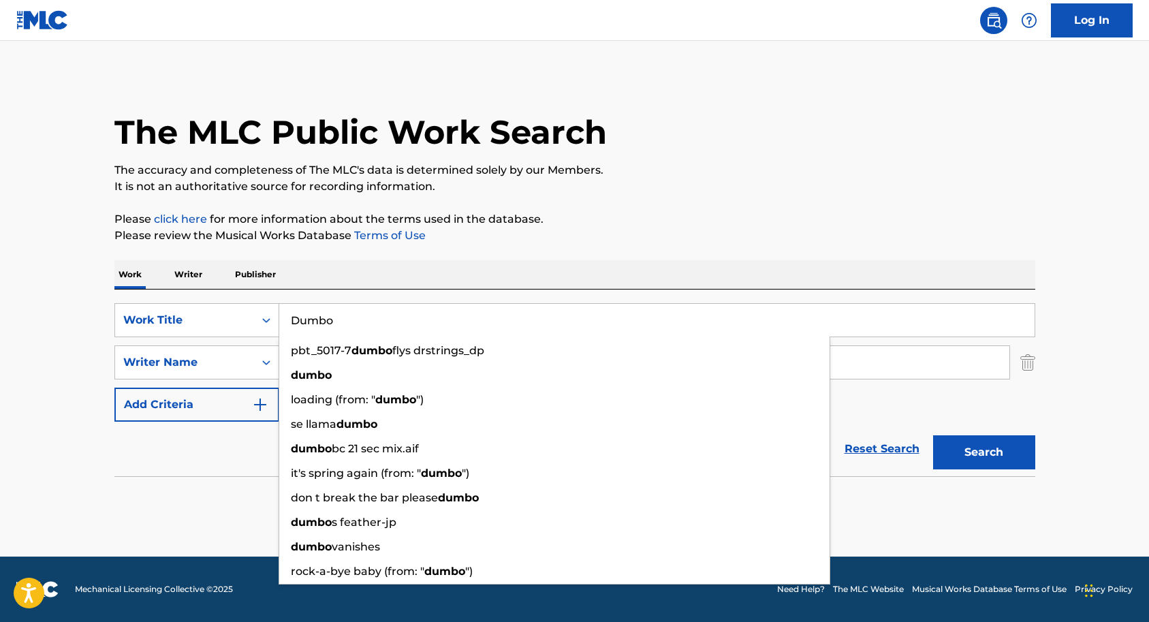
click at [379, 333] on input "Dumbo" at bounding box center [656, 320] width 755 height 33
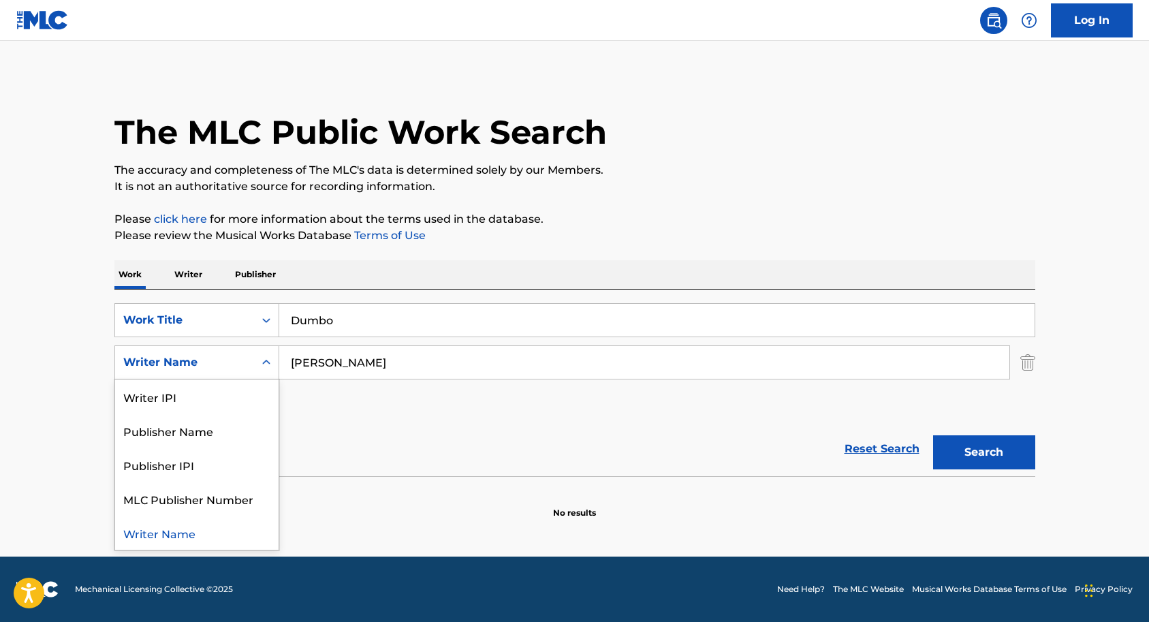
click at [240, 360] on div "Writer Name" at bounding box center [184, 362] width 123 height 16
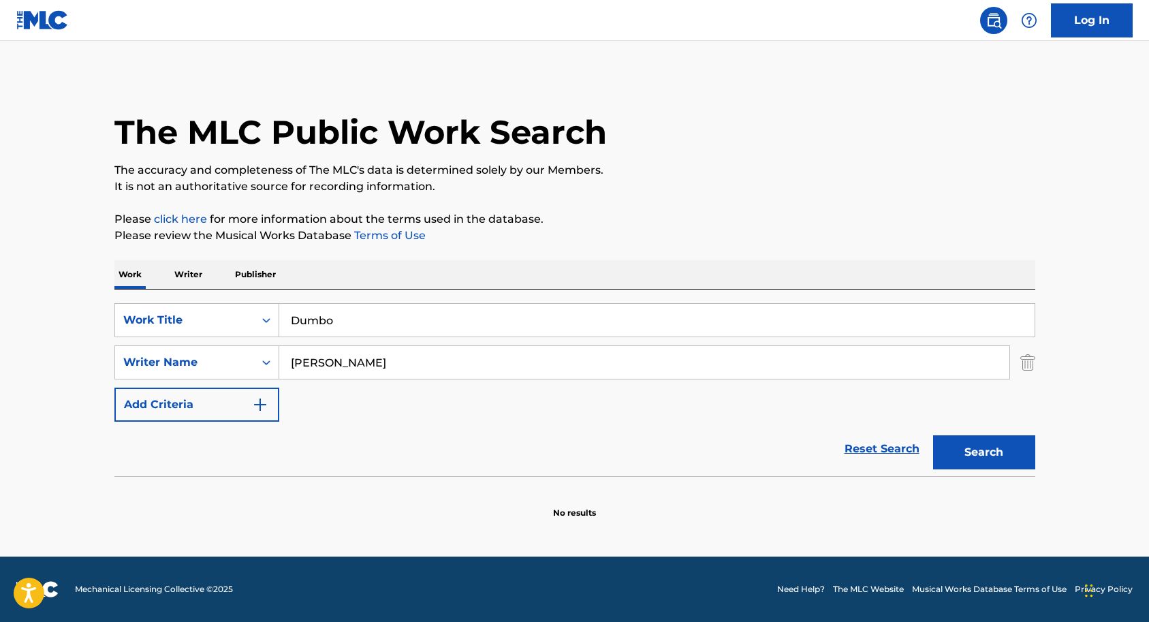
click at [384, 368] on input "[PERSON_NAME]" at bounding box center [644, 362] width 730 height 33
type input "D"
click at [977, 453] on button "Search" at bounding box center [984, 452] width 102 height 34
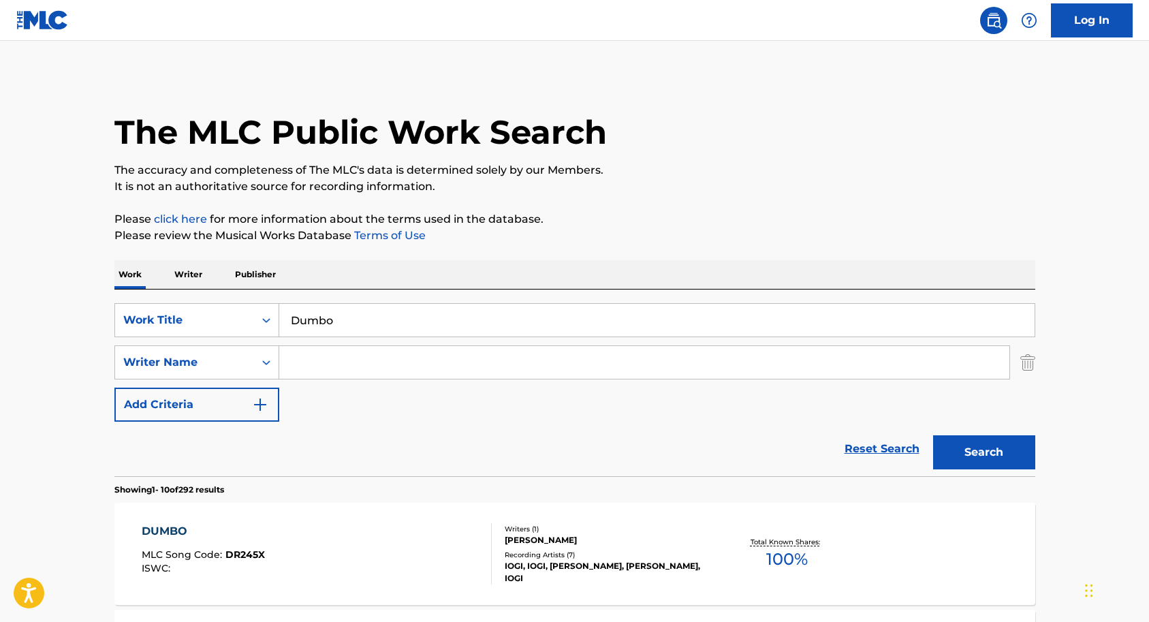
click at [1024, 366] on img "Search Form" at bounding box center [1027, 362] width 15 height 34
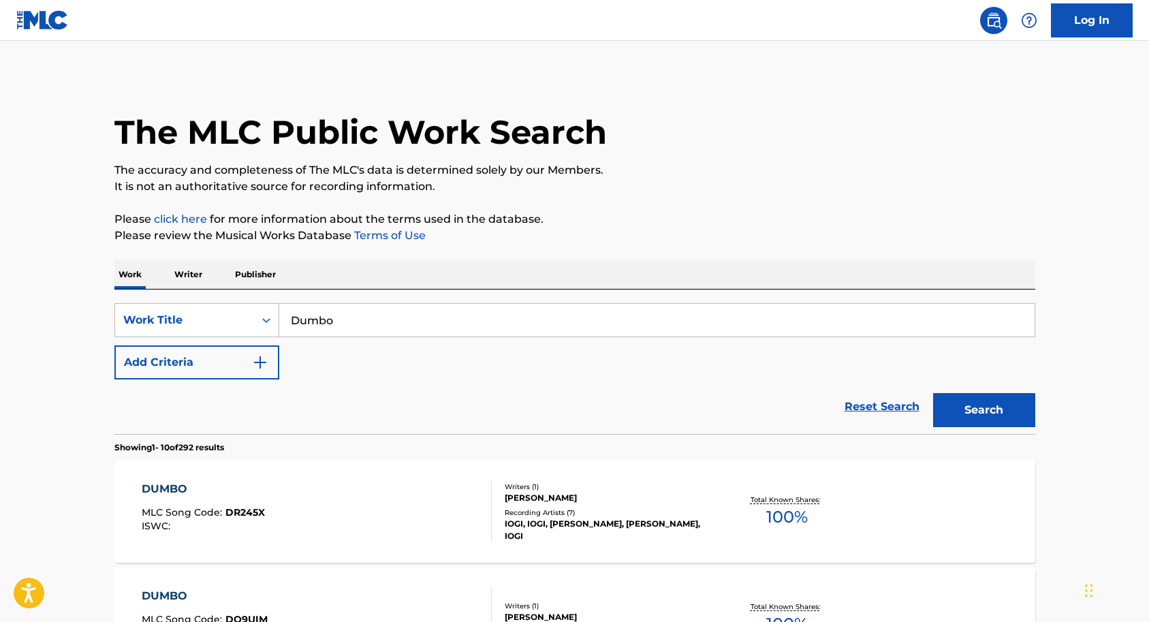
click at [259, 364] on img "Search Form" at bounding box center [260, 362] width 16 height 16
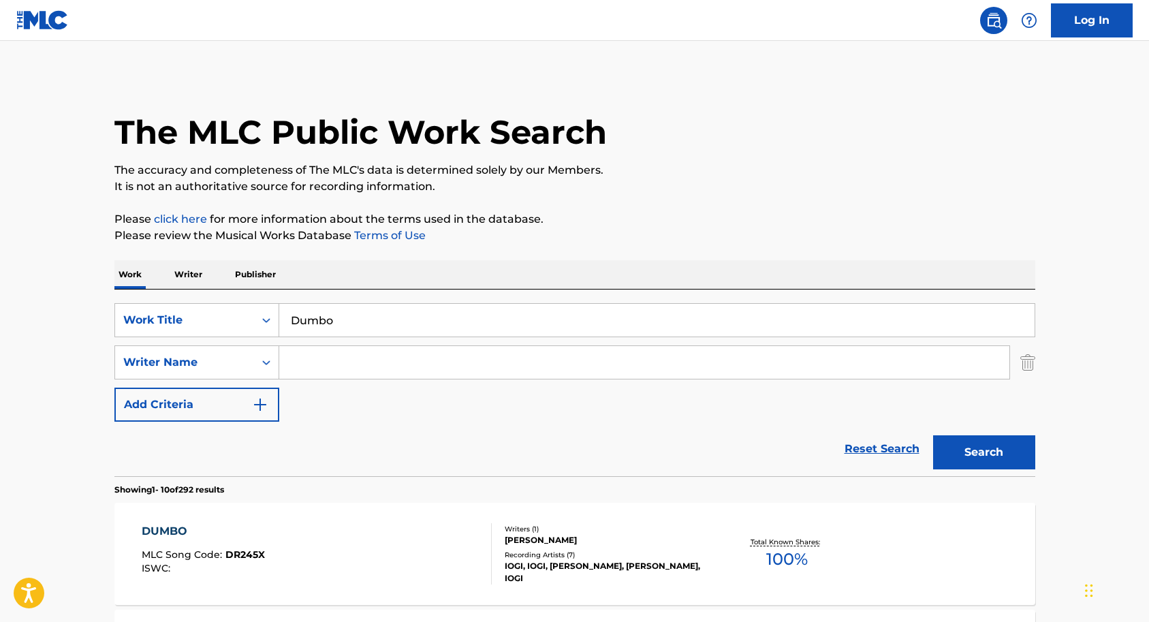
click at [305, 363] on input "Search Form" at bounding box center [644, 362] width 730 height 33
paste input "[PERSON_NAME], [PERSON_NAME], Otxhello & [PERSON_NAME]"
type input "[PERSON_NAME], [PERSON_NAME], Otxhello & [PERSON_NAME]"
click at [956, 453] on button "Search" at bounding box center [984, 452] width 102 height 34
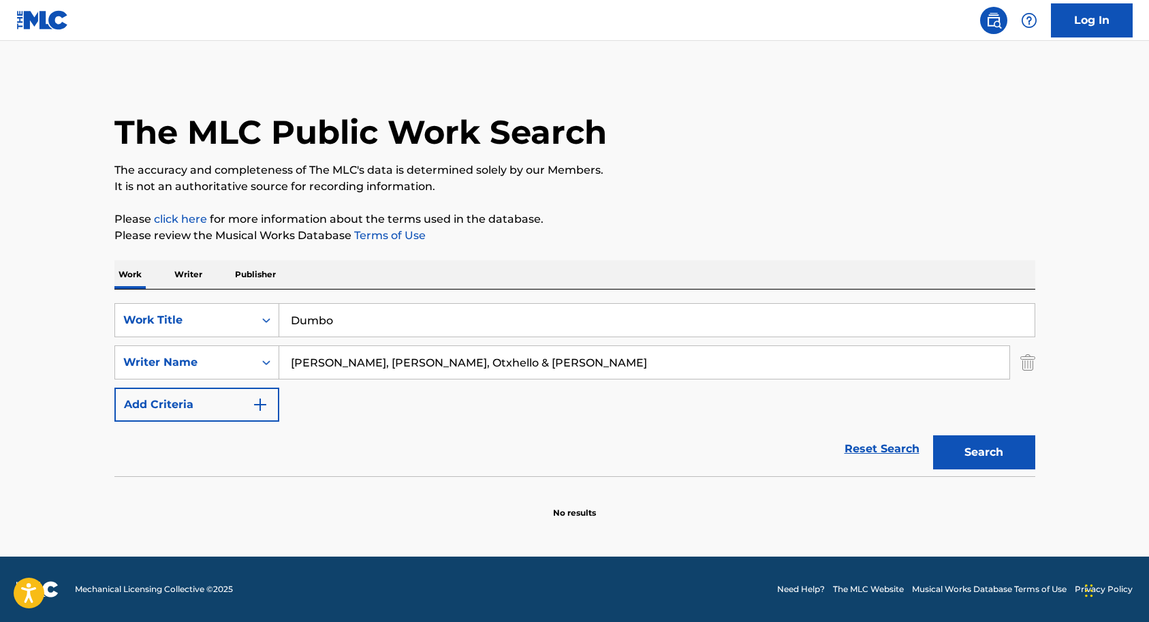
click at [191, 273] on p "Writer" at bounding box center [188, 274] width 36 height 29
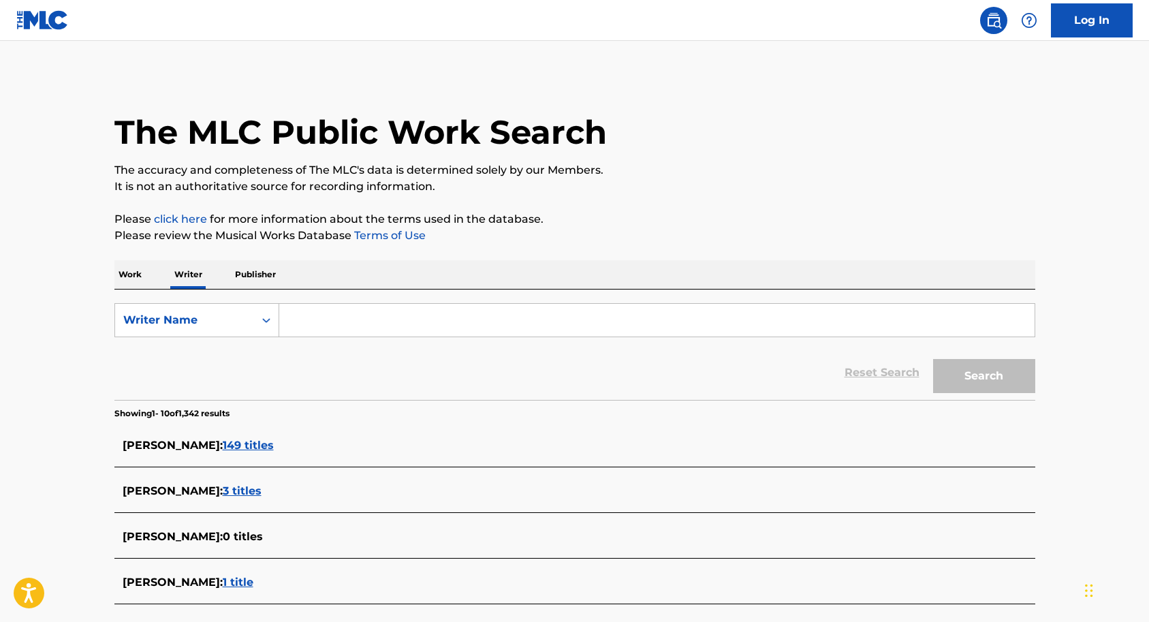
paste input "[PERSON_NAME], [PERSON_NAME], Otxhello & [PERSON_NAME]"
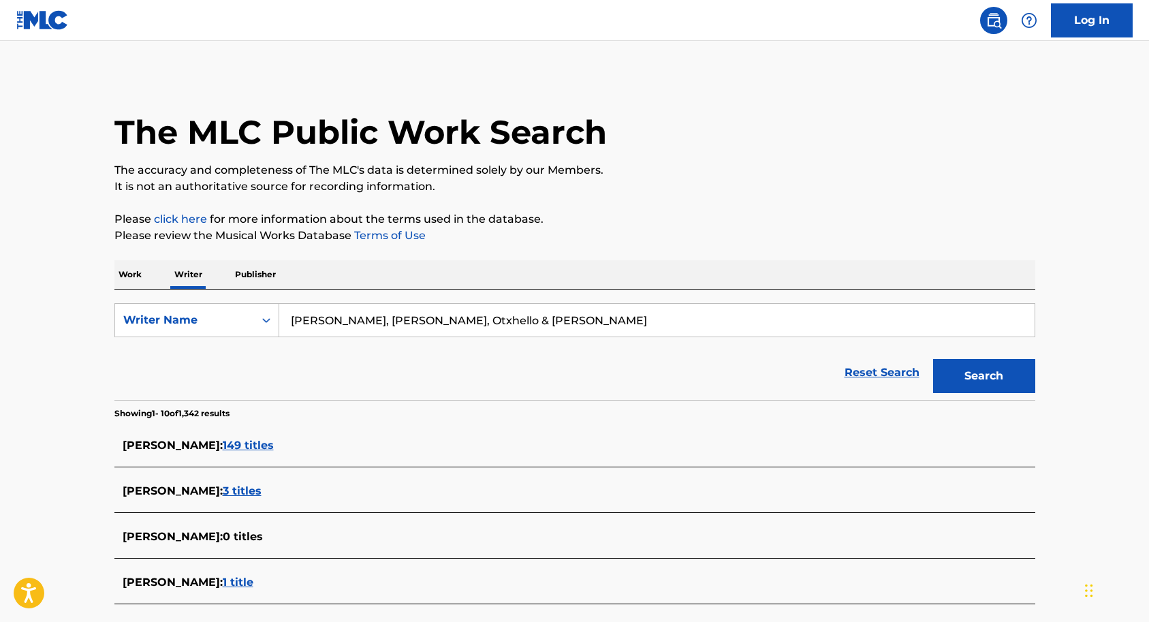
type input "[PERSON_NAME], [PERSON_NAME], Otxhello & [PERSON_NAME]"
click at [970, 377] on button "Search" at bounding box center [984, 376] width 102 height 34
click at [127, 271] on p "Work" at bounding box center [129, 274] width 31 height 29
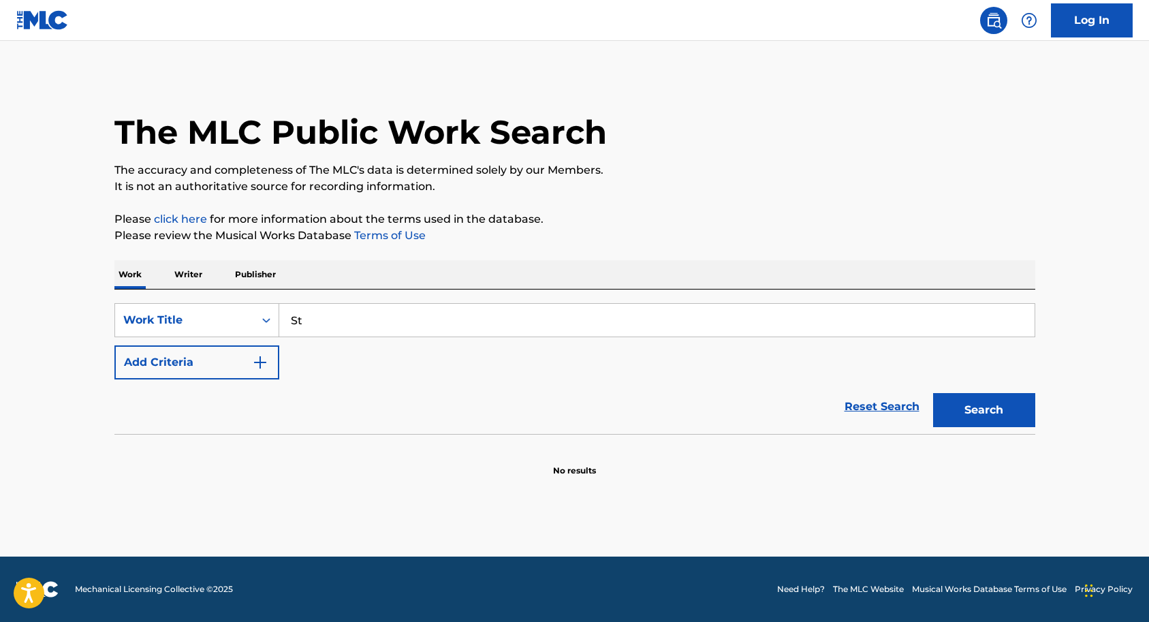
type input "S"
click at [979, 411] on button "Search" at bounding box center [984, 410] width 102 height 34
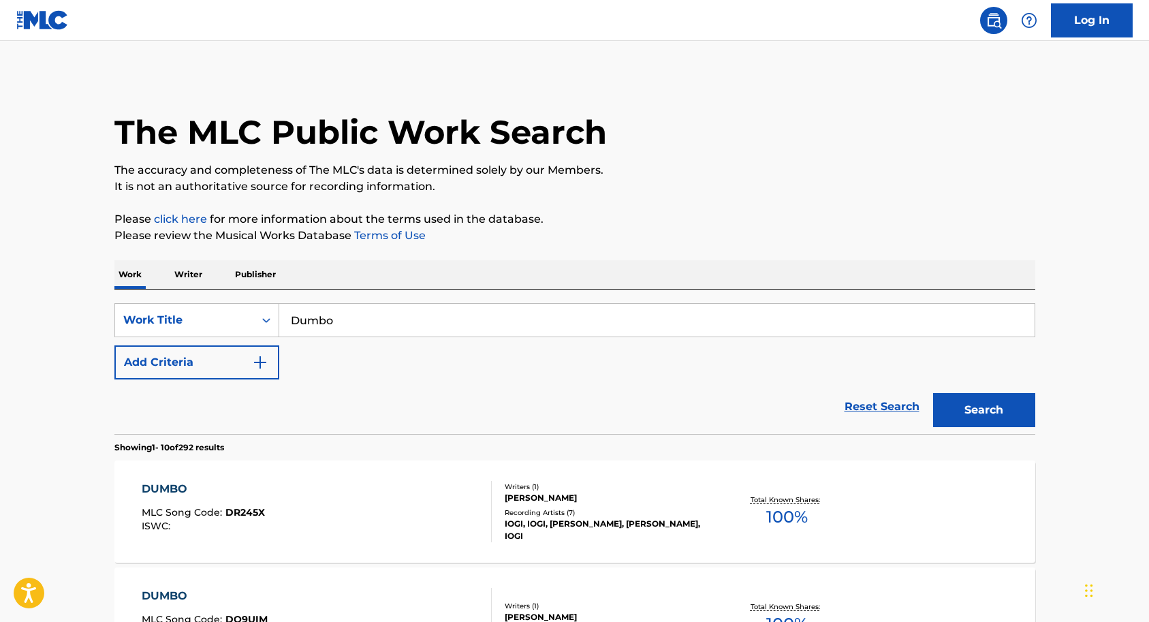
click at [370, 315] on input "Dumbo" at bounding box center [656, 320] width 755 height 33
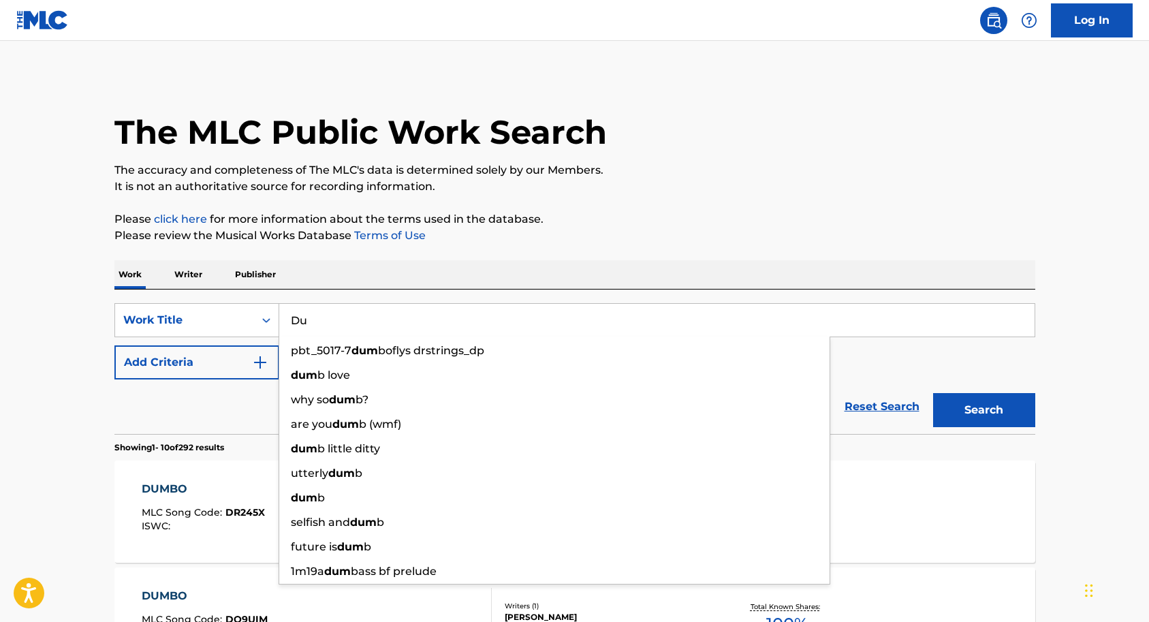
type input "D"
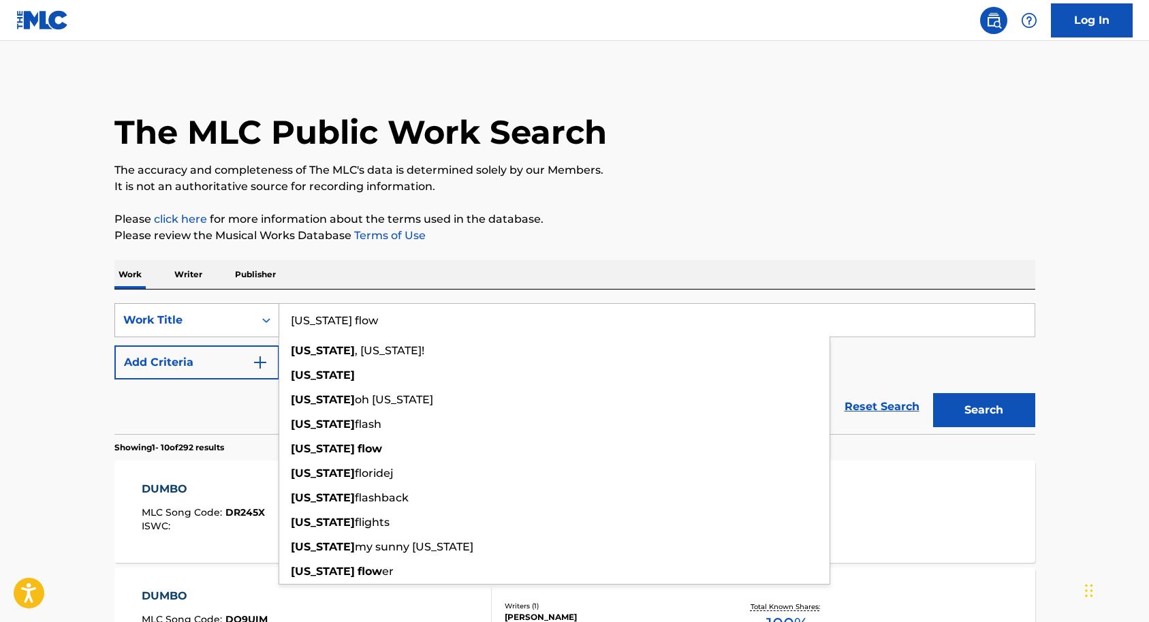
click at [983, 410] on button "Search" at bounding box center [984, 410] width 102 height 34
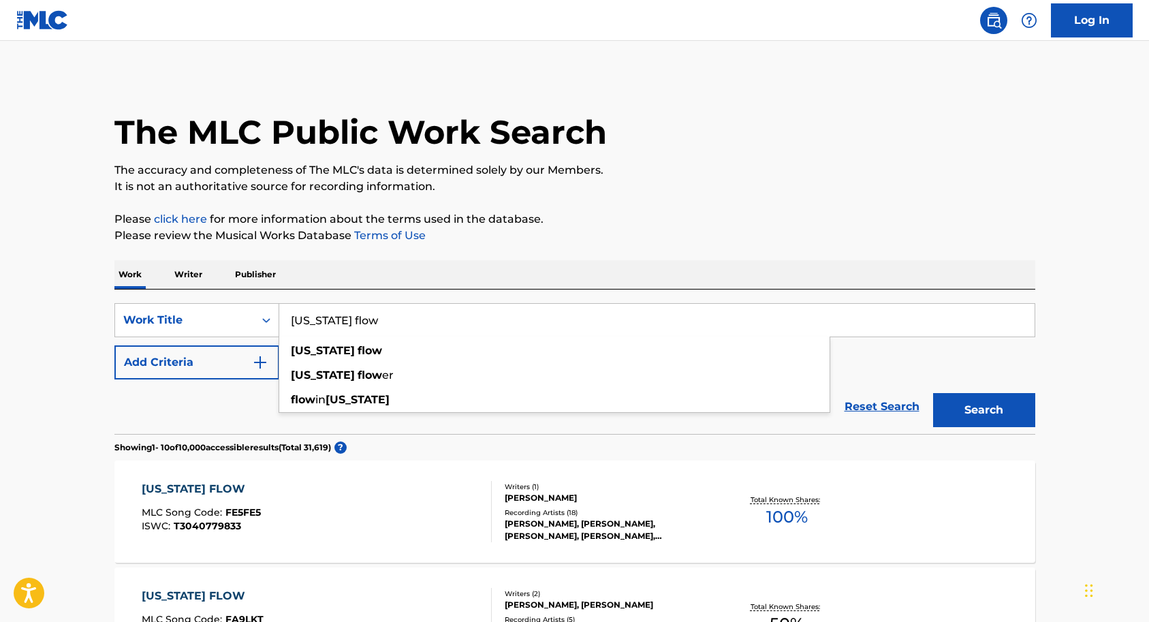
click at [401, 321] on input "[US_STATE] flow" at bounding box center [656, 320] width 755 height 33
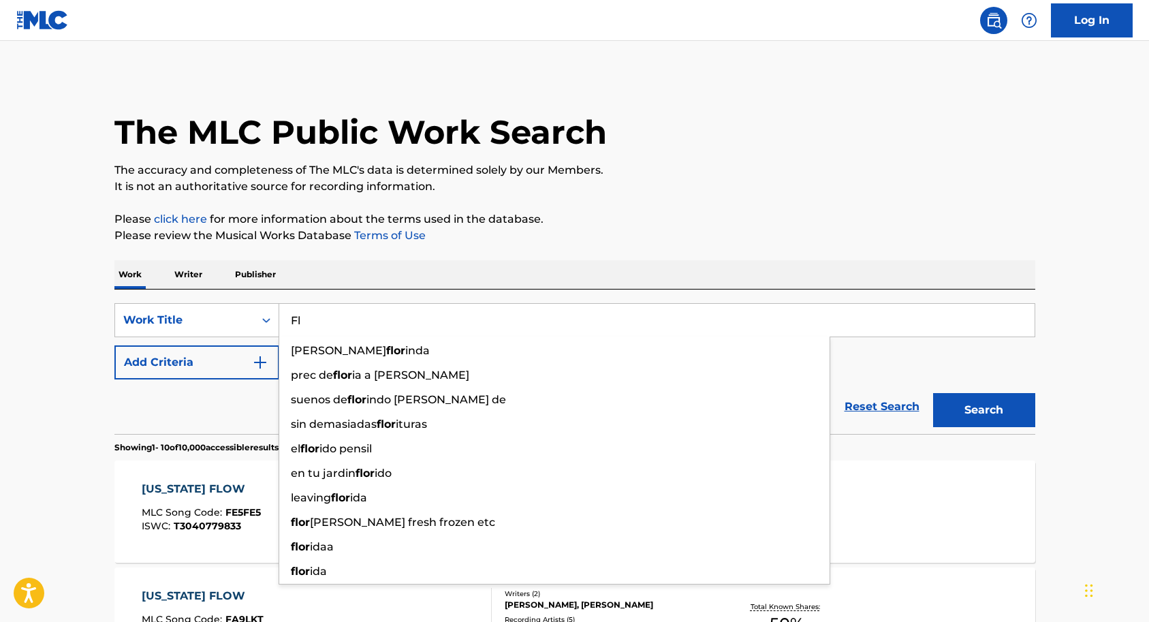
type input "F"
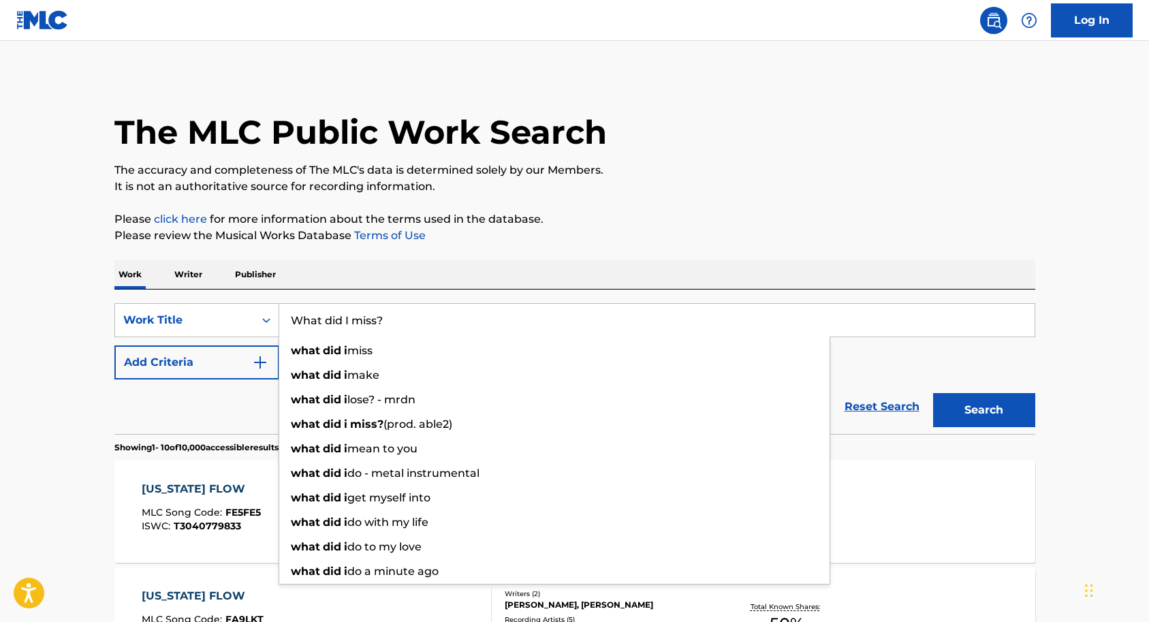
type input "What did I miss?"
click at [983, 410] on button "Search" at bounding box center [984, 410] width 102 height 34
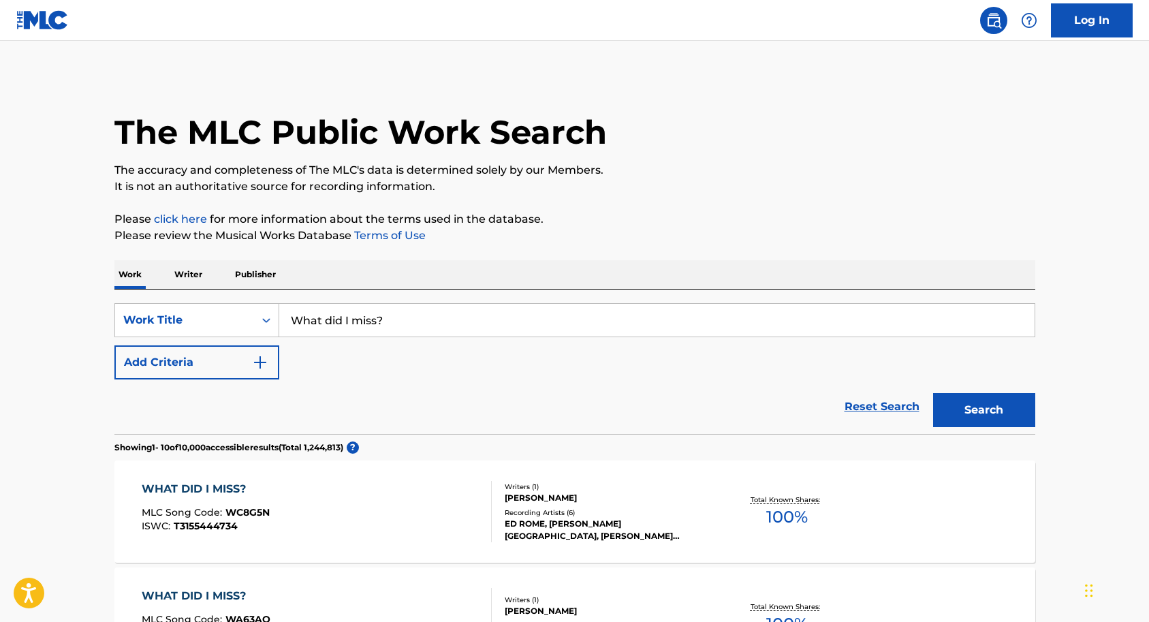
click at [375, 357] on div "SearchWithCriteria27bcf190-1d74-4efc-baa6-906a0bb1c5dd Work Title What did I mi…" at bounding box center [574, 341] width 921 height 76
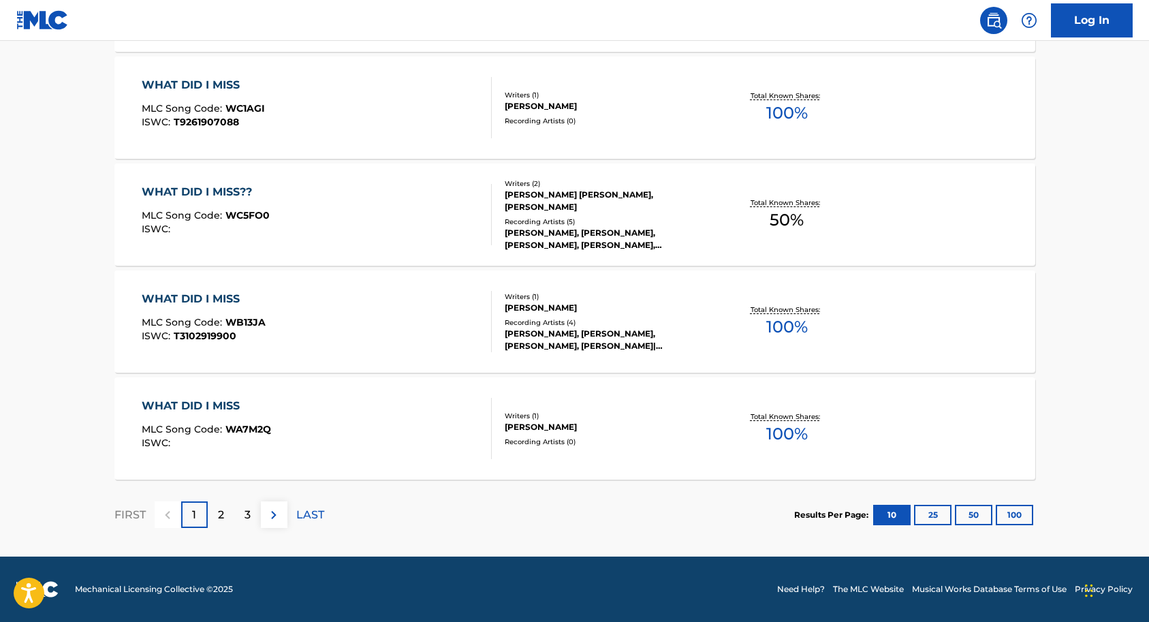
scroll to position [1045, 0]
click at [230, 510] on div "2" at bounding box center [221, 514] width 27 height 27
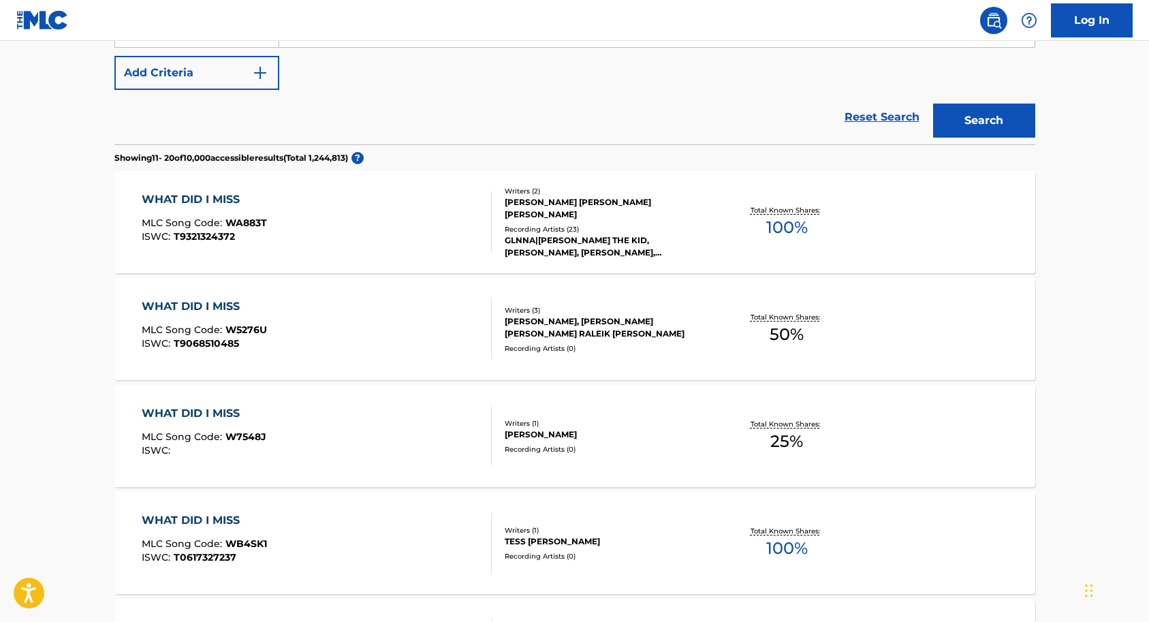
scroll to position [0, 0]
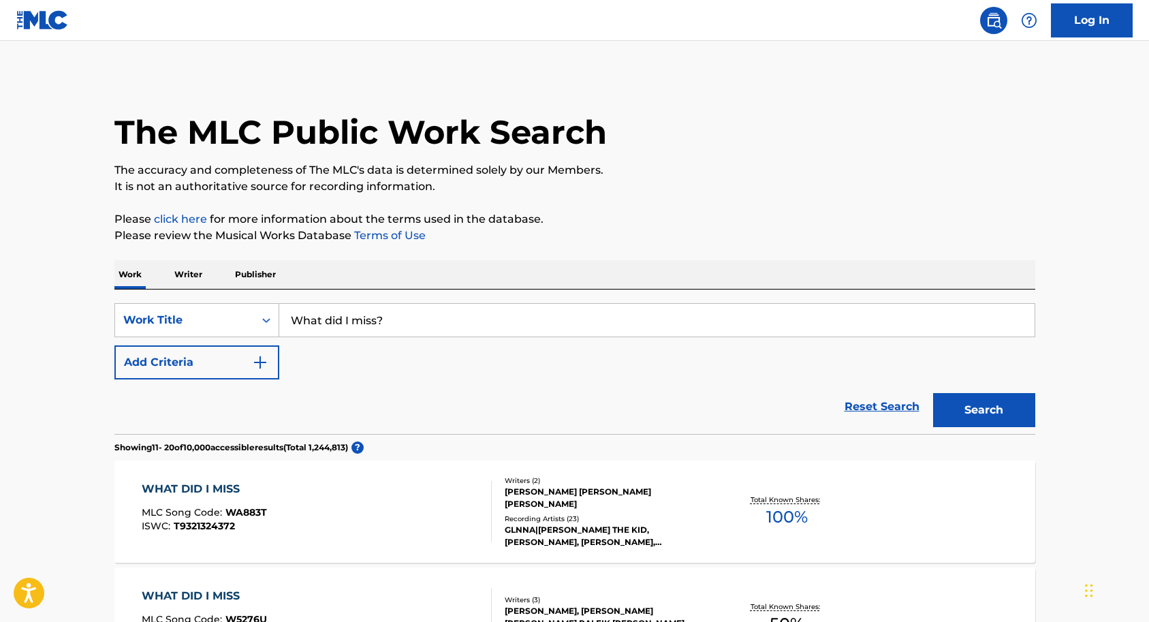
click at [189, 270] on p "Writer" at bounding box center [188, 274] width 36 height 29
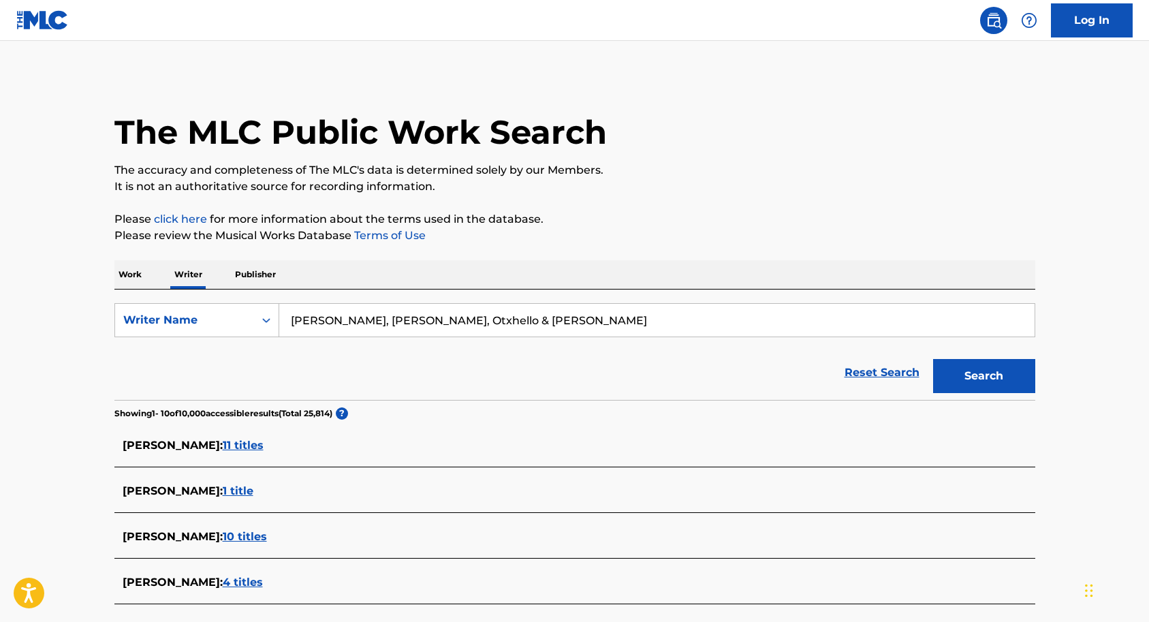
click at [139, 269] on p "Work" at bounding box center [129, 274] width 31 height 29
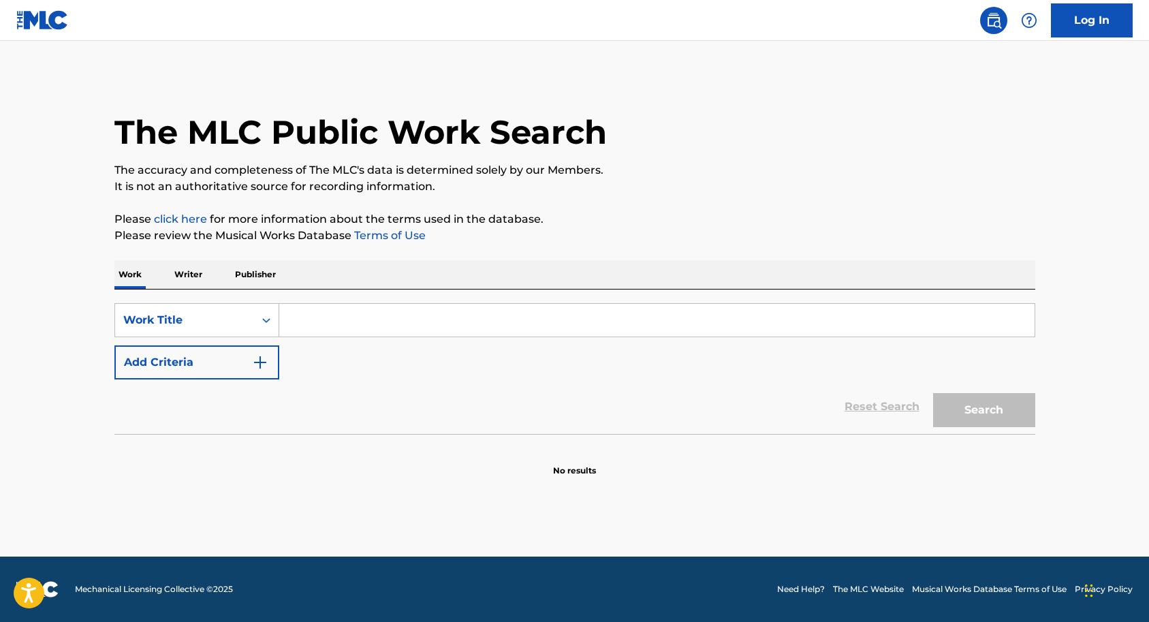
click at [302, 326] on input "Search Form" at bounding box center [656, 320] width 755 height 33
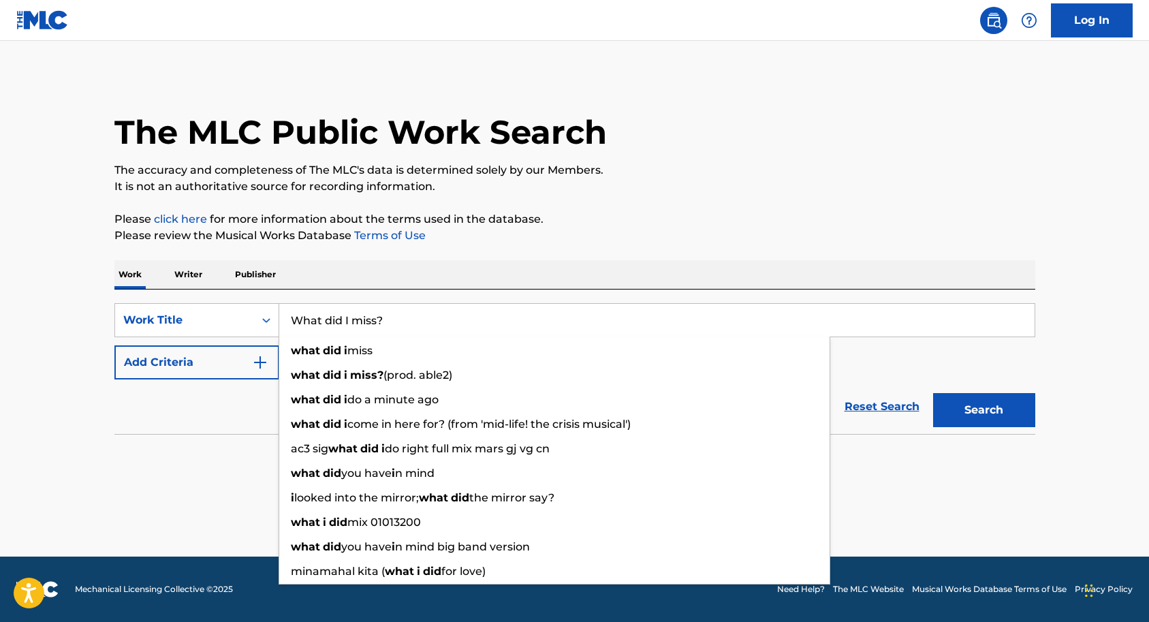
type input "What did I miss?"
click at [254, 364] on img "Search Form" at bounding box center [260, 362] width 16 height 16
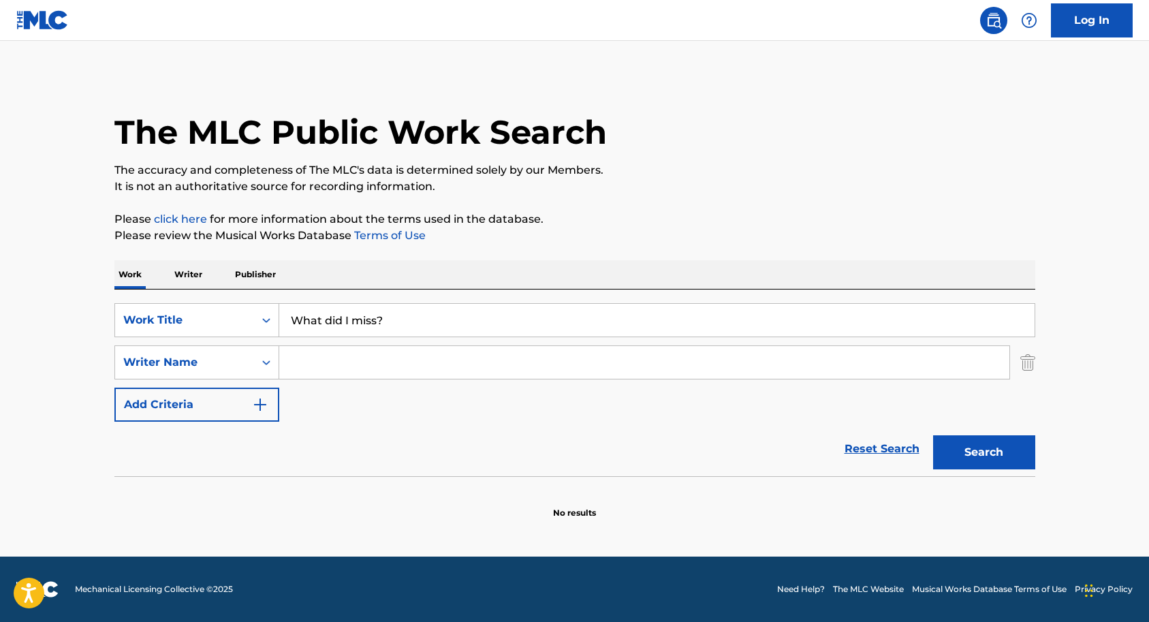
click at [321, 362] on input "Search Form" at bounding box center [644, 362] width 730 height 33
click at [339, 393] on strong "[PERSON_NAME]" at bounding box center [354, 392] width 97 height 13
click at [305, 365] on input "[PERSON_NAME]" at bounding box center [644, 362] width 730 height 33
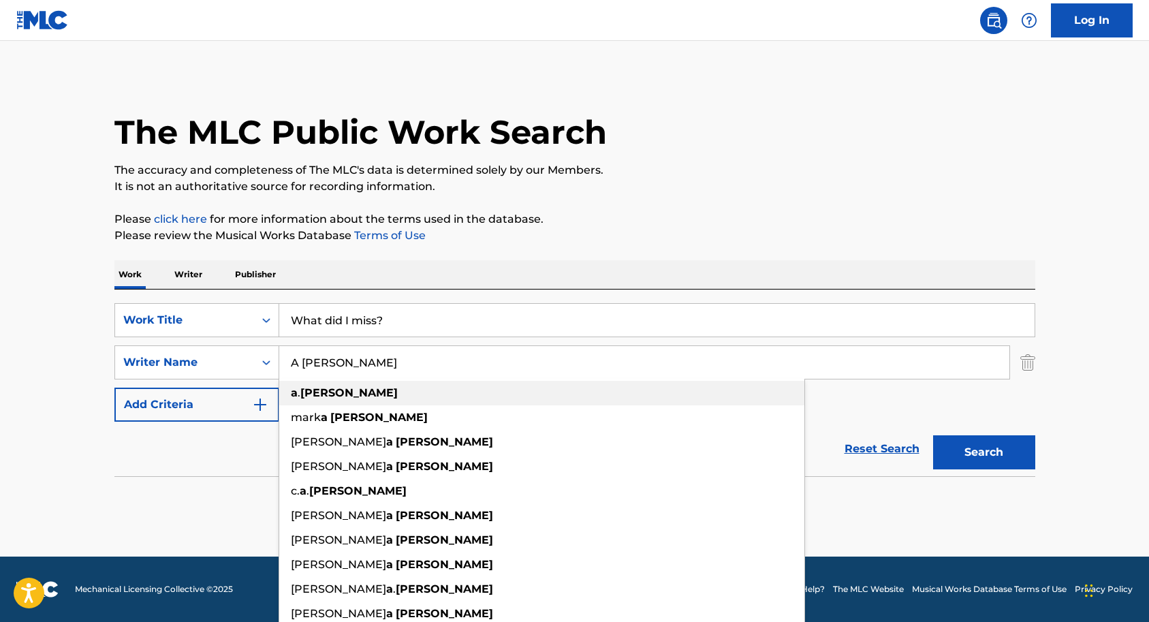
click at [325, 398] on strong "[PERSON_NAME]" at bounding box center [348, 392] width 97 height 13
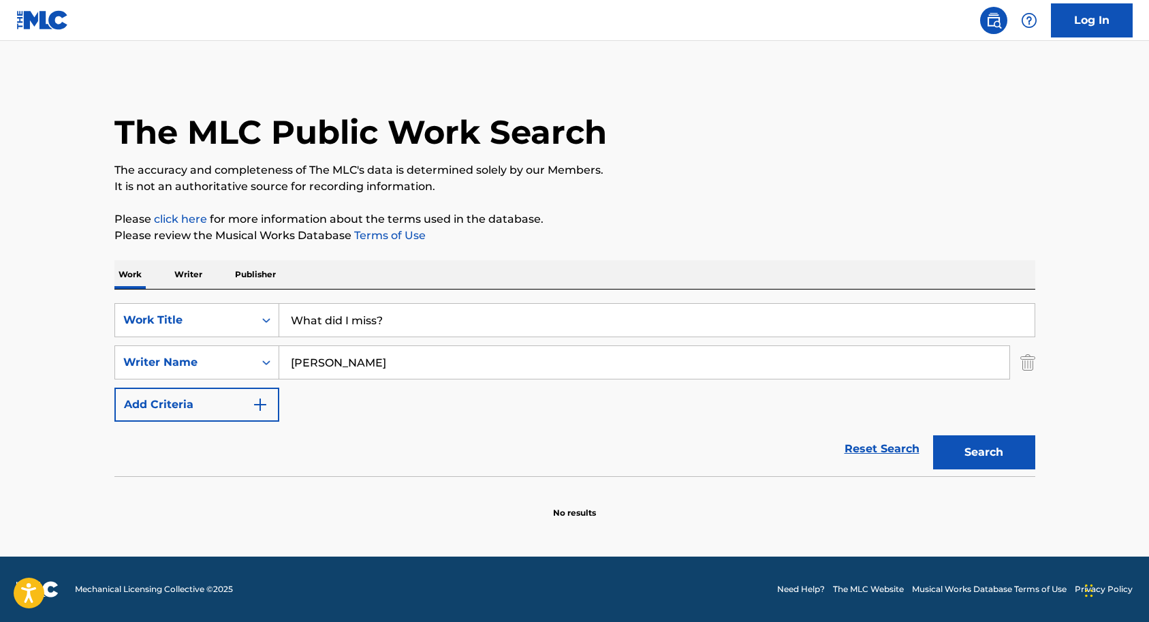
click at [964, 449] on button "Search" at bounding box center [984, 452] width 102 height 34
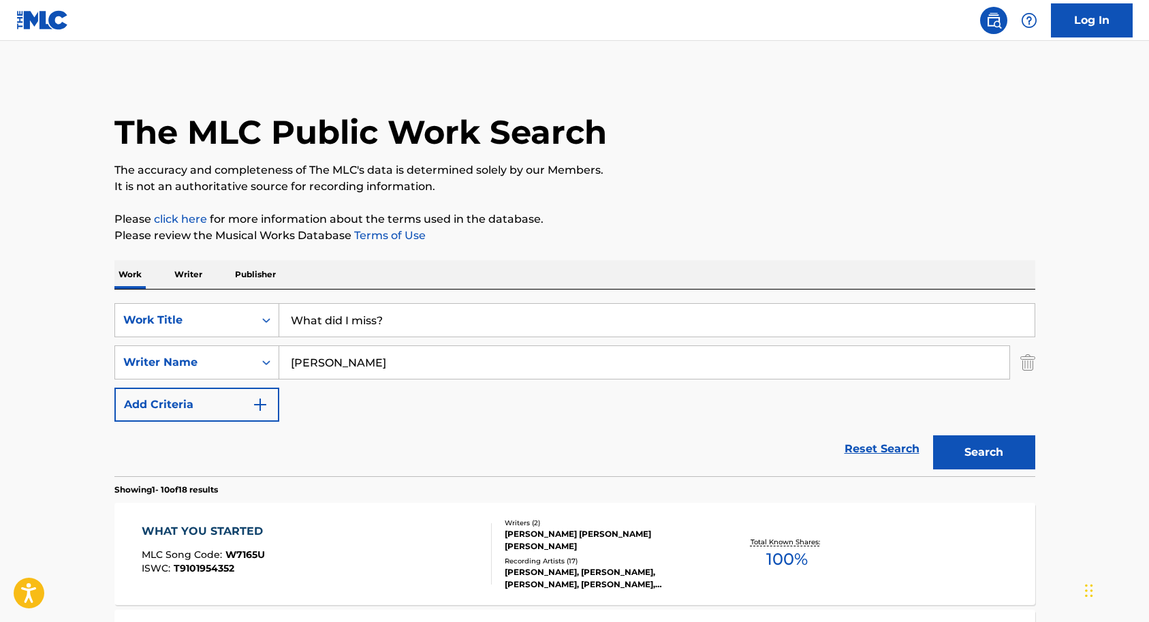
click at [294, 362] on input "[PERSON_NAME]" at bounding box center [644, 362] width 730 height 33
click at [955, 444] on button "Search" at bounding box center [984, 452] width 102 height 34
click at [361, 366] on input "[PERSON_NAME]" at bounding box center [644, 362] width 730 height 33
type input "A"
click at [963, 440] on button "Search" at bounding box center [984, 452] width 102 height 34
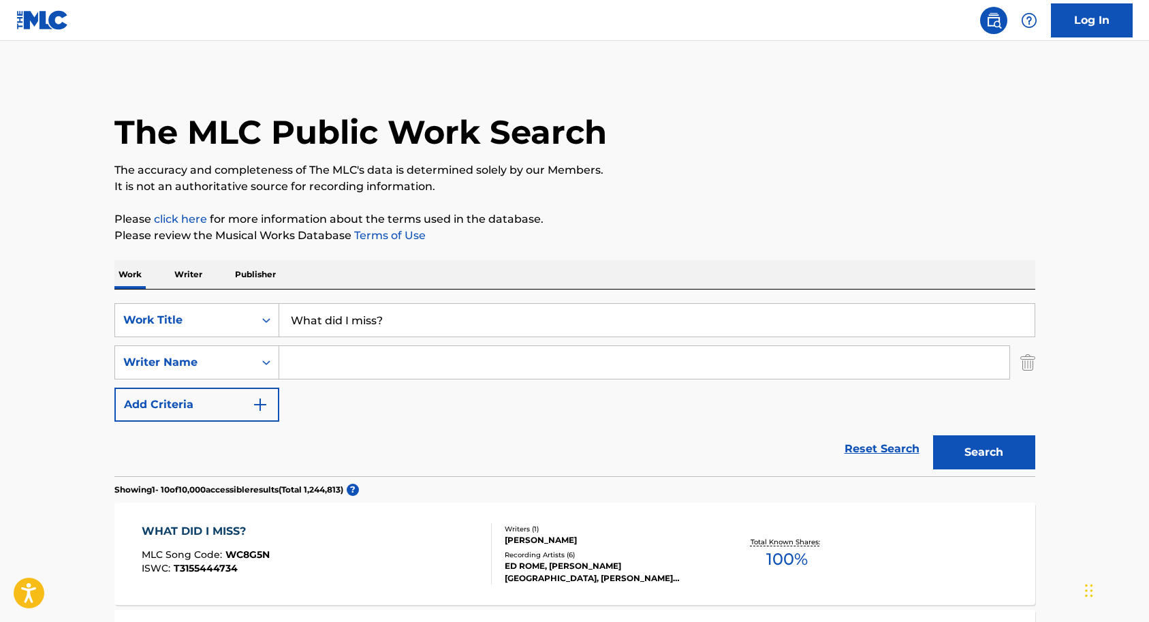
click at [402, 314] on input "What did I miss?" at bounding box center [656, 320] width 755 height 33
type input "W"
click at [344, 321] on input "Money or money" at bounding box center [656, 320] width 755 height 33
click at [980, 456] on button "Search" at bounding box center [984, 452] width 102 height 34
click at [423, 328] on input "Money on money" at bounding box center [656, 320] width 755 height 33
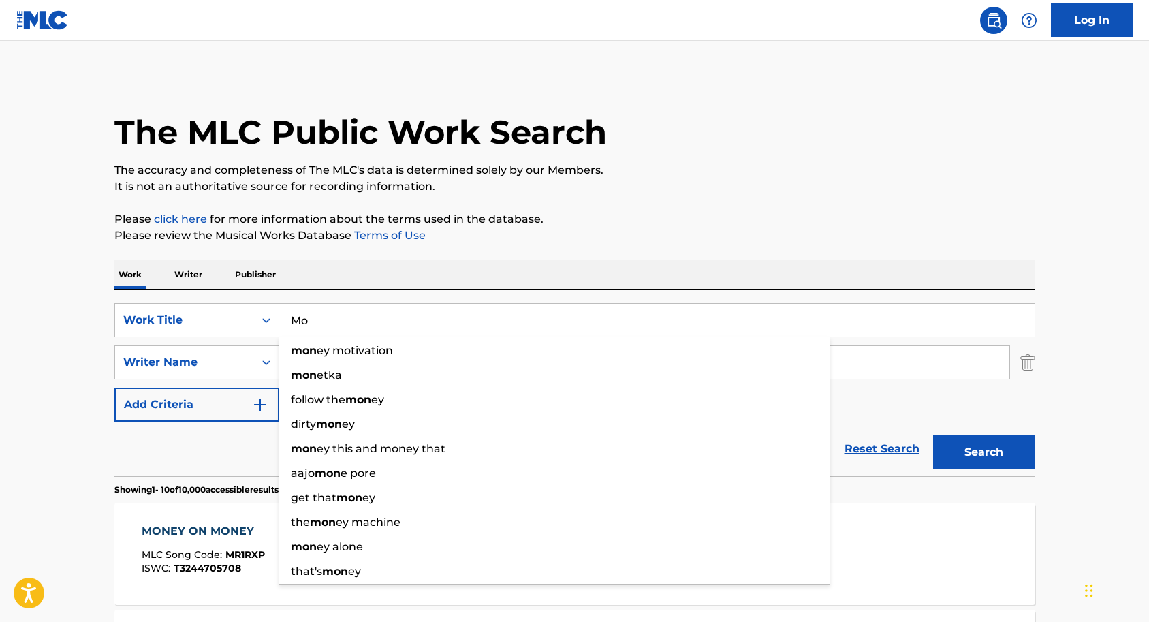
type input "M"
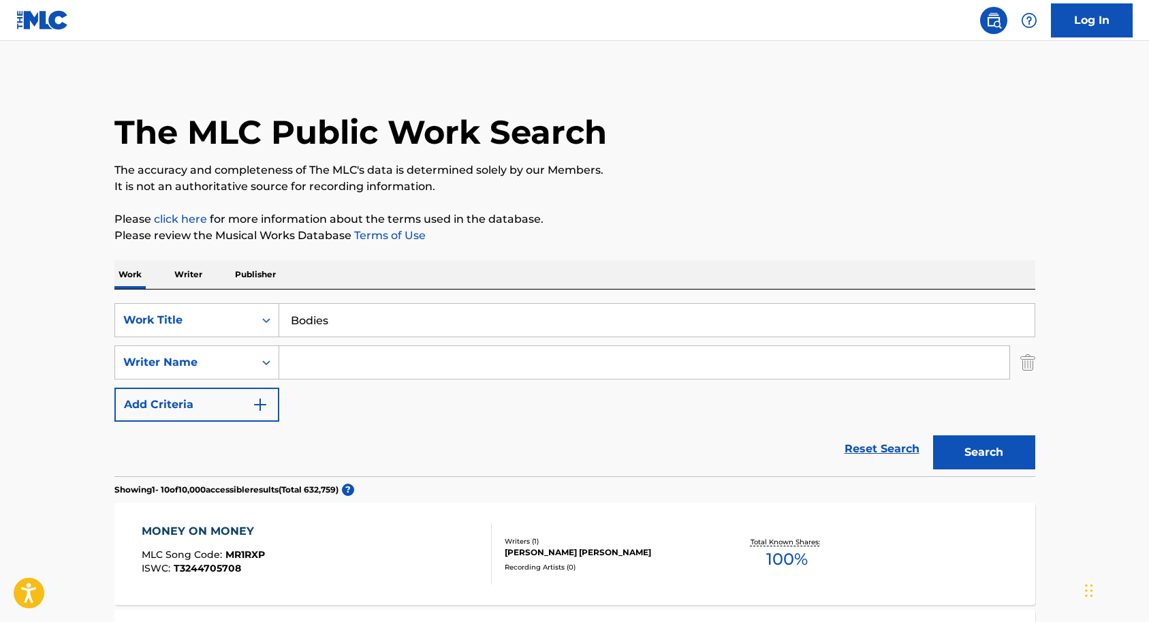
click at [1002, 448] on button "Search" at bounding box center [984, 452] width 102 height 34
click at [343, 322] on input "Bodies" at bounding box center [656, 320] width 755 height 33
type input "B"
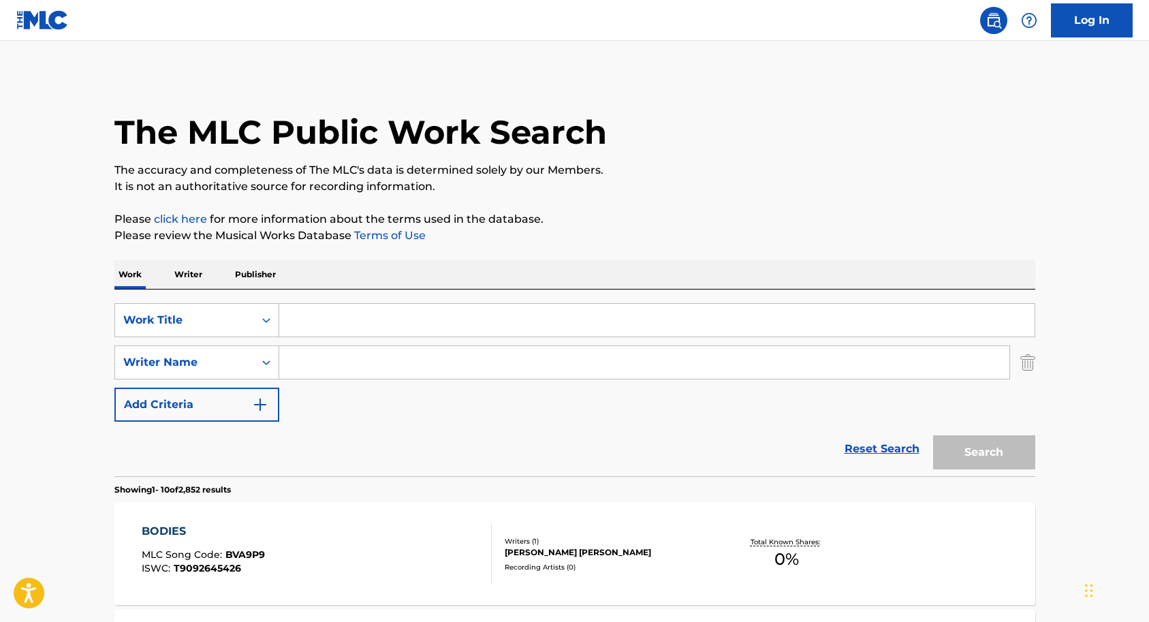
click at [1026, 362] on img "Search Form" at bounding box center [1027, 362] width 15 height 34
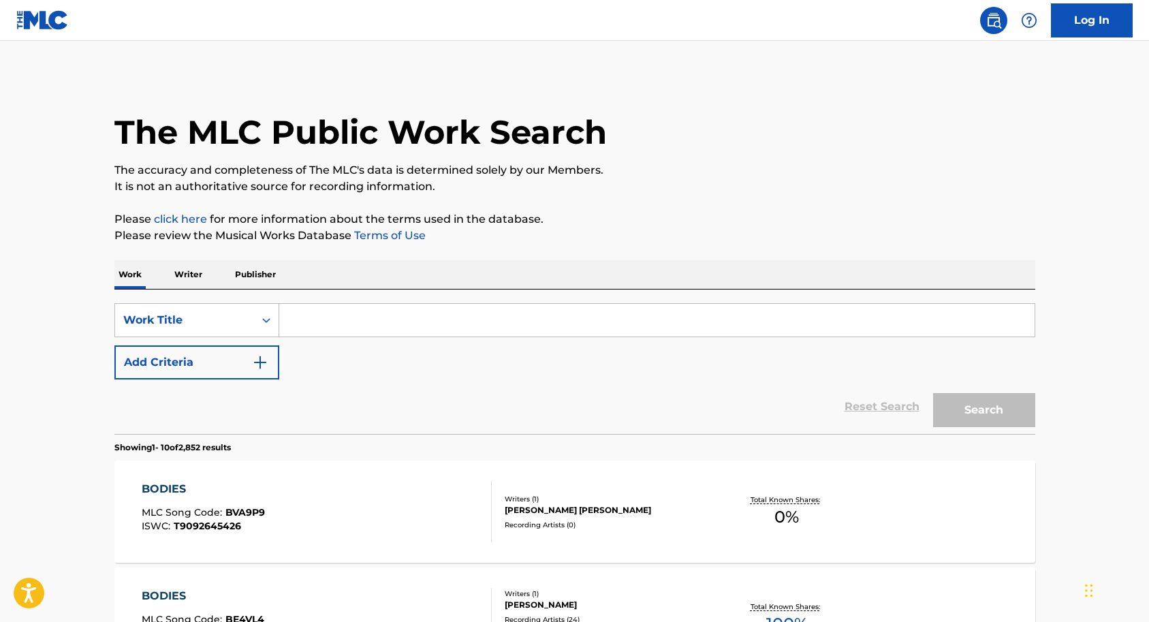
click at [407, 307] on input "Search Form" at bounding box center [656, 320] width 755 height 33
click at [960, 413] on button "Search" at bounding box center [984, 410] width 102 height 34
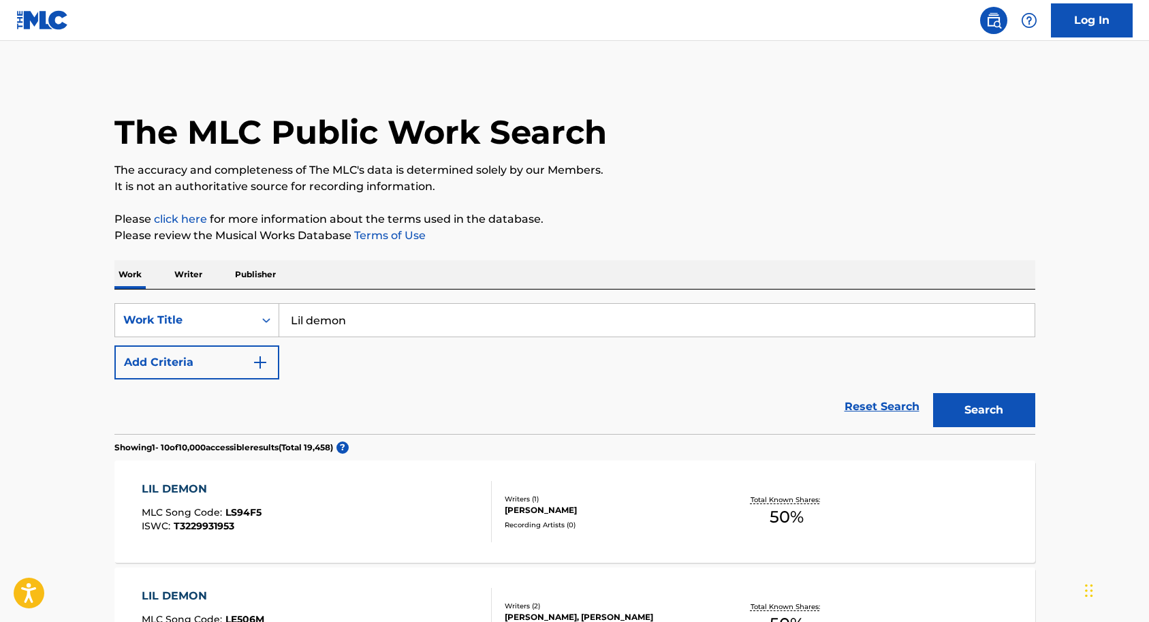
click at [155, 82] on div "The MLC Public Work Search" at bounding box center [574, 124] width 921 height 99
click at [371, 319] on input "Lil demon" at bounding box center [656, 320] width 755 height 33
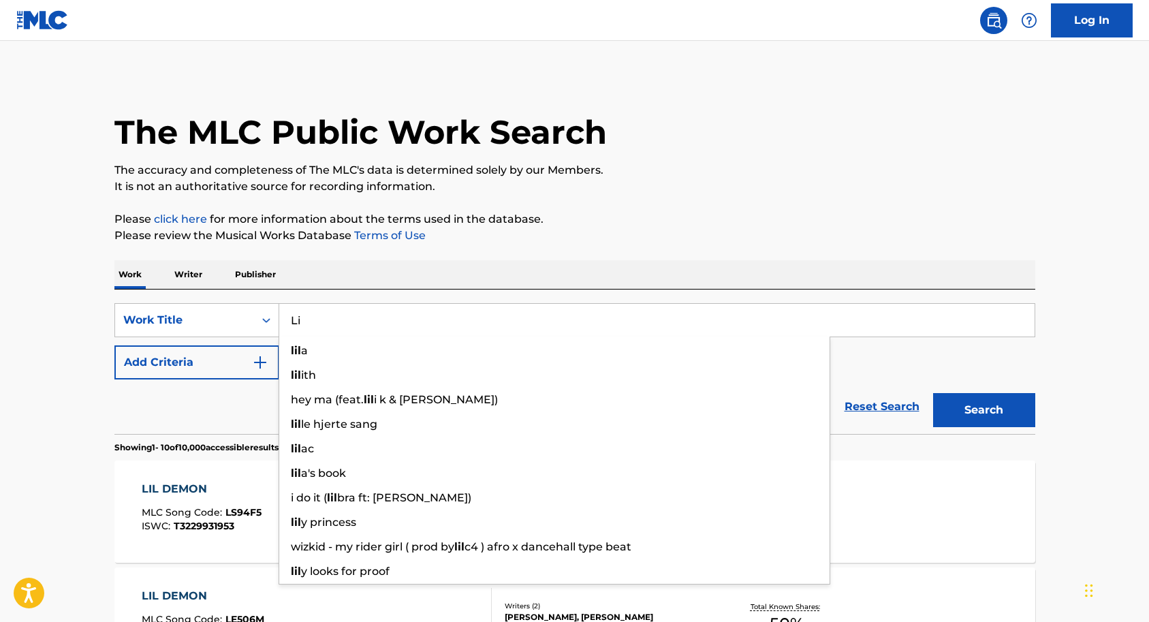
type input "L"
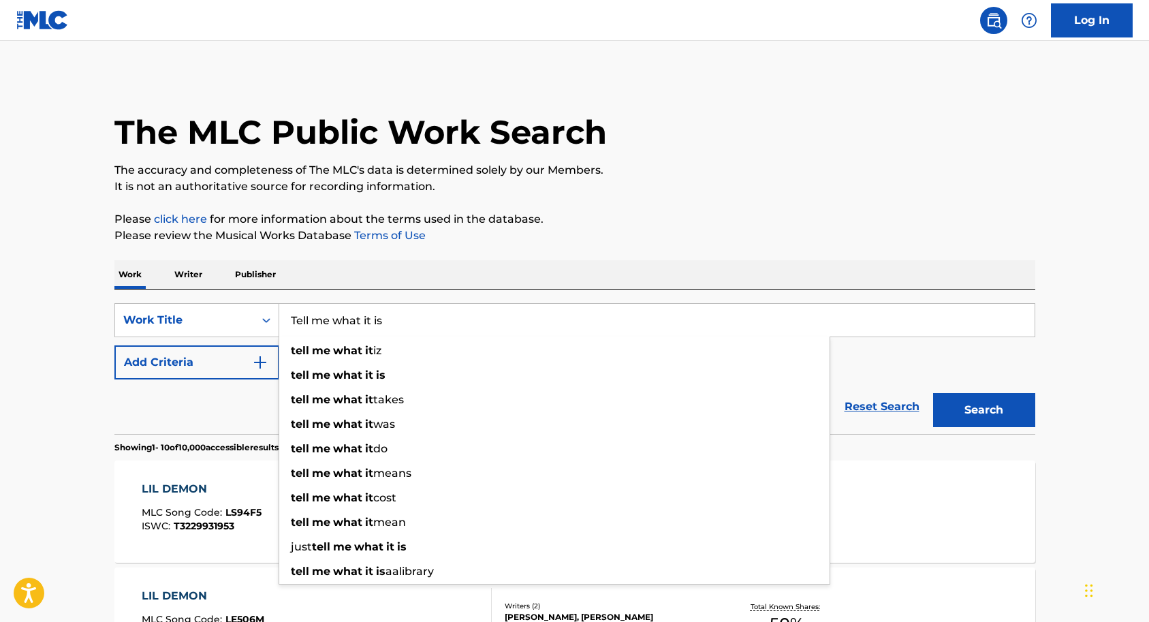
type input "Tell me what it is"
click at [964, 411] on button "Search" at bounding box center [984, 410] width 102 height 34
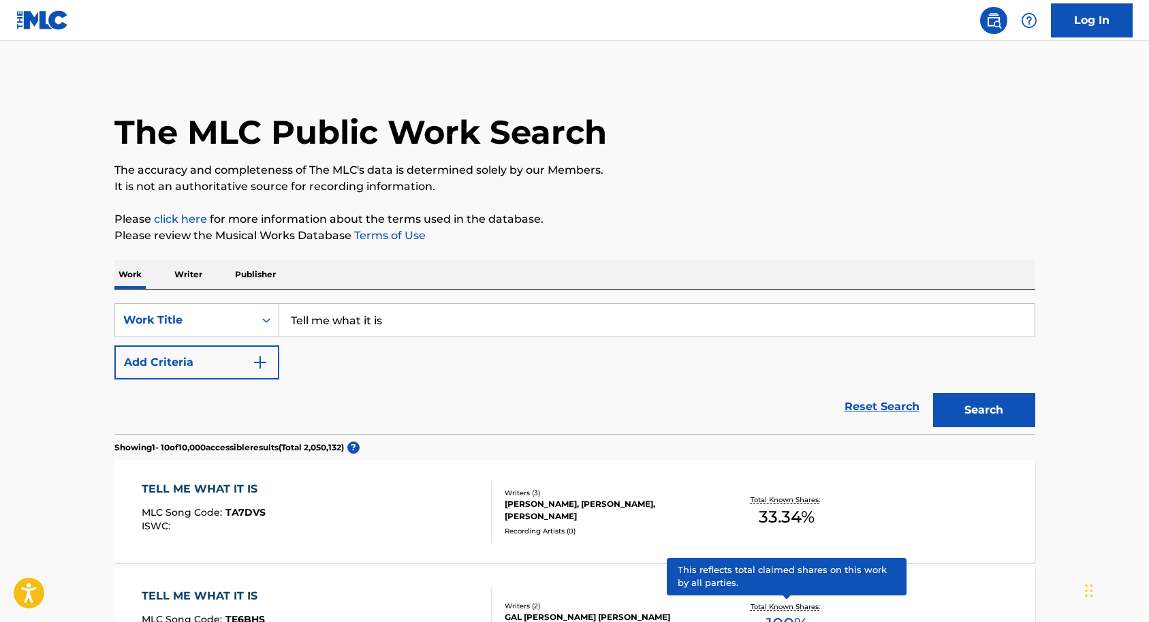
click at [268, 361] on img "Search Form" at bounding box center [260, 362] width 16 height 16
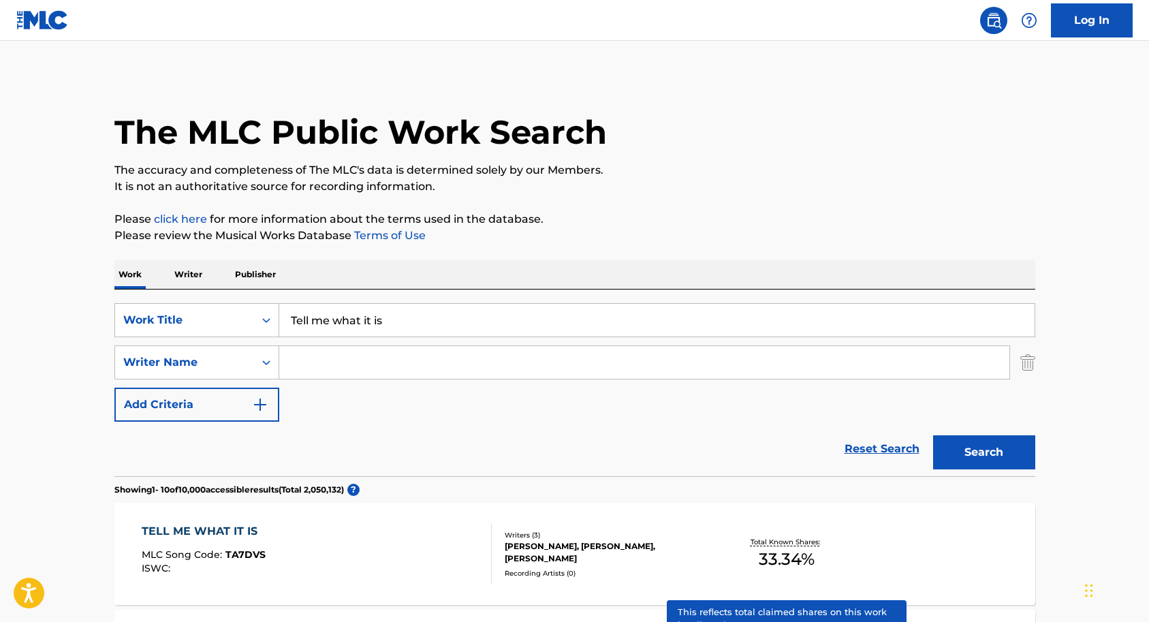
click at [319, 354] on input "Search Form" at bounding box center [644, 362] width 730 height 33
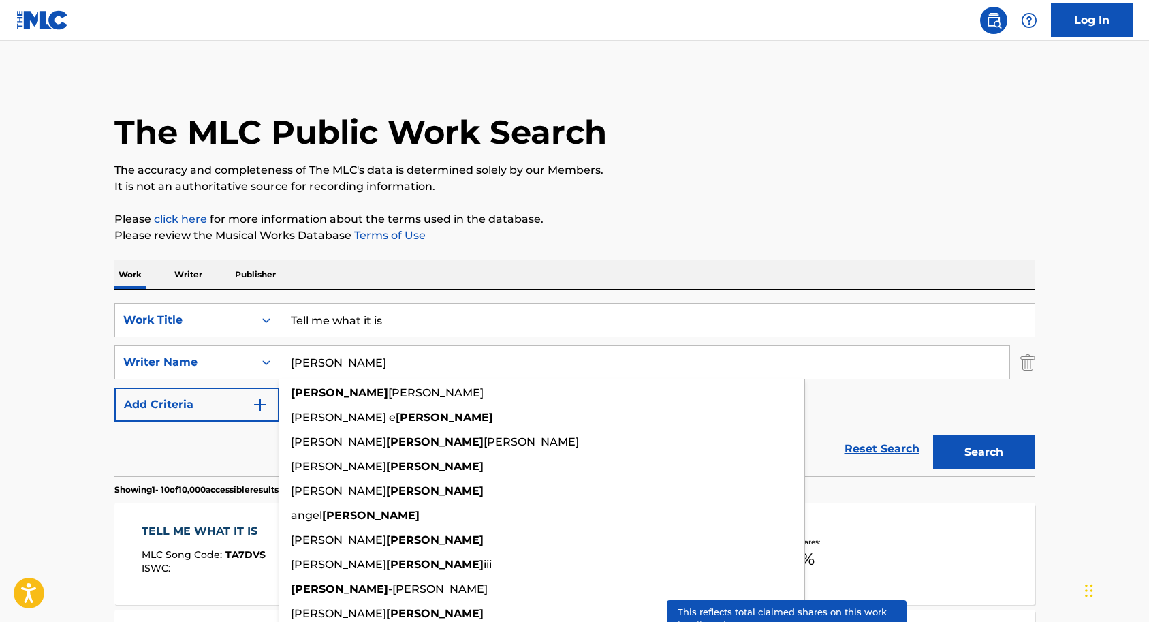
click at [319, 367] on input "[PERSON_NAME]" at bounding box center [644, 362] width 730 height 33
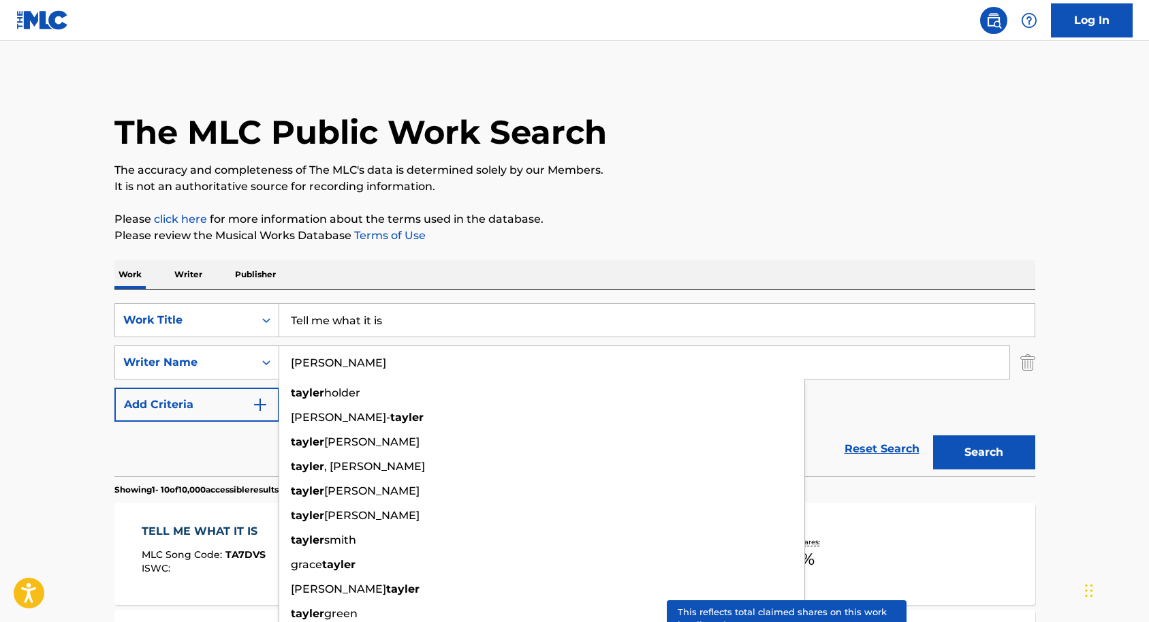
click at [371, 369] on input "[PERSON_NAME]" at bounding box center [644, 362] width 730 height 33
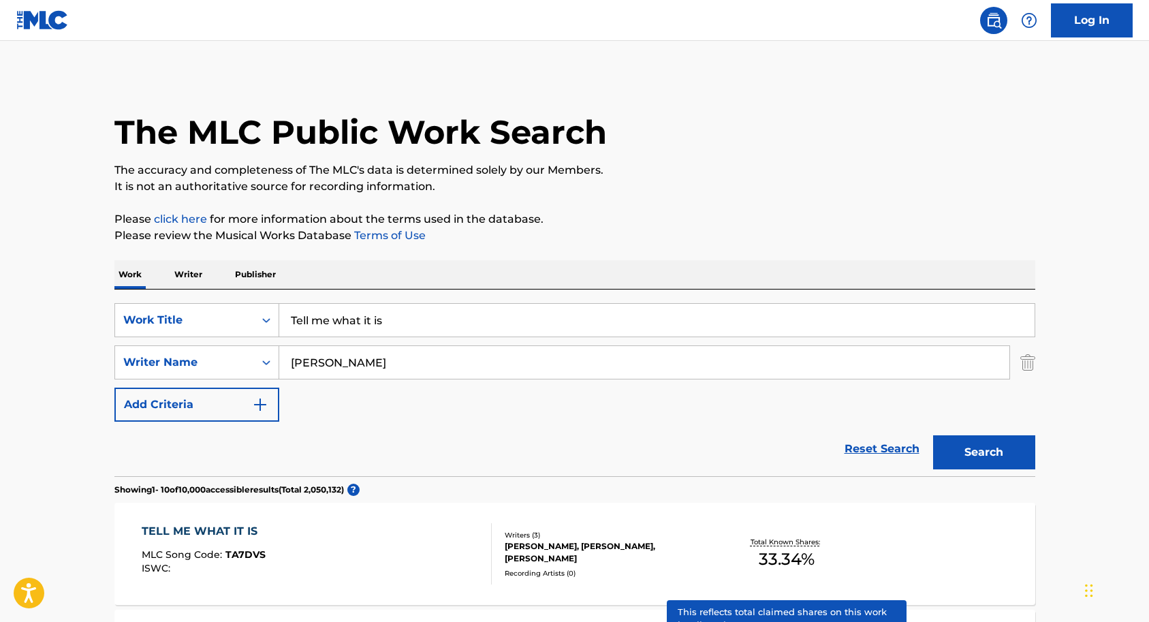
type input "[PERSON_NAME]"
click at [975, 452] on button "Search" at bounding box center [984, 452] width 102 height 34
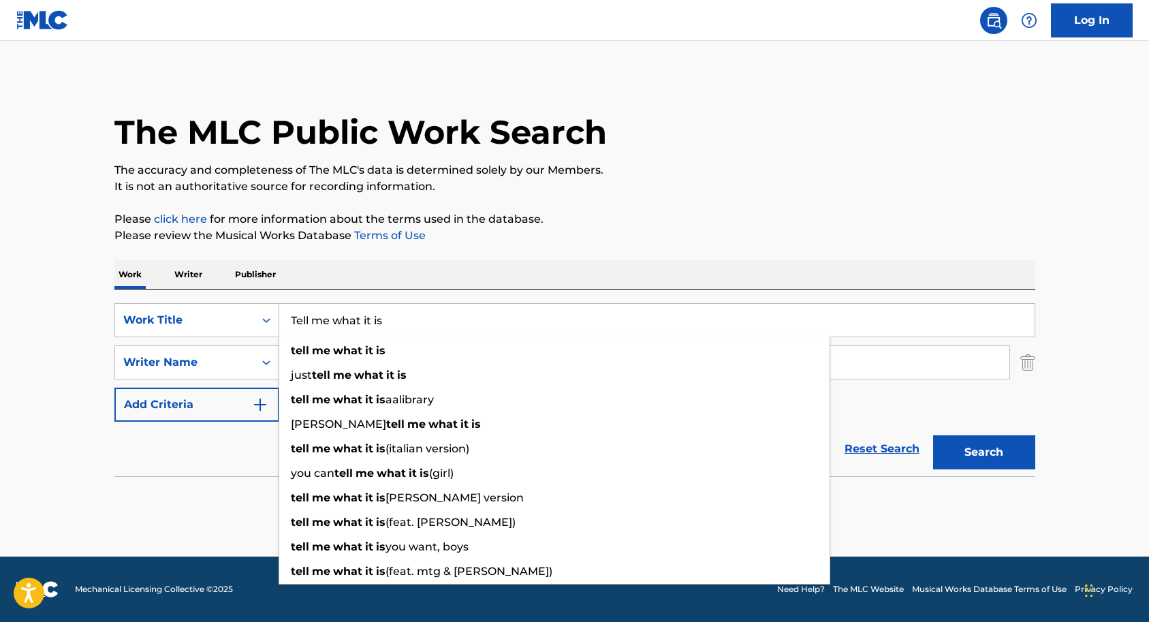
click at [398, 327] on input "Tell me what it is" at bounding box center [656, 320] width 755 height 33
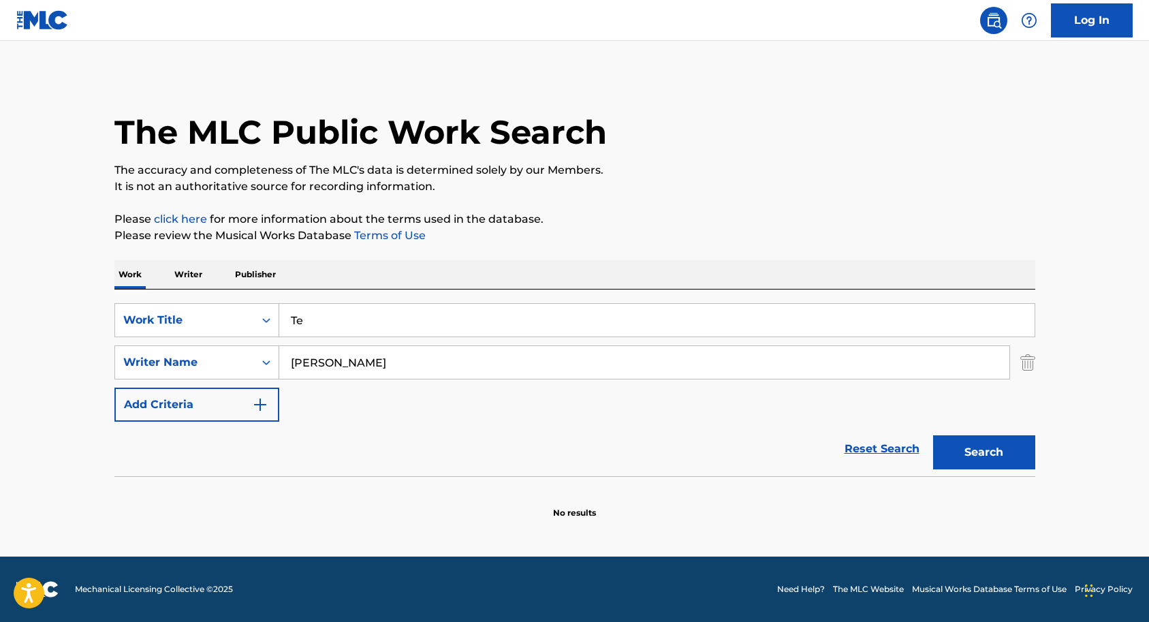
type input "T"
click at [397, 367] on input "[PERSON_NAME]" at bounding box center [644, 362] width 730 height 33
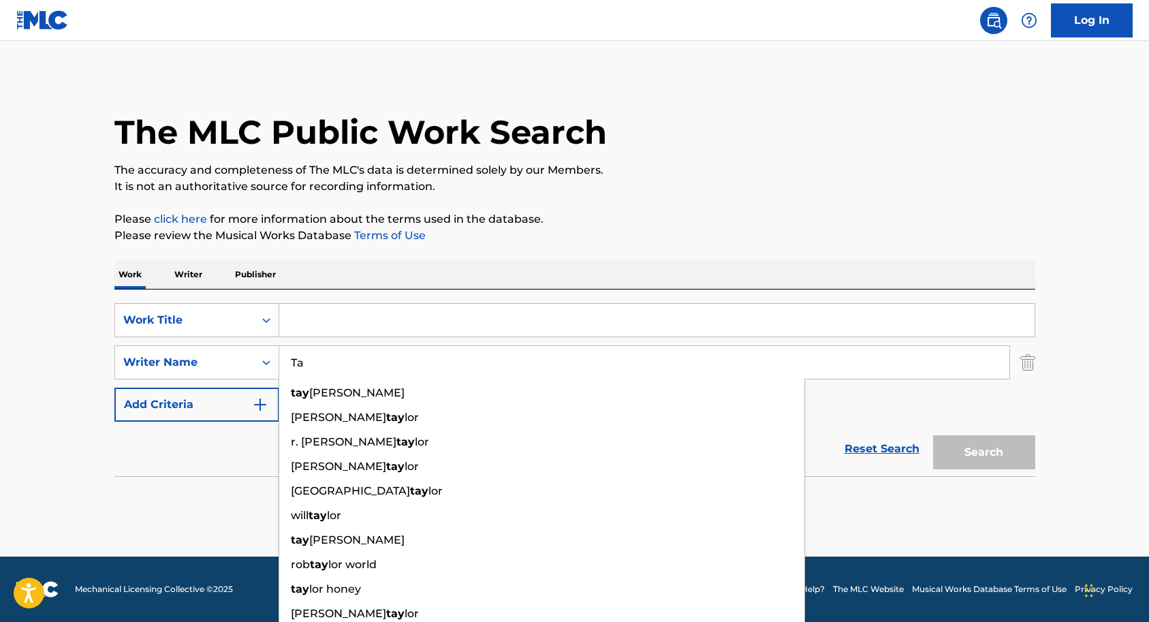
type input "T"
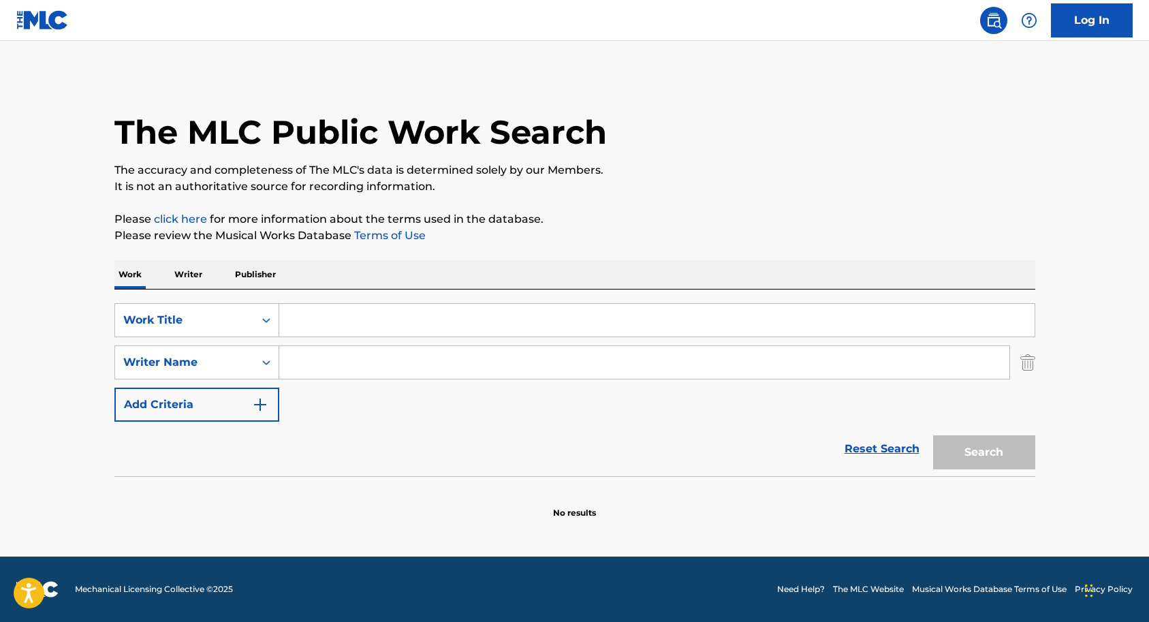
click at [179, 268] on p "Writer" at bounding box center [188, 274] width 36 height 29
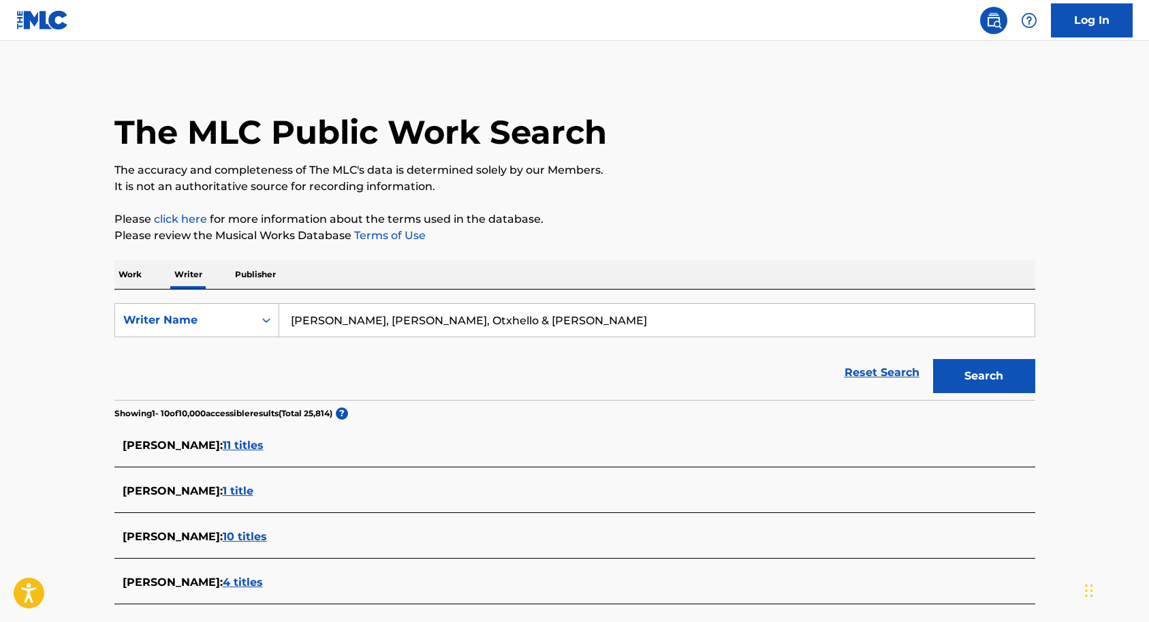
click at [511, 317] on input "[PERSON_NAME], [PERSON_NAME], Otxhello & [PERSON_NAME]" at bounding box center [656, 320] width 755 height 33
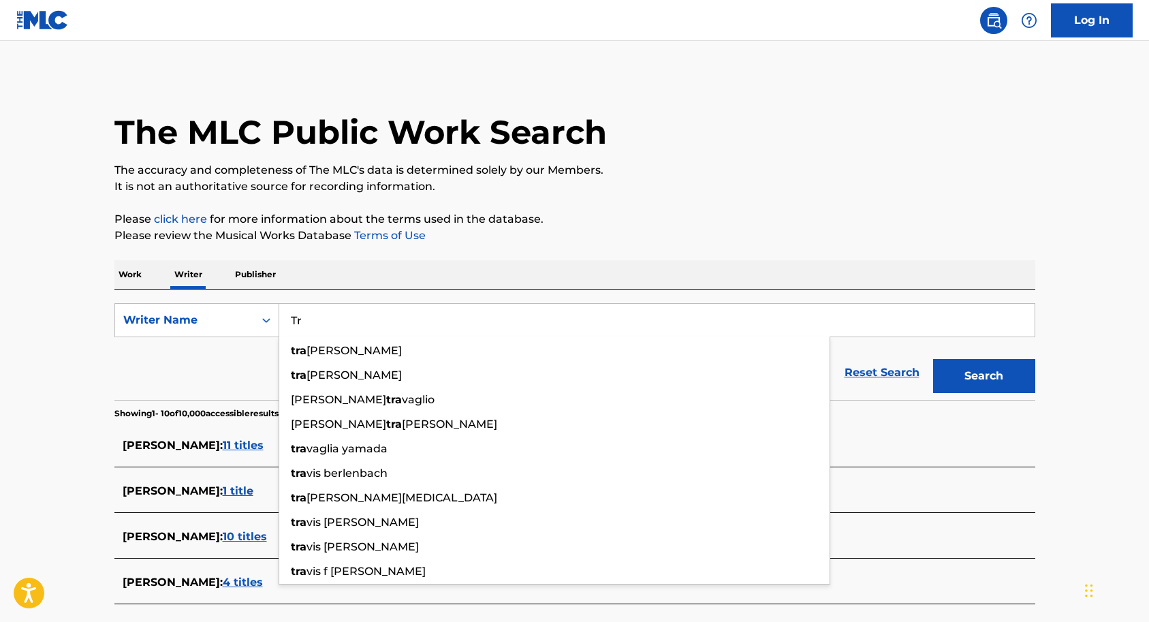
type input "T"
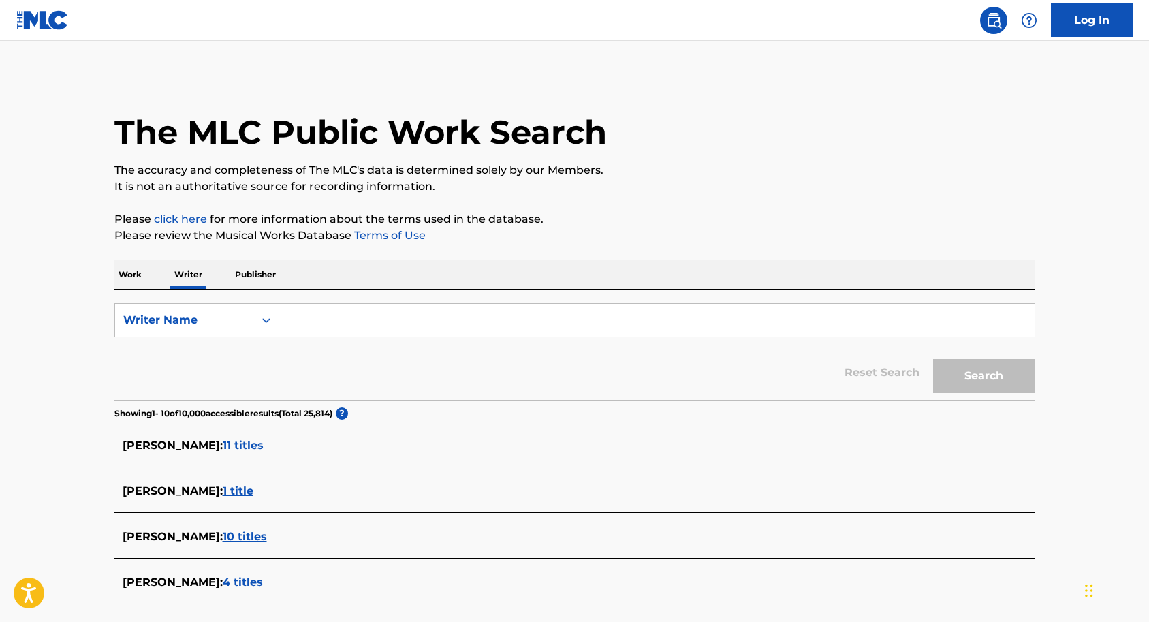
click at [130, 266] on p "Work" at bounding box center [129, 274] width 31 height 29
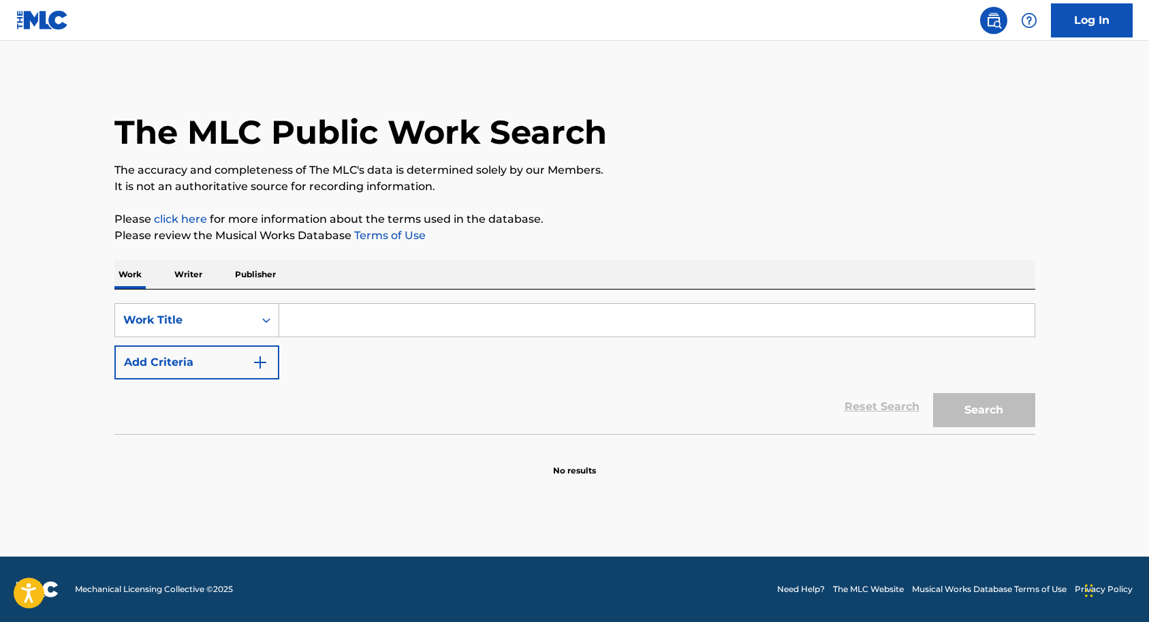
click at [313, 323] on input "Search Form" at bounding box center [656, 320] width 755 height 33
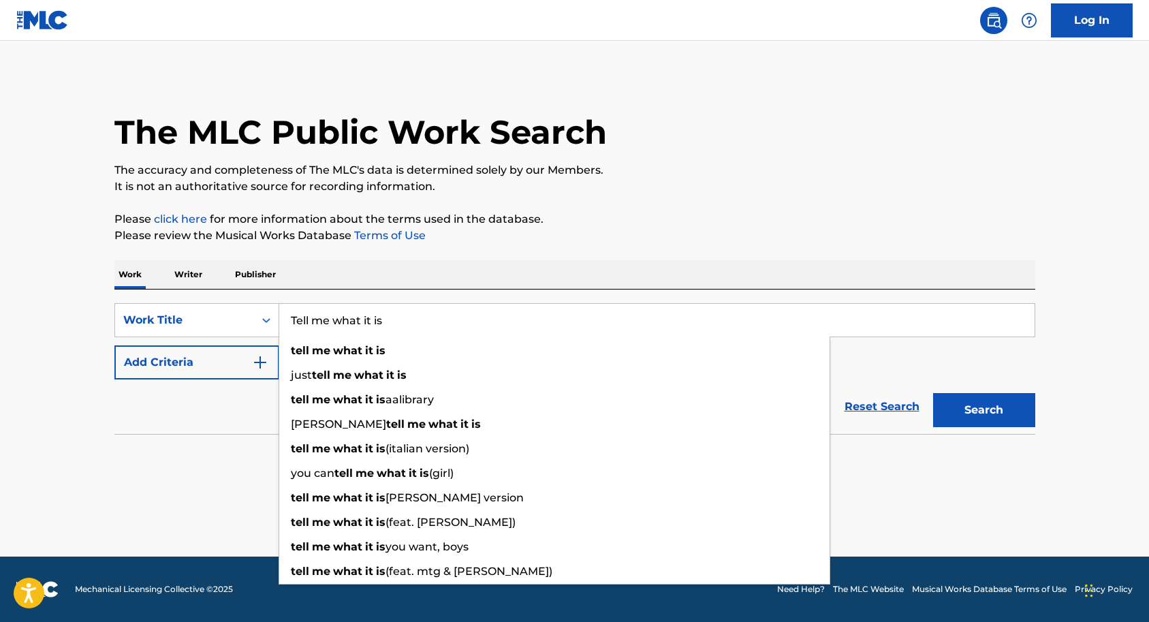
click at [973, 409] on button "Search" at bounding box center [984, 410] width 102 height 34
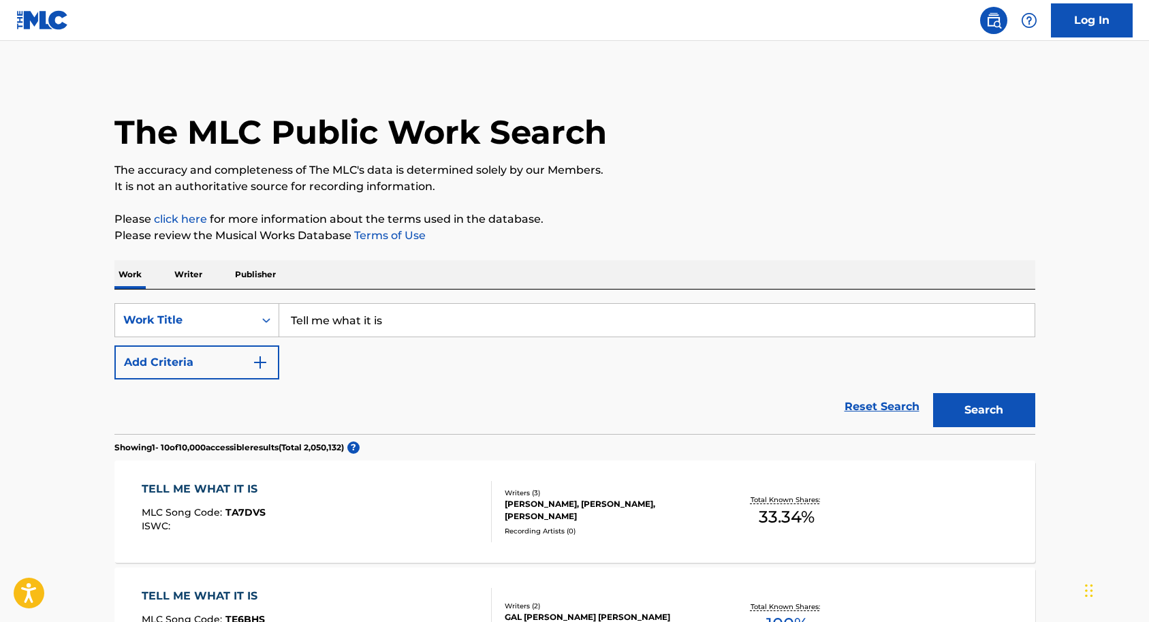
click at [379, 323] on input "Tell me what it is" at bounding box center [656, 320] width 755 height 33
click at [976, 413] on button "Search" at bounding box center [984, 410] width 102 height 34
click at [399, 324] on input "Tell me what it Is" at bounding box center [656, 320] width 755 height 33
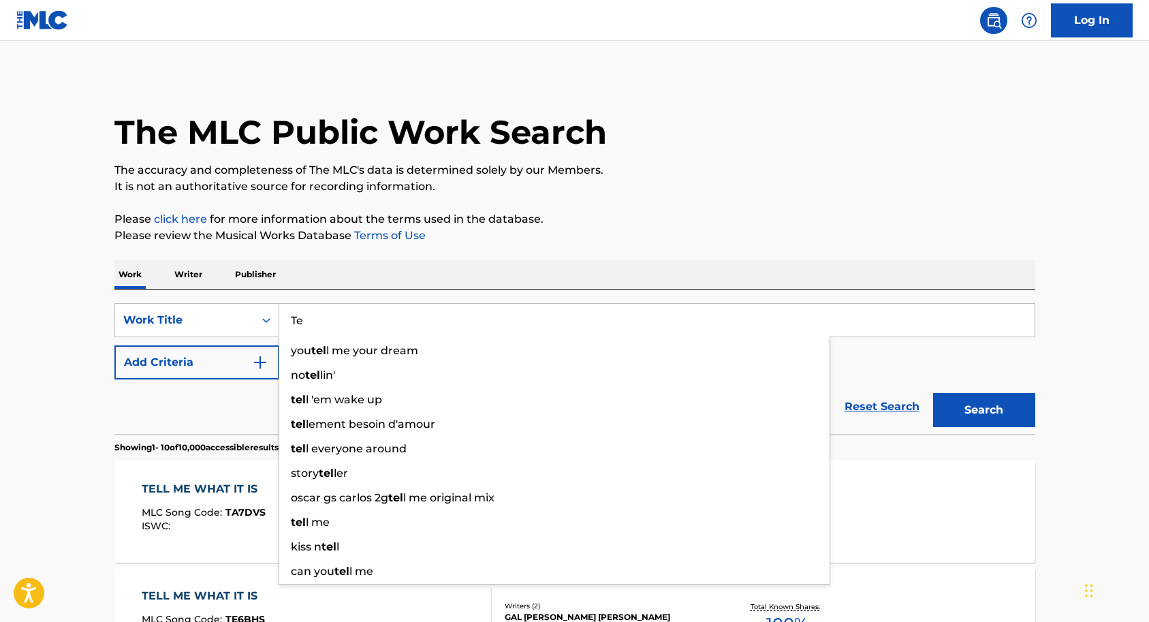
type input "T"
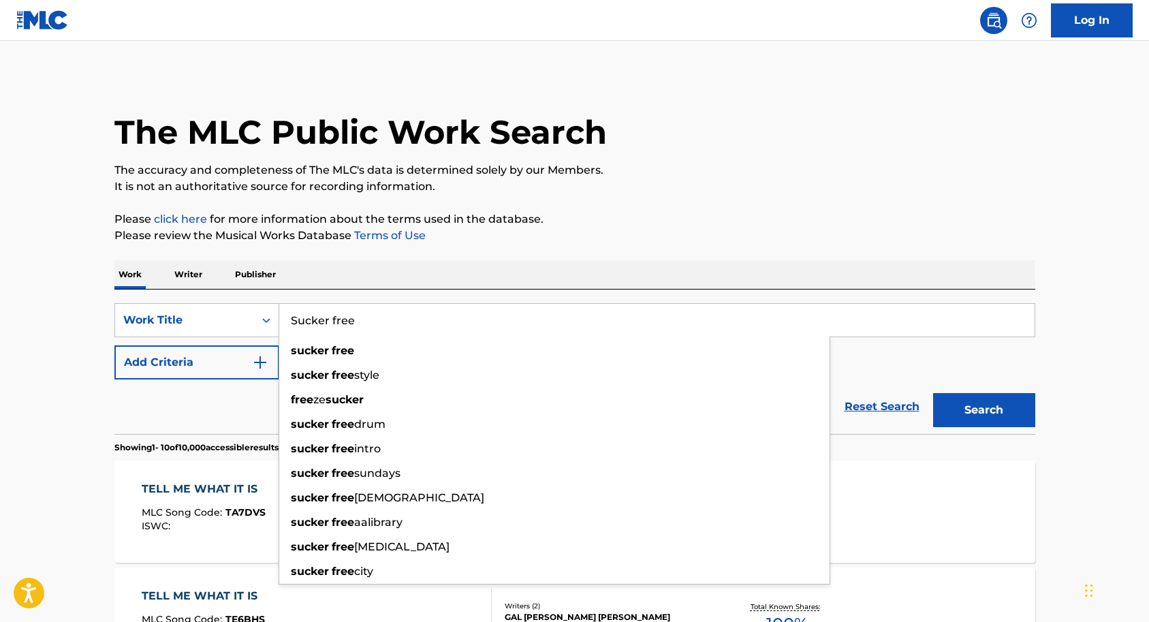
type input "Sucker free"
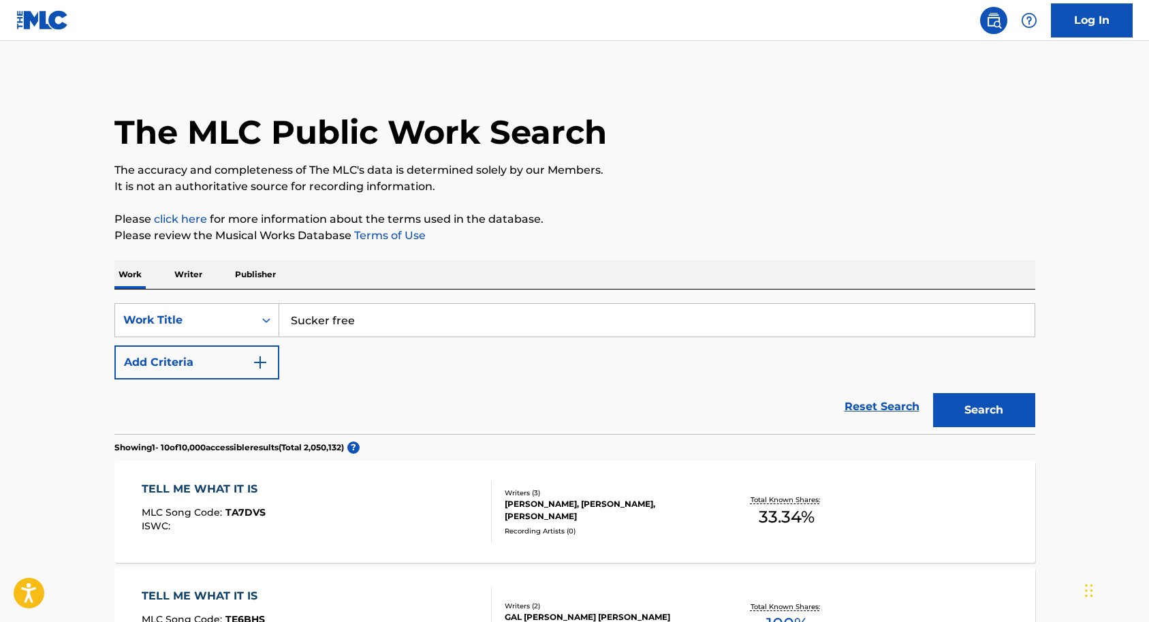
click at [961, 409] on button "Search" at bounding box center [984, 410] width 102 height 34
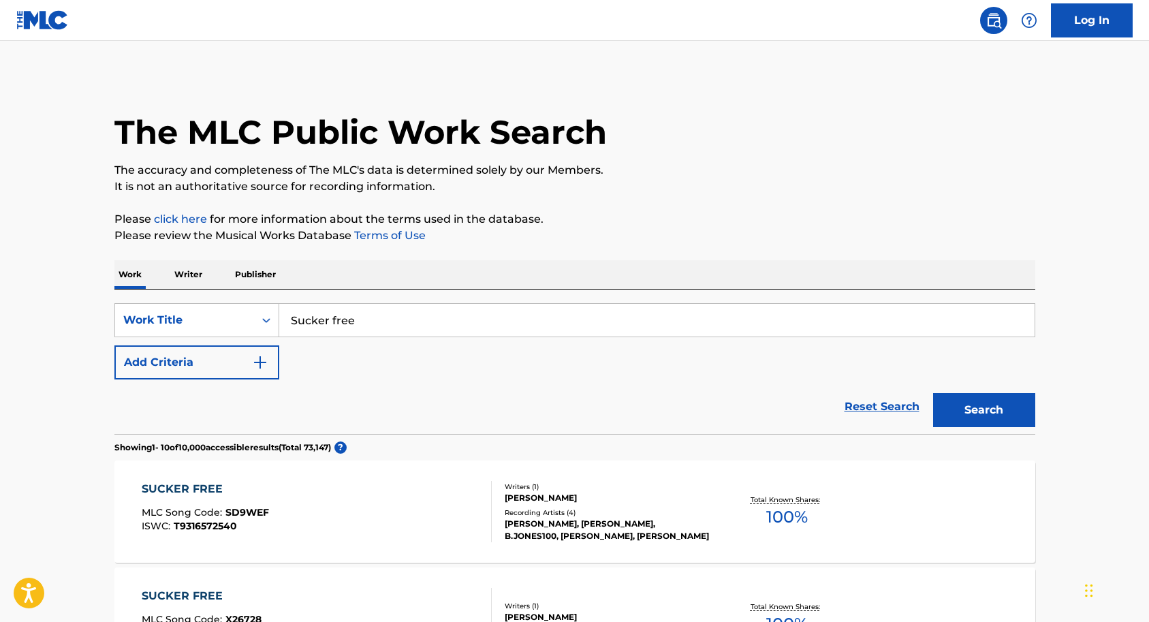
click at [267, 355] on img "Search Form" at bounding box center [260, 362] width 16 height 16
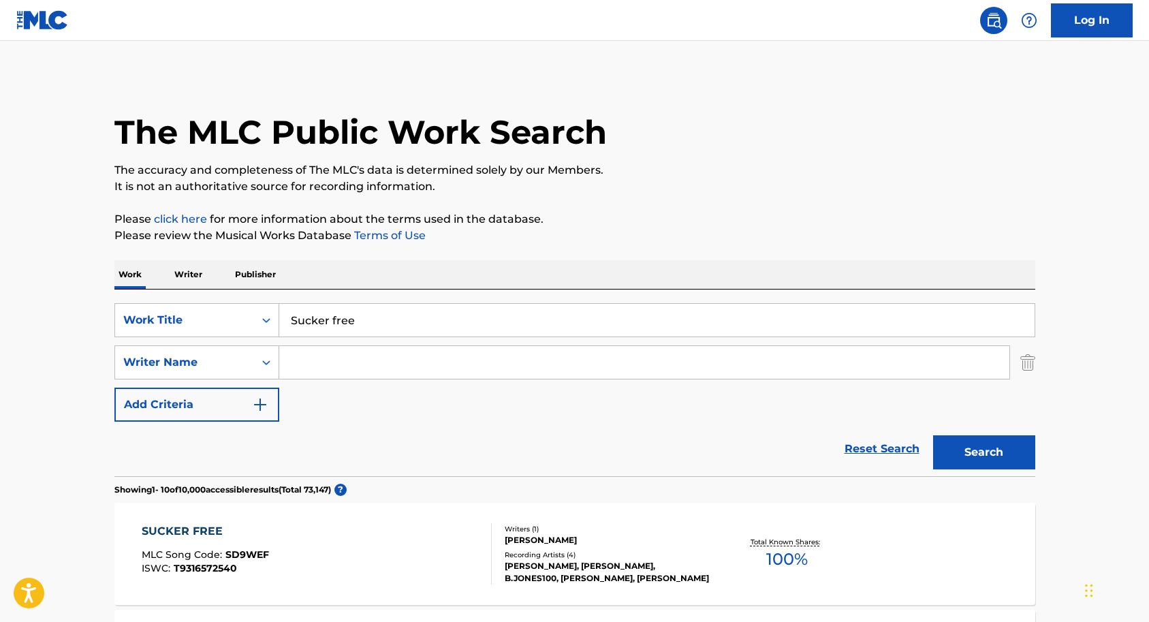
click at [323, 366] on input "Search Form" at bounding box center [644, 362] width 730 height 33
click at [963, 457] on button "Search" at bounding box center [984, 452] width 102 height 34
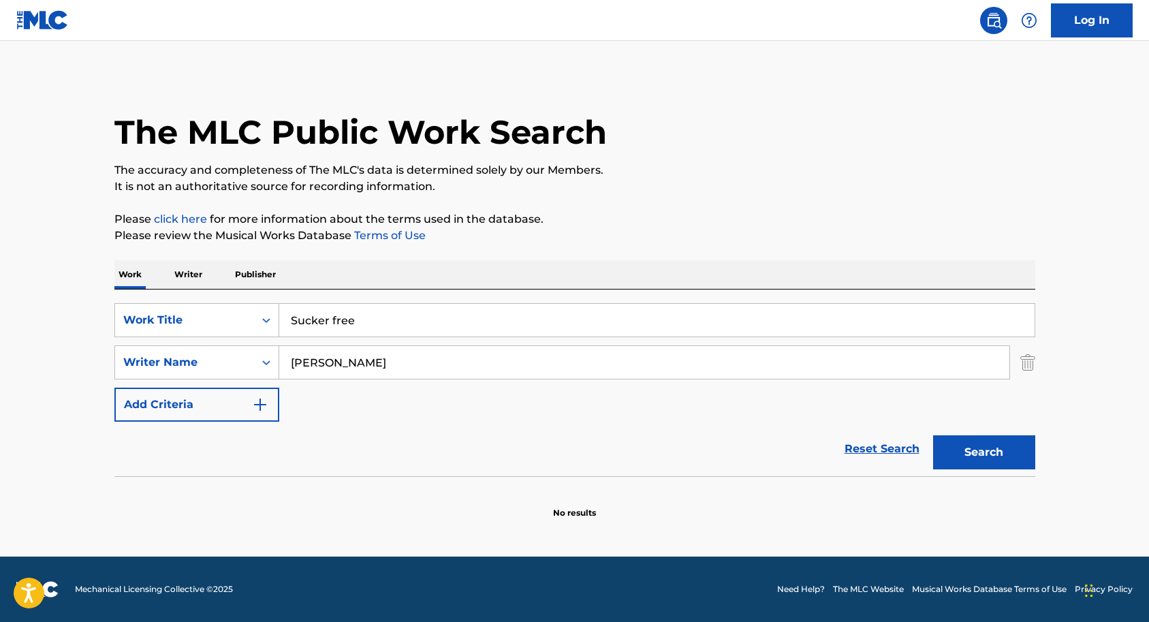
click at [391, 360] on input "[PERSON_NAME]" at bounding box center [644, 362] width 730 height 33
type input "T"
click at [984, 462] on button "Search" at bounding box center [984, 452] width 102 height 34
